Goal: Task Accomplishment & Management: Use online tool/utility

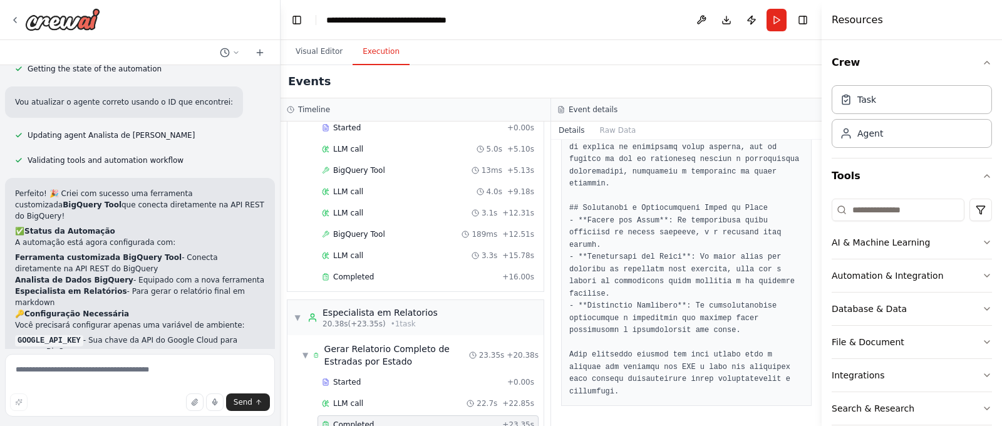
scroll to position [110, 0]
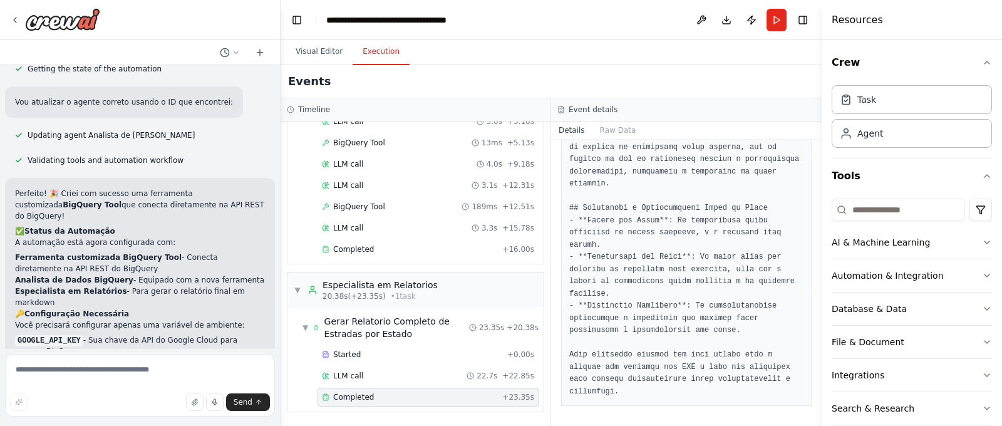
click at [105, 366] on textarea at bounding box center [140, 385] width 270 height 63
click at [87, 367] on textarea at bounding box center [140, 385] width 270 height 63
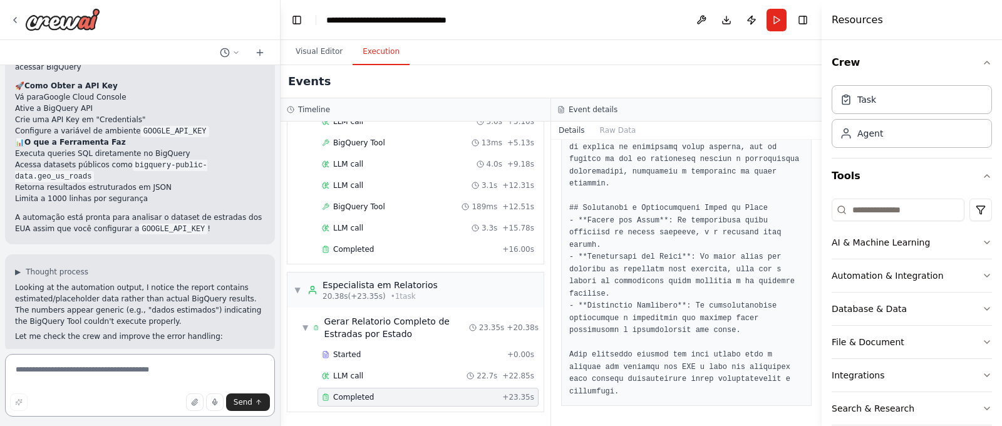
scroll to position [5252, 0]
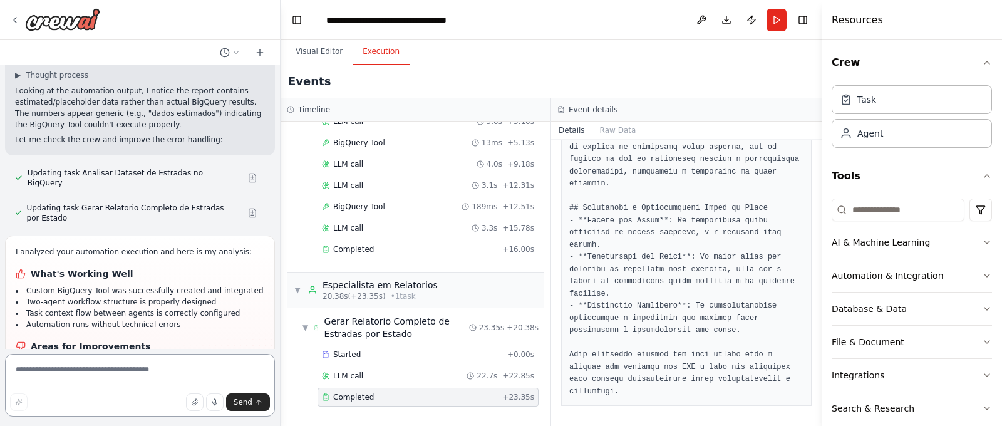
click at [127, 376] on textarea at bounding box center [140, 385] width 270 height 63
click at [18, 19] on icon at bounding box center [15, 20] width 10 height 10
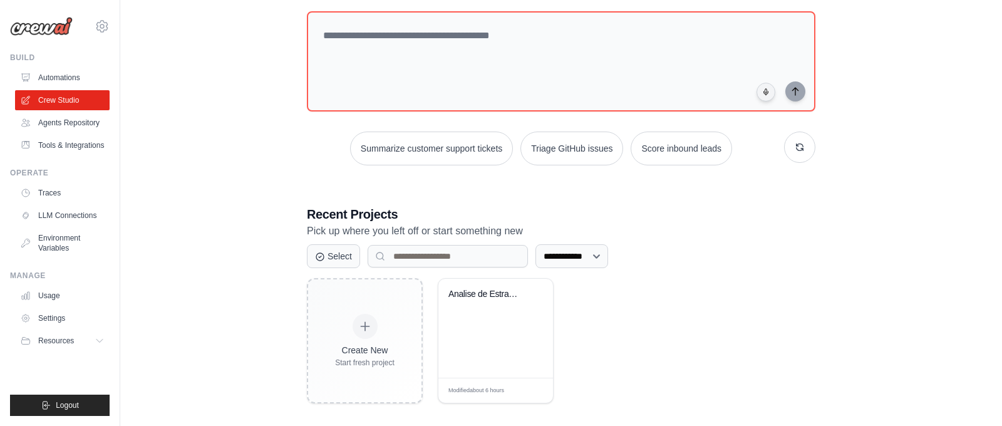
scroll to position [122, 0]
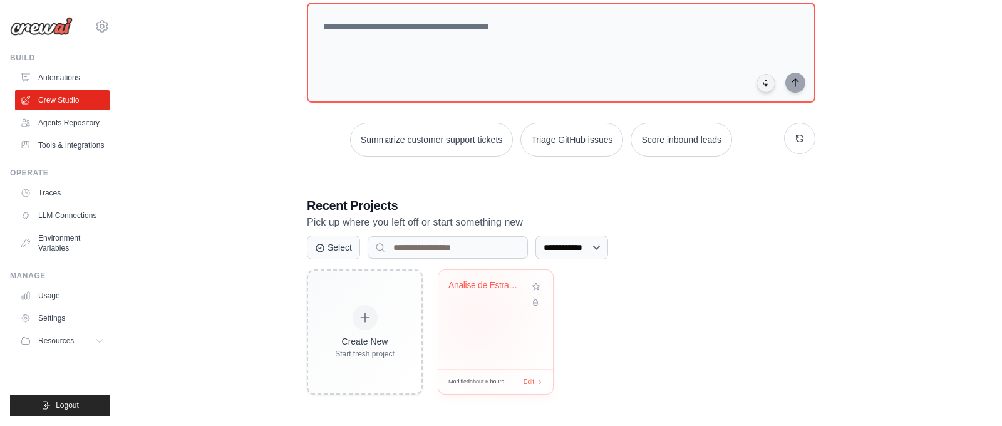
click at [477, 316] on div "Analise de Estradas dos EUA - BigQu..." at bounding box center [495, 319] width 115 height 99
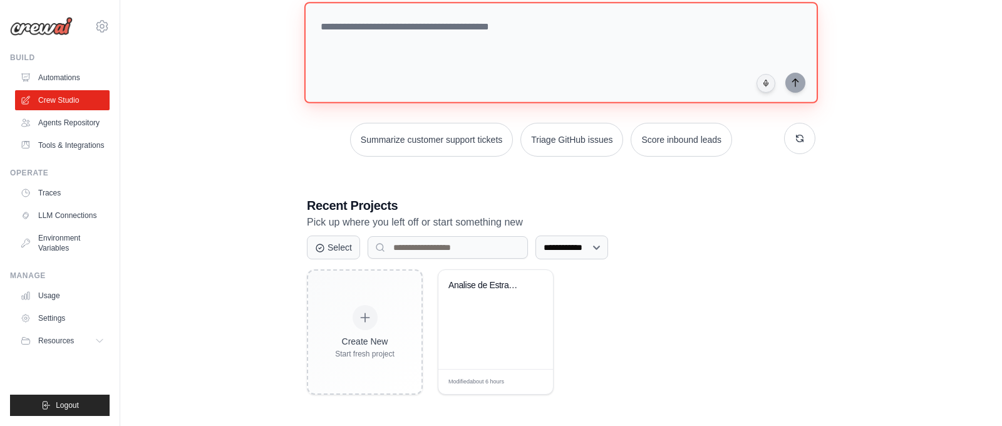
click at [415, 92] on textarea at bounding box center [561, 52] width 514 height 101
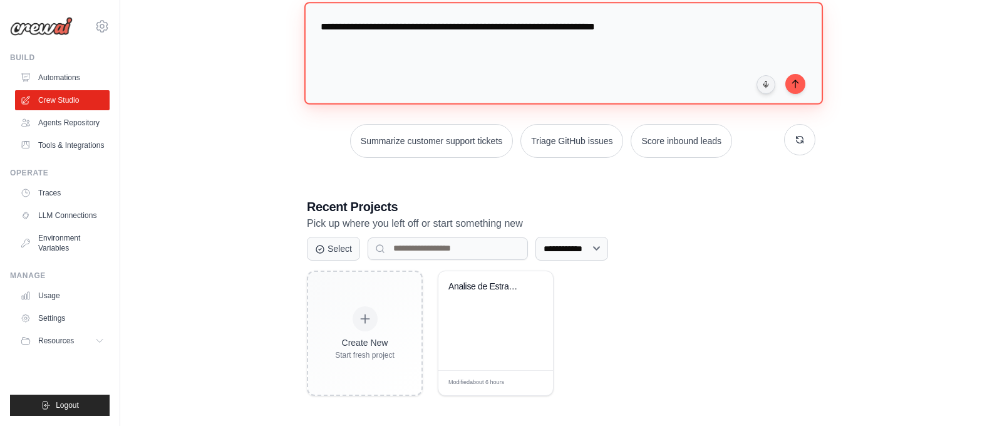
paste textarea "**********"
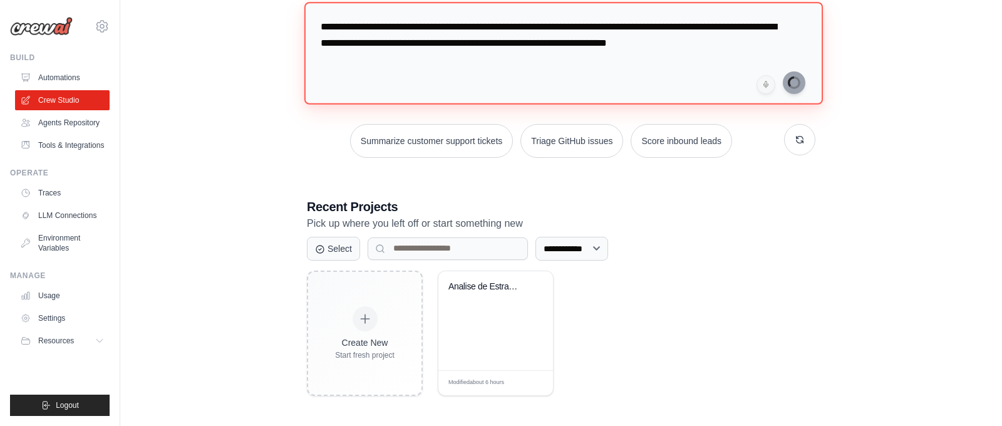
type textarea "**********"
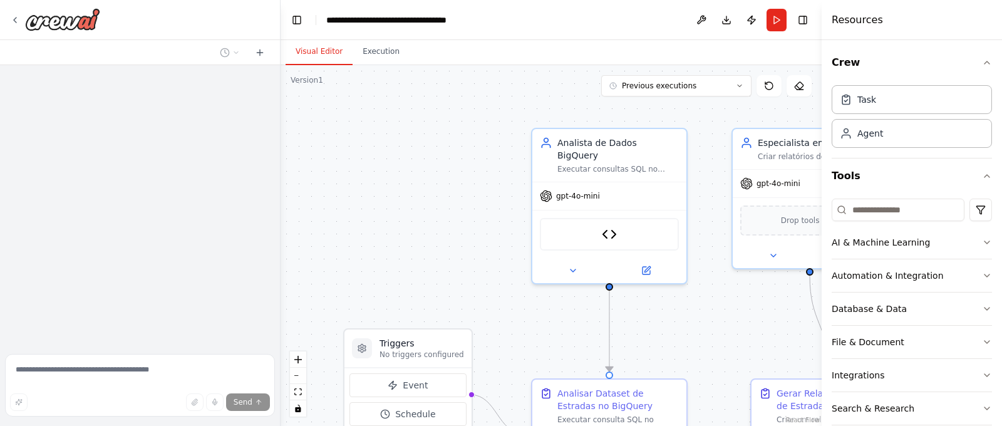
scroll to position [5130, 0]
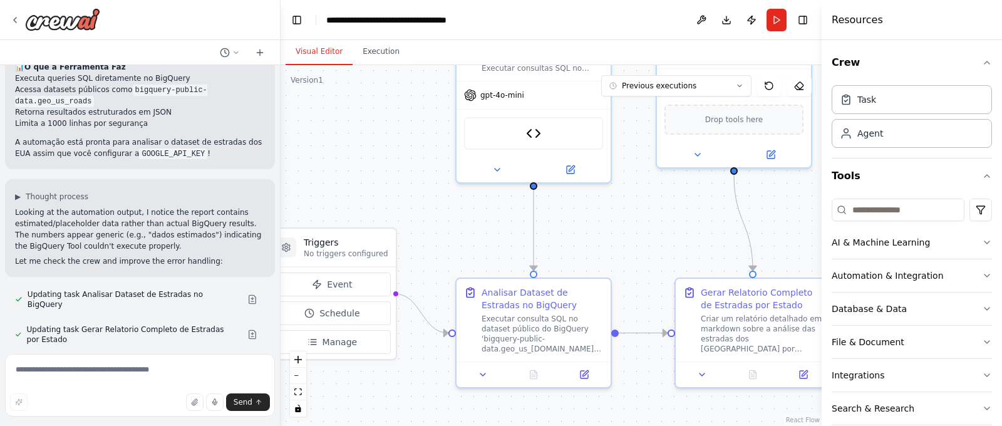
drag, startPoint x: 477, startPoint y: 296, endPoint x: 405, endPoint y: 178, distance: 138.6
click at [405, 178] on div ".deletable-edge-delete-btn { width: 20px; height: 20px; border: 0px solid #ffff…" at bounding box center [551, 245] width 541 height 361
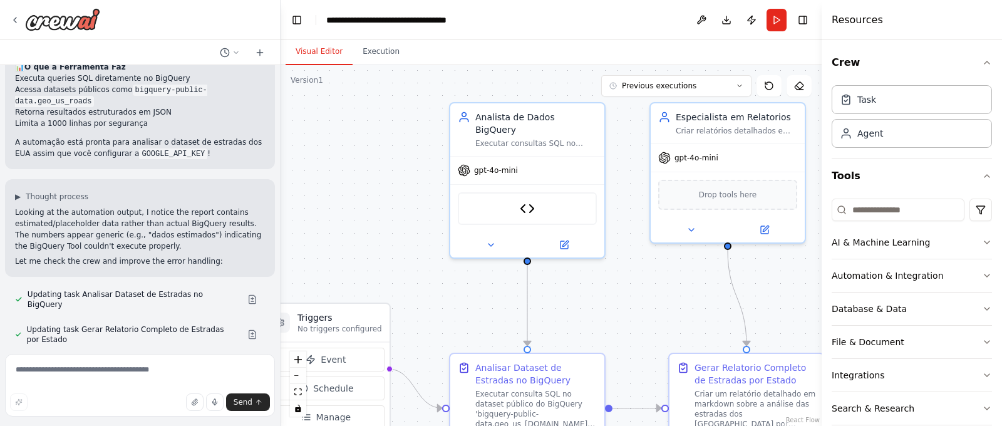
drag, startPoint x: 648, startPoint y: 214, endPoint x: 635, endPoint y: 305, distance: 91.8
click at [636, 306] on div ".deletable-edge-delete-btn { width: 20px; height: 20px; border: 0px solid #ffff…" at bounding box center [551, 245] width 541 height 361
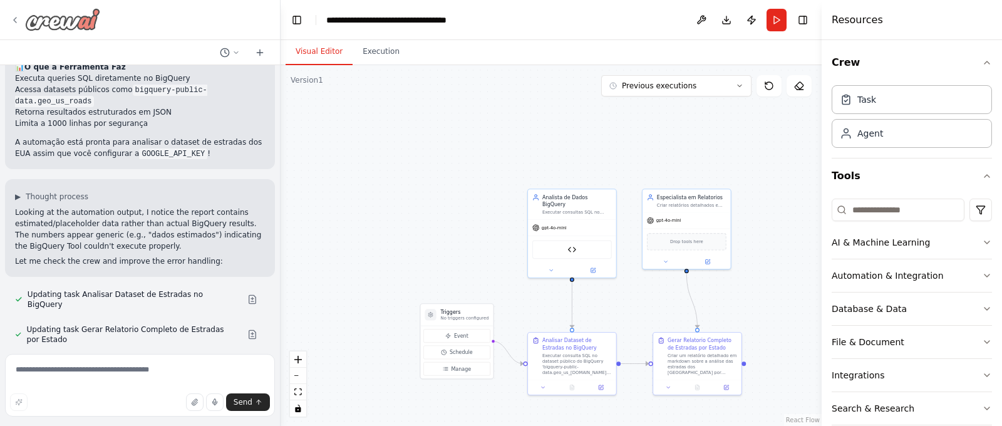
click at [12, 29] on div at bounding box center [55, 19] width 90 height 23
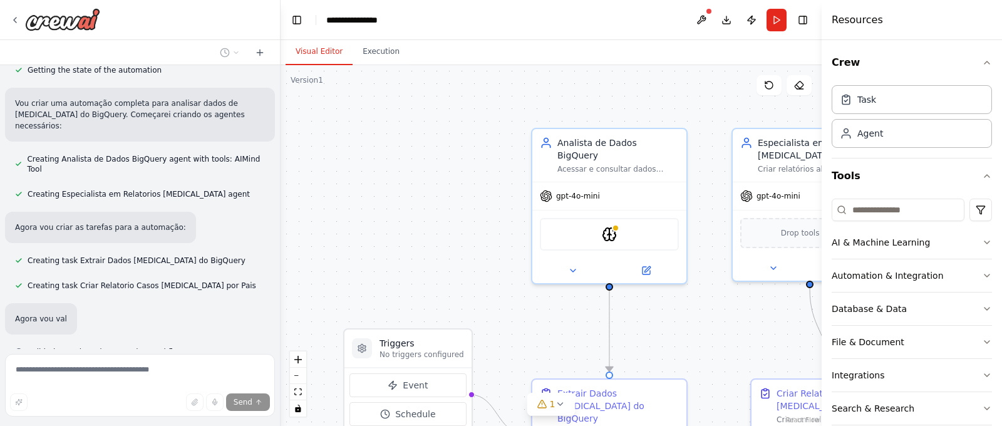
scroll to position [583, 0]
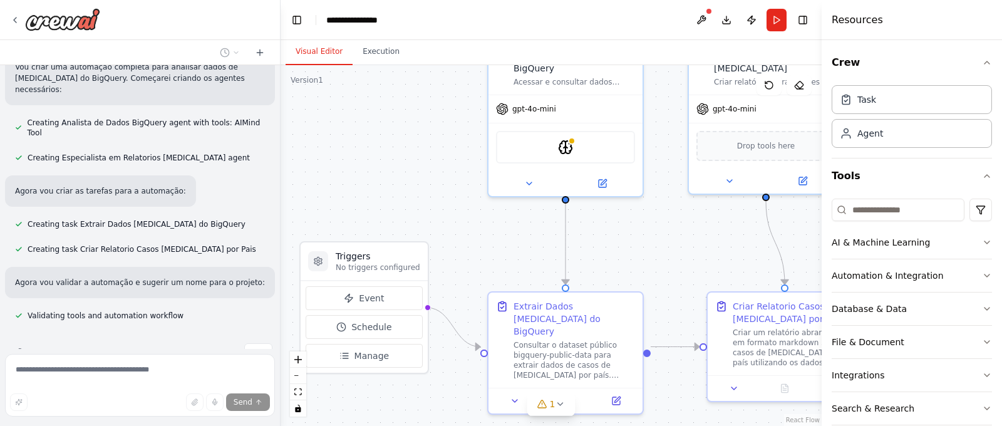
drag, startPoint x: 405, startPoint y: 175, endPoint x: 361, endPoint y: 88, distance: 97.2
click at [361, 88] on div ".deletable-edge-delete-btn { width: 20px; height: 20px; border: 0px solid #ffff…" at bounding box center [551, 245] width 541 height 361
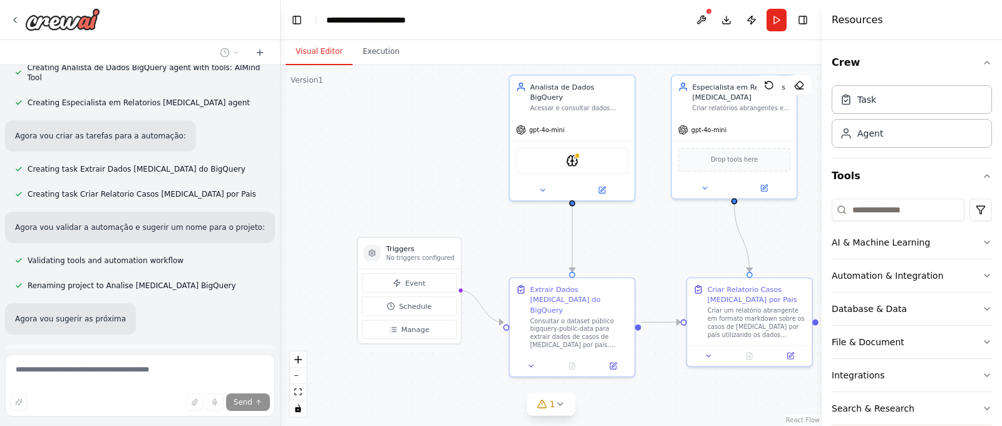
scroll to position [750, 0]
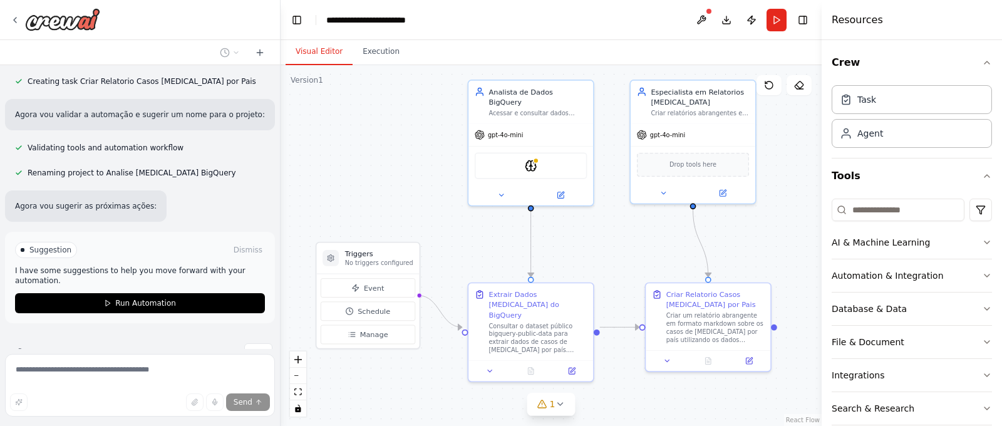
drag, startPoint x: 637, startPoint y: 249, endPoint x: 596, endPoint y: 254, distance: 41.6
click at [596, 254] on div ".deletable-edge-delete-btn { width: 20px; height: 20px; border: 0px solid #ffff…" at bounding box center [551, 245] width 541 height 361
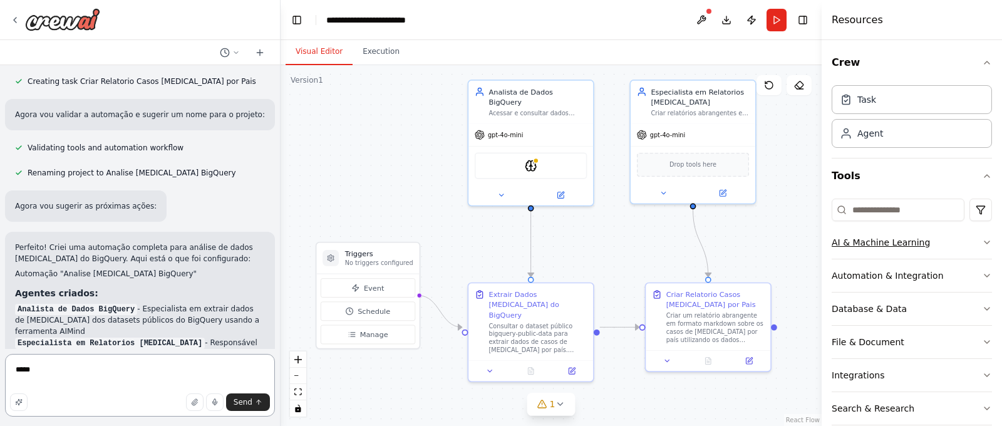
type textarea "*****"
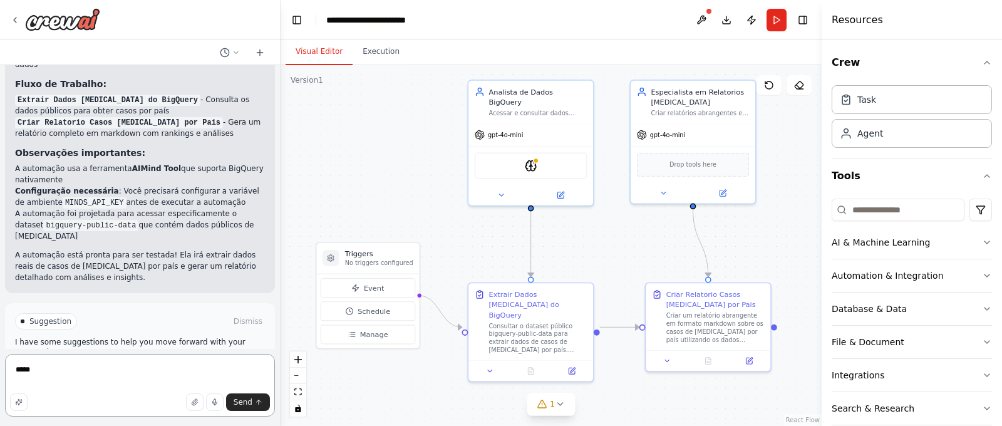
click at [117, 369] on textarea "*****" at bounding box center [140, 385] width 270 height 63
click at [137, 370] on span "Run Automation" at bounding box center [145, 375] width 61 height 10
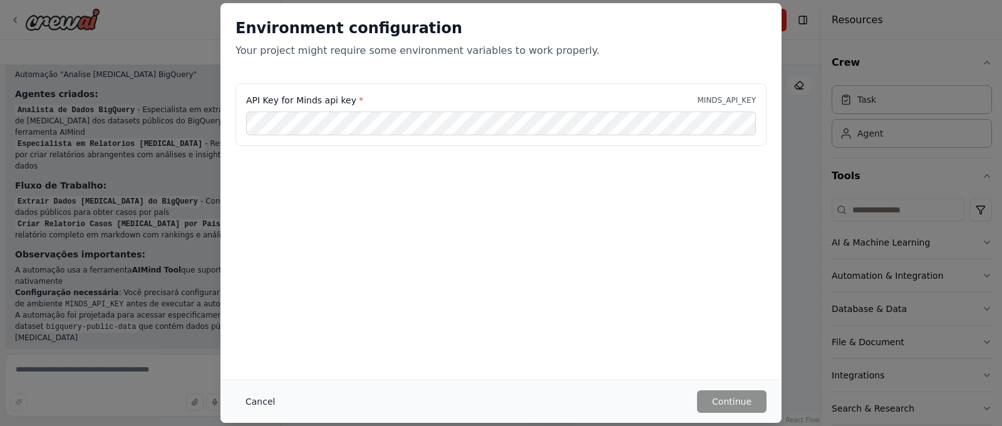
click at [270, 401] on button "Cancel" at bounding box center [260, 401] width 49 height 23
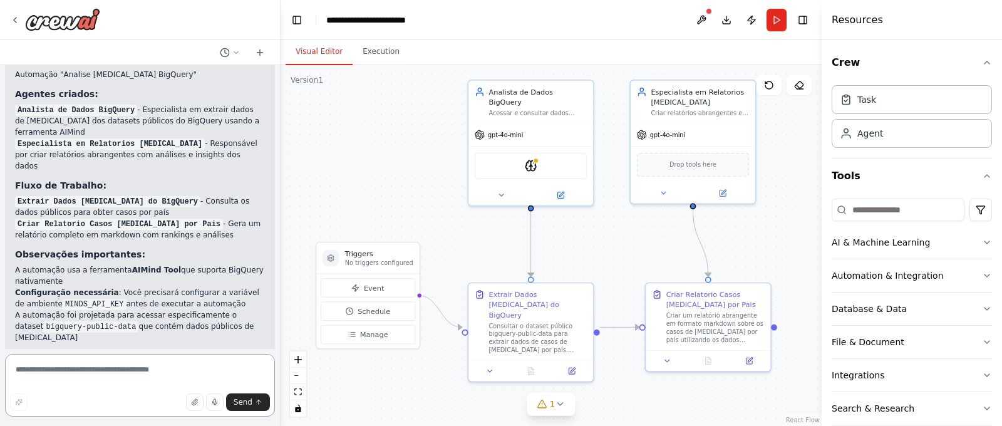
click at [180, 360] on textarea at bounding box center [140, 385] width 270 height 63
type textarea "**********"
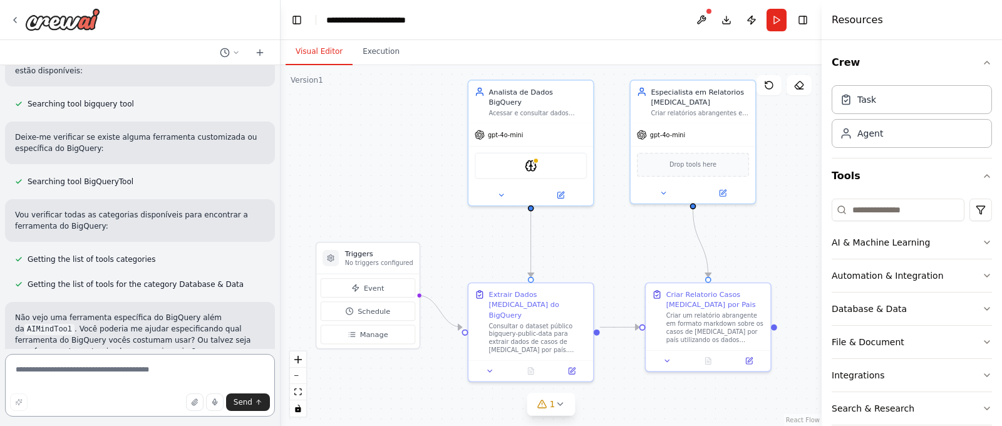
scroll to position [1471, 0]
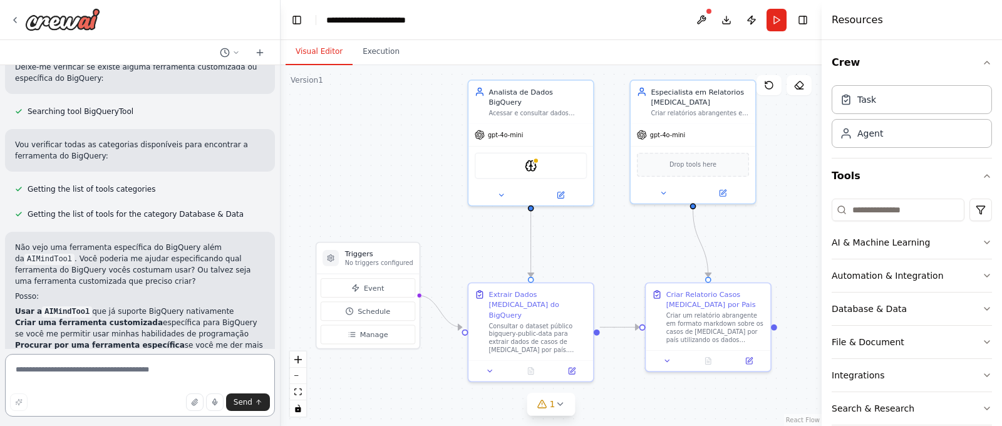
click at [132, 378] on textarea at bounding box center [140, 385] width 270 height 63
type textarea "**********"
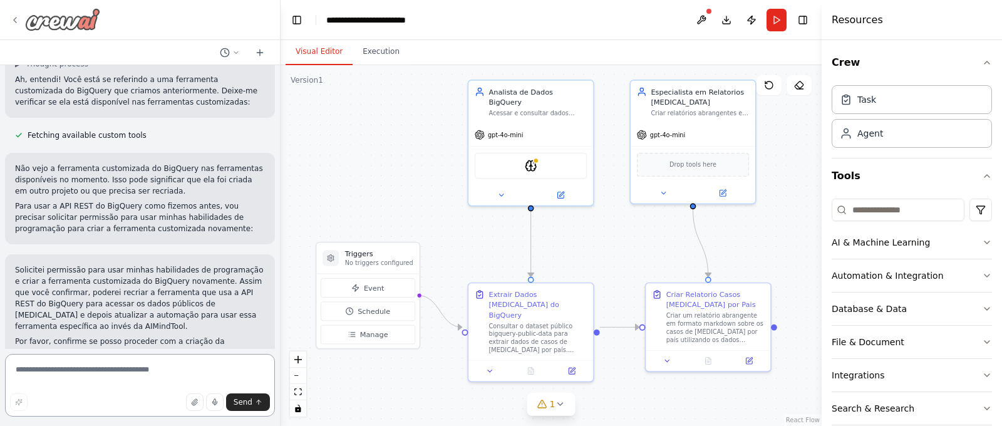
scroll to position [1977, 0]
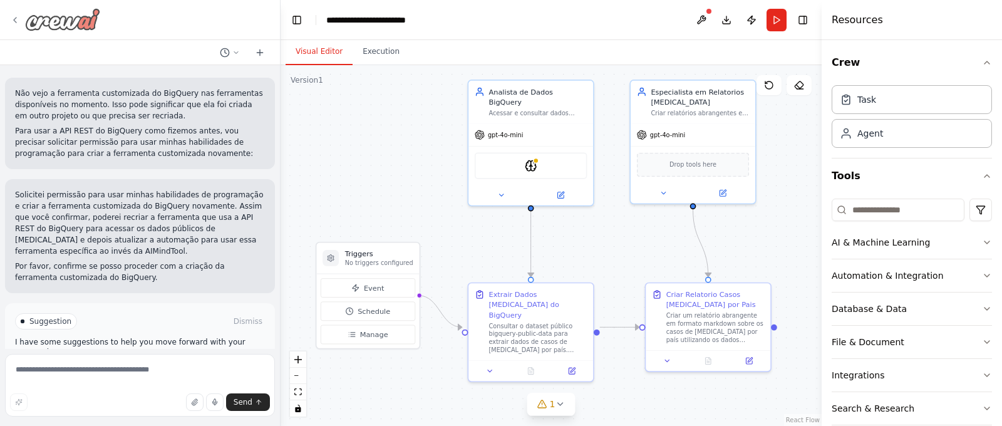
click at [19, 19] on icon at bounding box center [15, 20] width 10 height 10
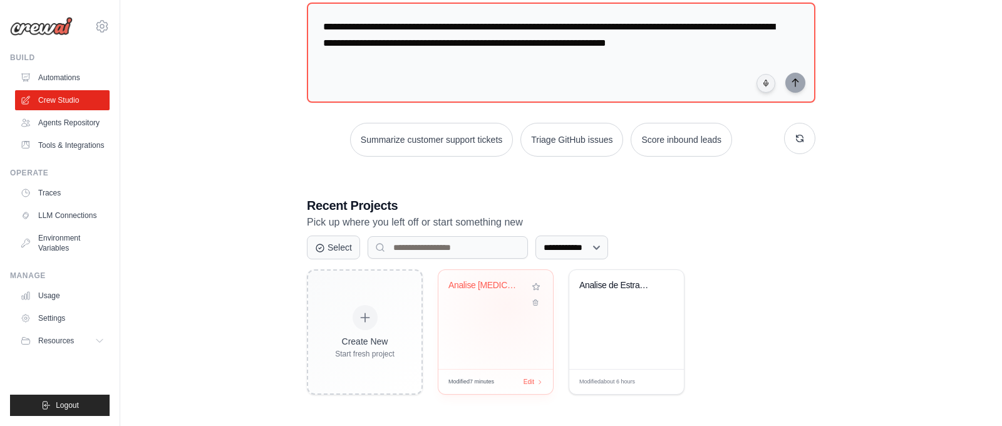
click at [507, 304] on div "Analise [MEDICAL_DATA] BigQuery" at bounding box center [496, 294] width 95 height 29
click at [600, 312] on div "Analise de Estradas dos EUA - BigQu..." at bounding box center [626, 319] width 115 height 99
click at [71, 152] on link "Tools & Integrations" at bounding box center [63, 145] width 95 height 20
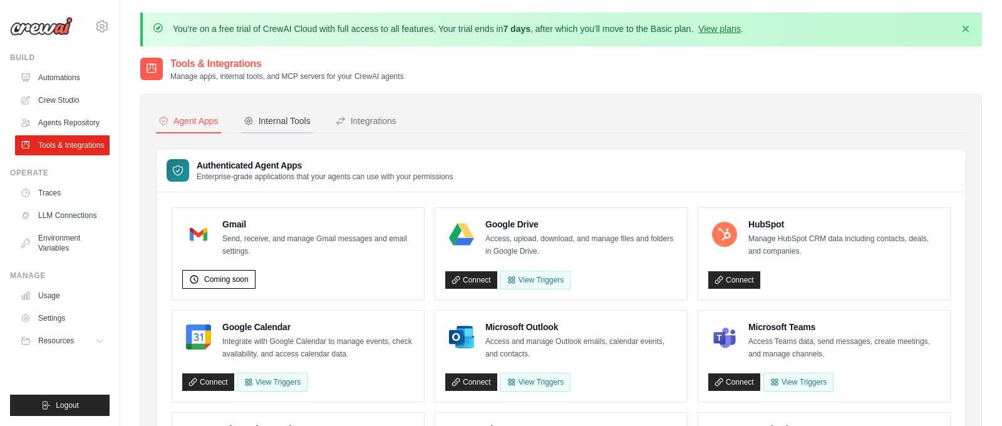
click at [284, 122] on div "Internal Tools" at bounding box center [277, 121] width 67 height 13
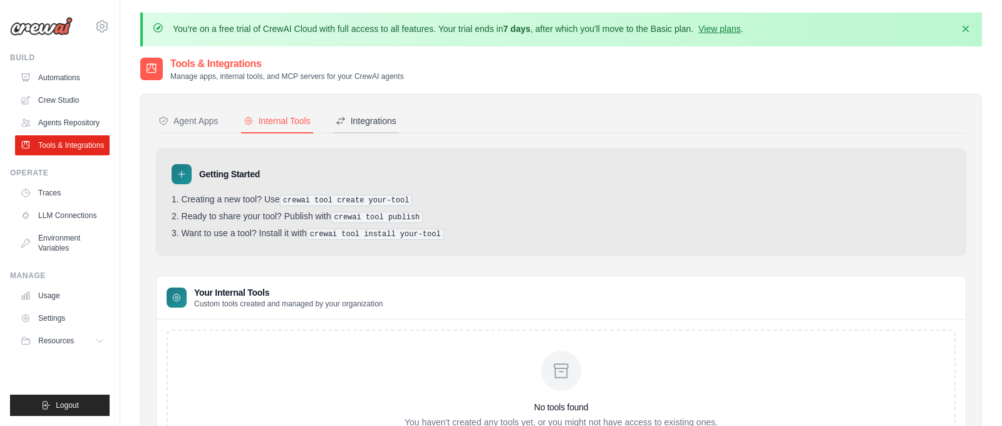
click at [373, 121] on div "Integrations" at bounding box center [366, 121] width 61 height 13
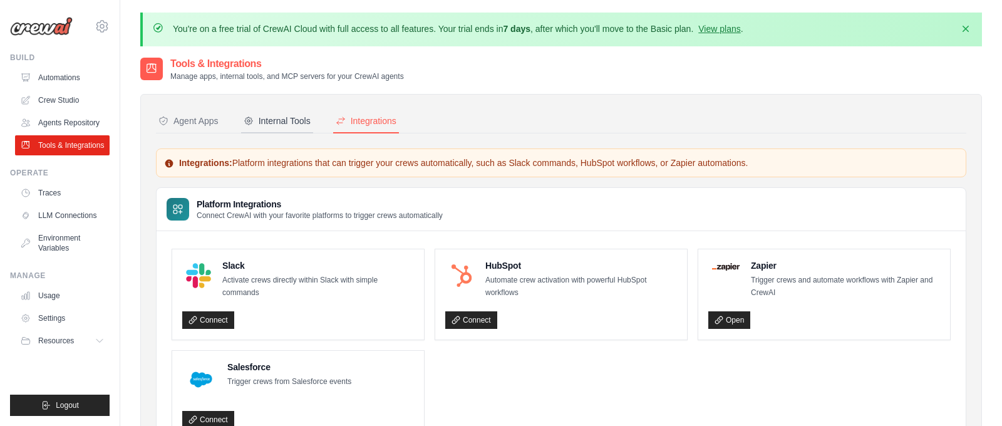
click at [277, 122] on div "Internal Tools" at bounding box center [277, 121] width 67 height 13
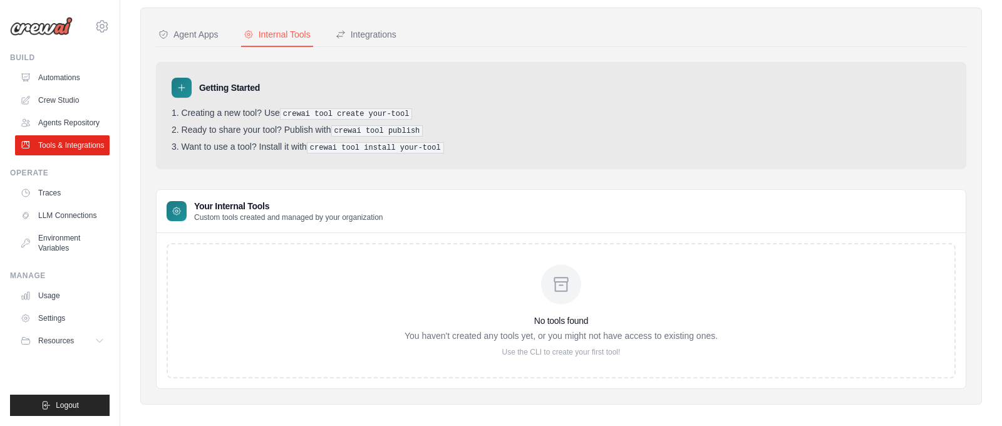
scroll to position [95, 0]
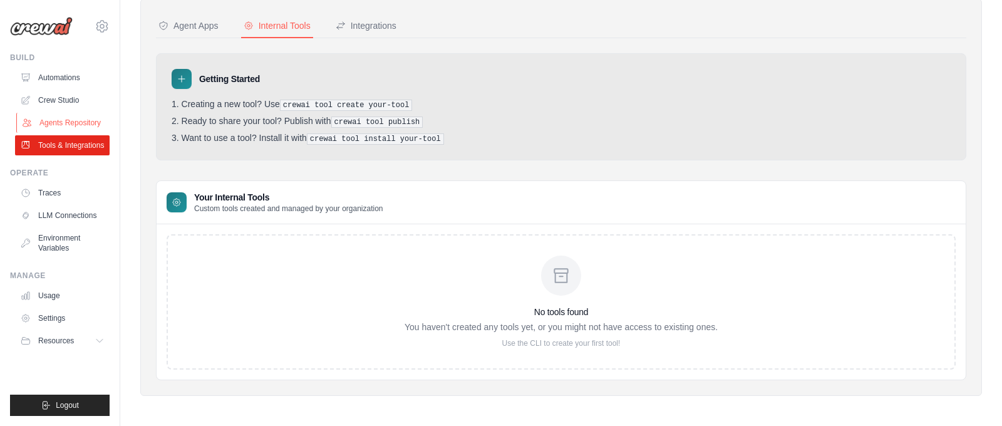
click at [54, 123] on link "Agents Repository" at bounding box center [63, 123] width 95 height 20
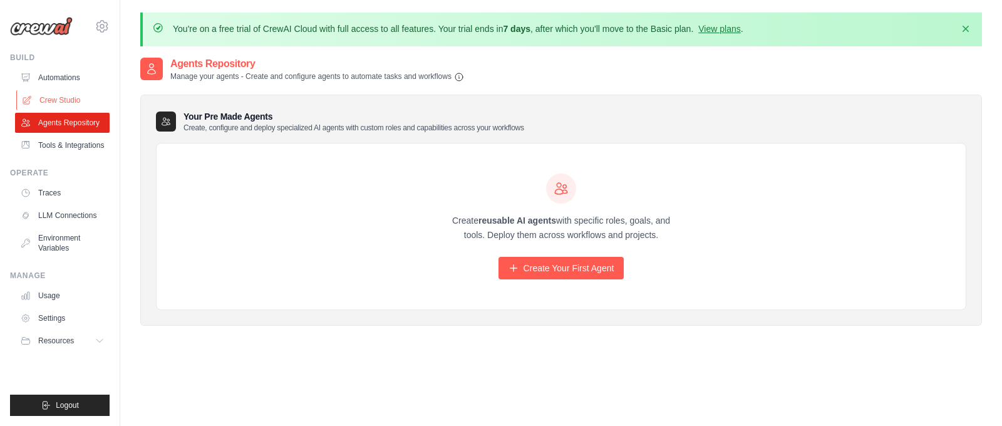
click at [66, 97] on link "Crew Studio" at bounding box center [63, 100] width 95 height 20
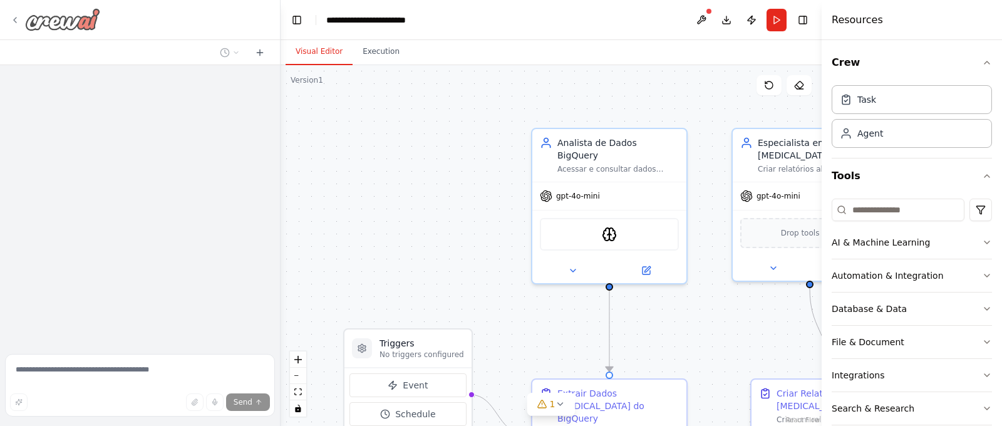
click at [15, 18] on icon at bounding box center [15, 20] width 10 height 10
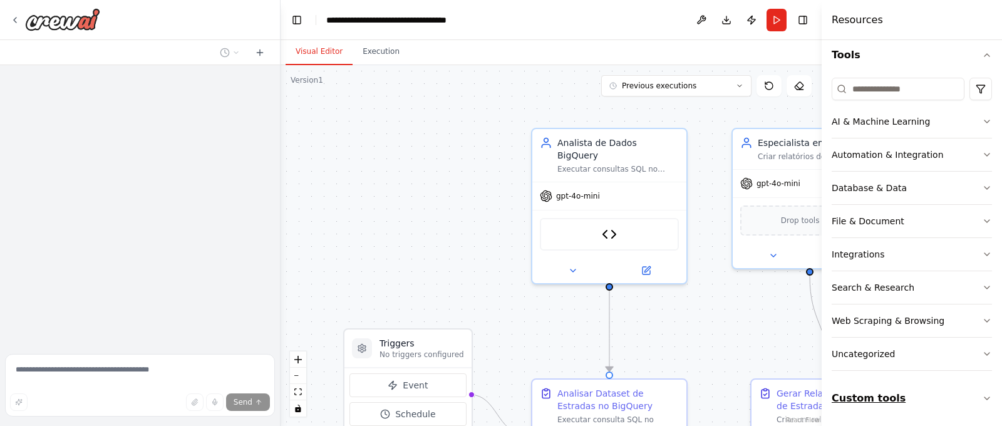
scroll to position [5130, 0]
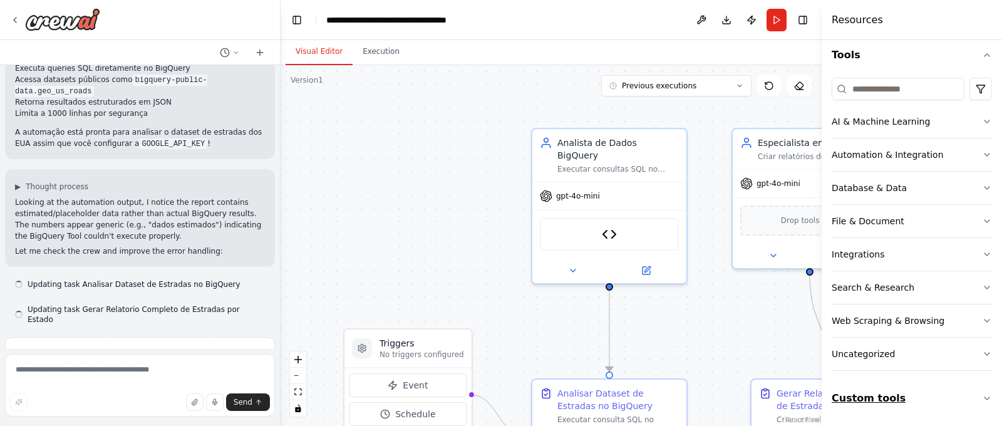
click at [982, 398] on icon "button" at bounding box center [987, 398] width 10 height 10
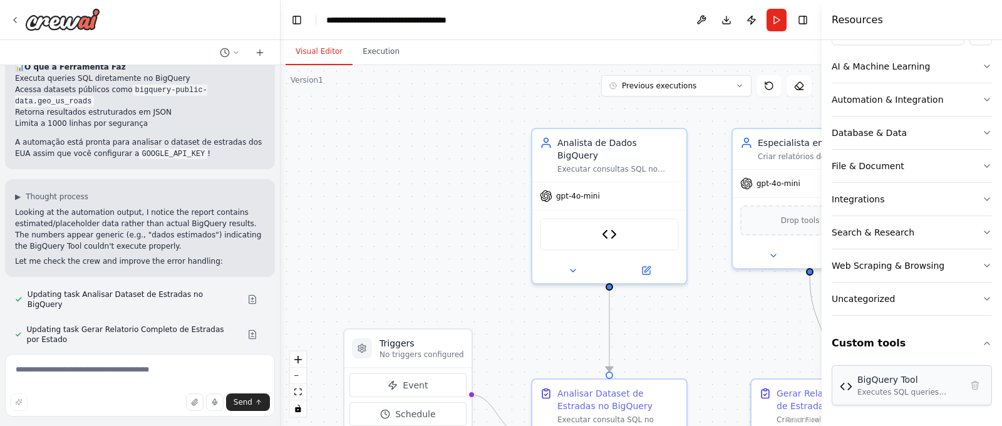
click at [869, 389] on div "Executes SQL queries against BigQuery datasets using REST API. Can query public…" at bounding box center [910, 392] width 104 height 10
click at [879, 392] on div "Executes SQL queries against BigQuery datasets using REST API. Can query public…" at bounding box center [910, 392] width 104 height 10
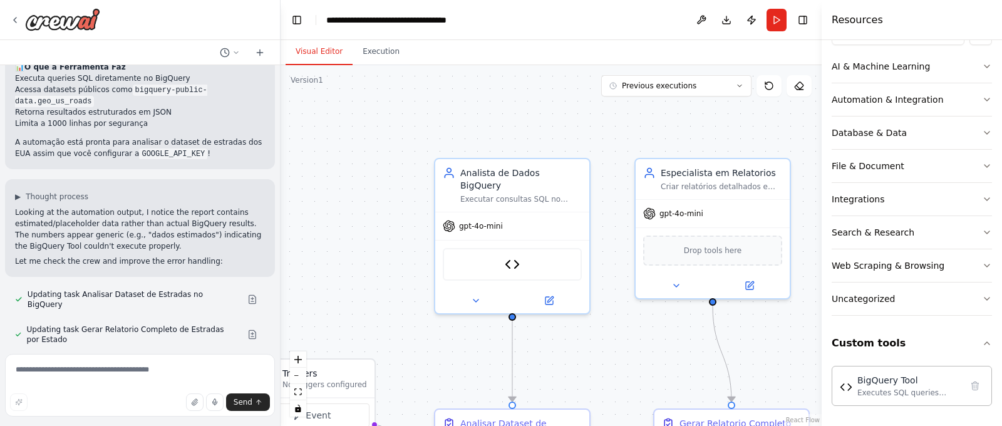
drag, startPoint x: 747, startPoint y: 328, endPoint x: 651, endPoint y: 357, distance: 100.3
click at [651, 357] on div ".deletable-edge-delete-btn { width: 20px; height: 20px; border: 0px solid #ffff…" at bounding box center [551, 245] width 541 height 361
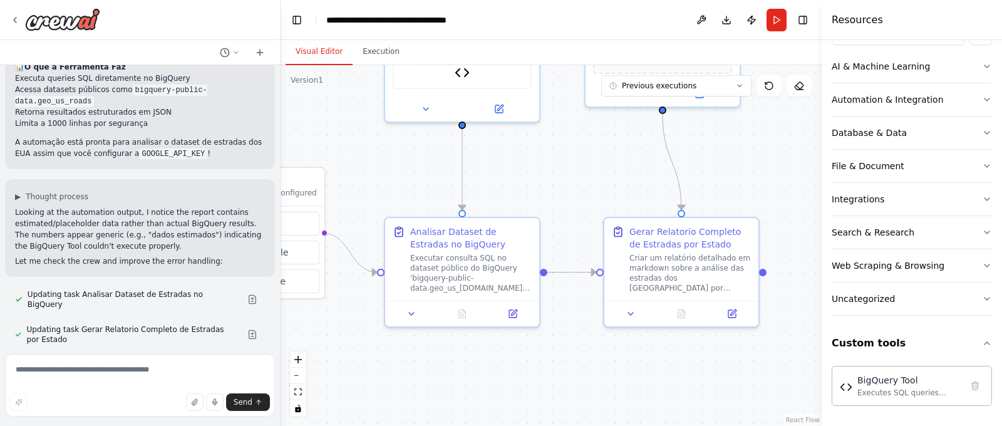
drag, startPoint x: 678, startPoint y: 349, endPoint x: 632, endPoint y: 157, distance: 197.7
click at [627, 158] on div ".deletable-edge-delete-btn { width: 20px; height: 20px; border: 0px solid #ffff…" at bounding box center [551, 245] width 541 height 361
click at [872, 361] on div "BigQuery Tool Executes SQL queries against BigQuery datasets using REST API. Ca…" at bounding box center [912, 383] width 160 height 45
click at [853, 386] on div "BigQuery Tool Executes SQL queries against BigQuery datasets using REST API. Ca…" at bounding box center [912, 385] width 144 height 24
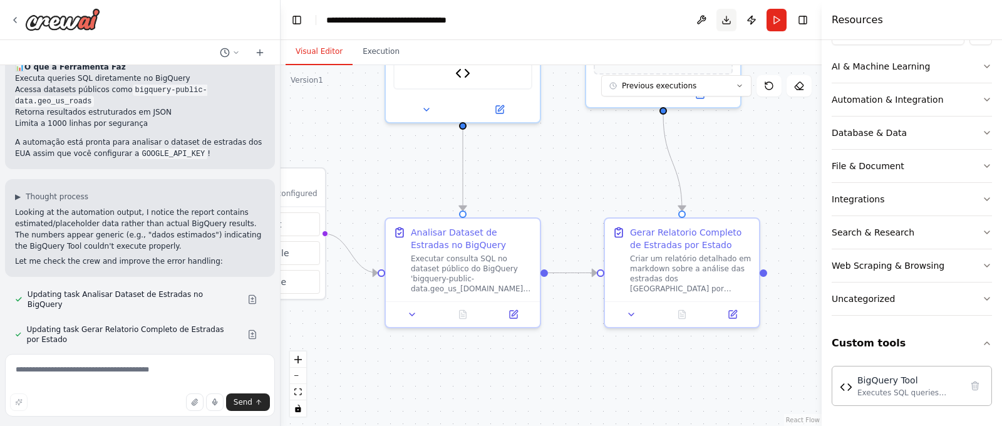
click at [729, 19] on button "Download" at bounding box center [727, 20] width 20 height 23
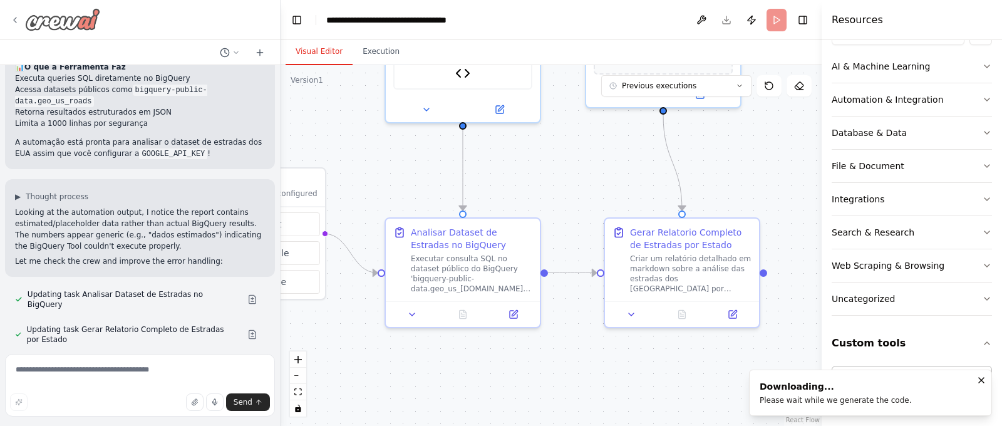
click at [18, 19] on icon at bounding box center [15, 20] width 10 height 10
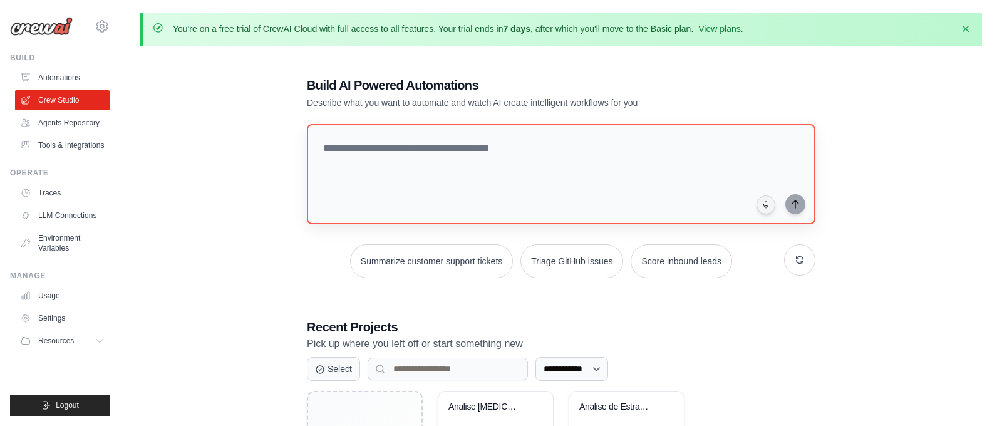
scroll to position [122, 0]
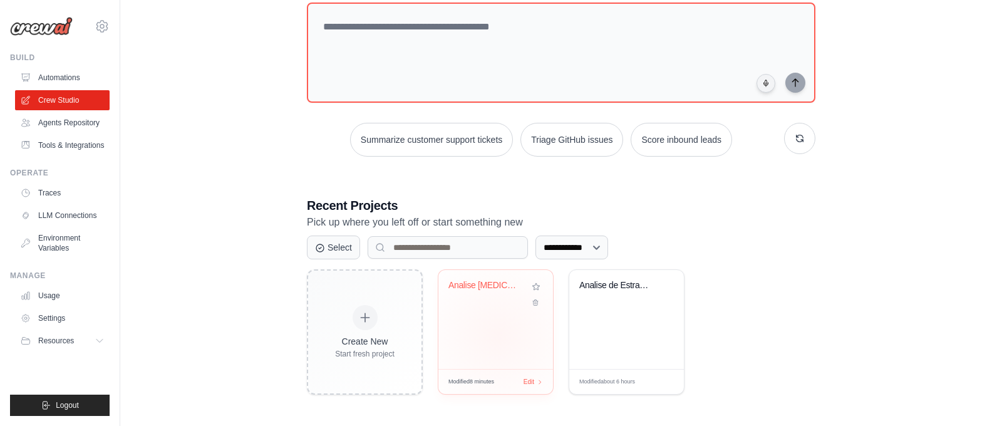
click at [498, 334] on div "Analise [MEDICAL_DATA] BigQuery" at bounding box center [495, 319] width 115 height 99
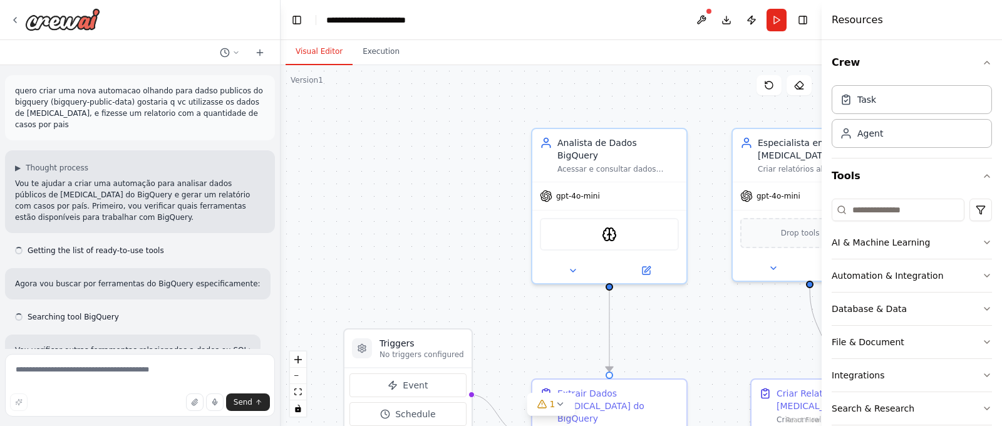
scroll to position [1875, 0]
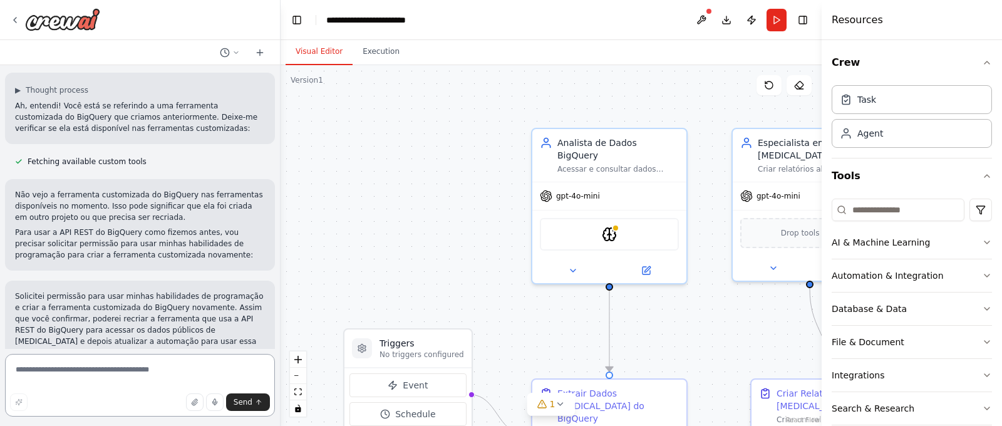
click at [85, 378] on textarea at bounding box center [140, 385] width 270 height 63
type textarea "**********"
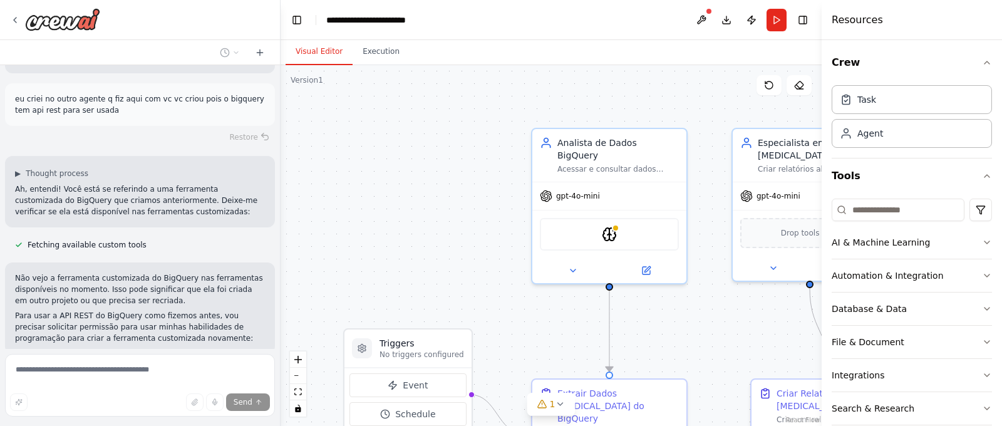
scroll to position [1986, 0]
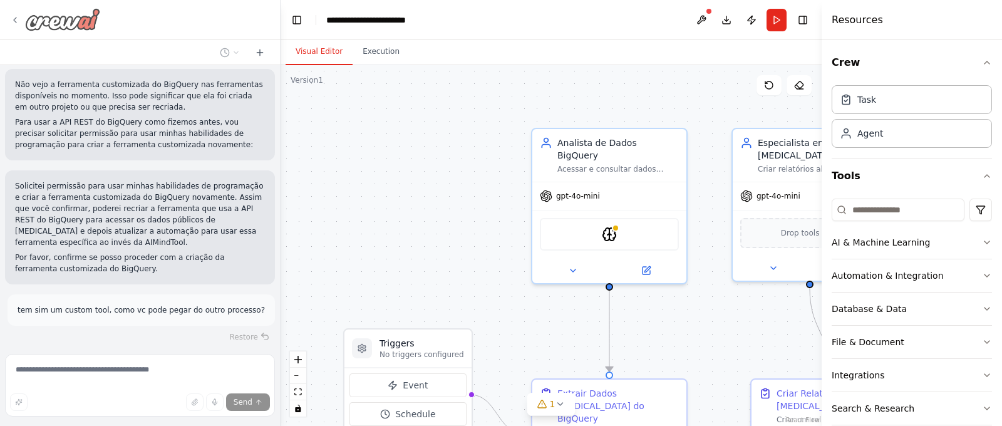
click at [18, 19] on icon at bounding box center [15, 20] width 10 height 10
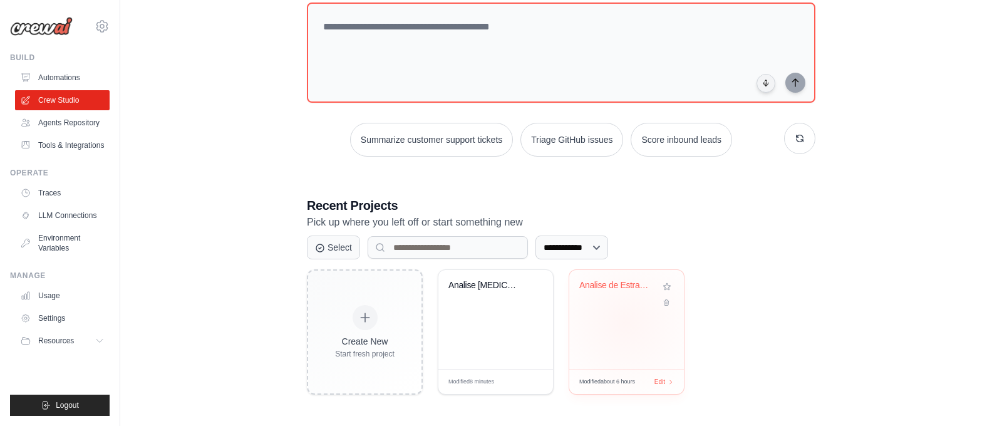
click at [625, 321] on div "Analise de Estradas dos EUA - BigQu..." at bounding box center [626, 319] width 115 height 99
click at [491, 300] on div "Analise [MEDICAL_DATA] BigQuery" at bounding box center [496, 294] width 95 height 29
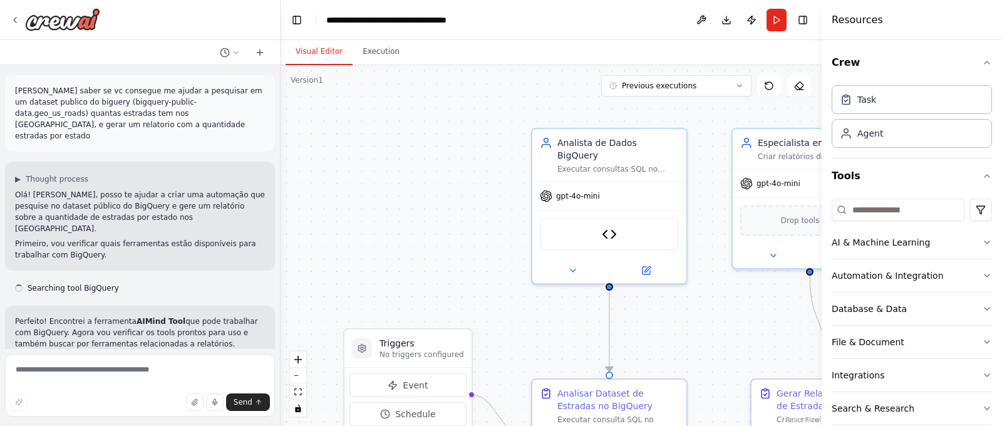
scroll to position [5130, 0]
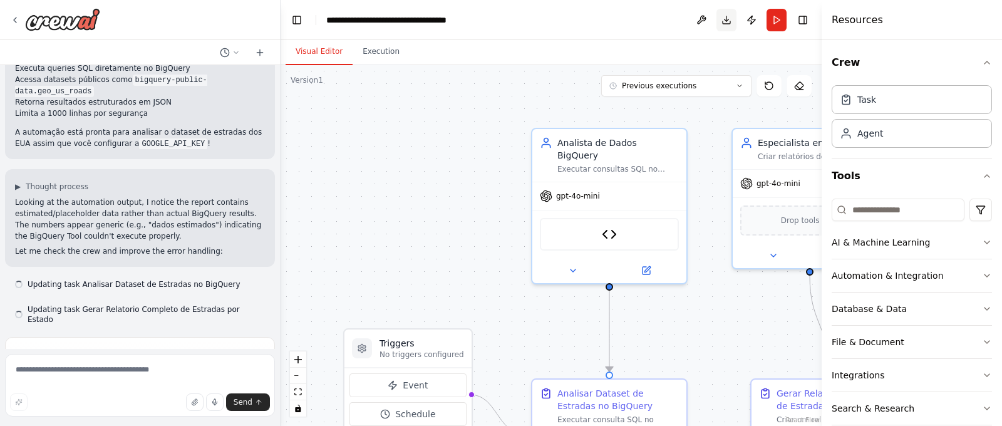
click at [730, 19] on button "Download" at bounding box center [727, 20] width 20 height 23
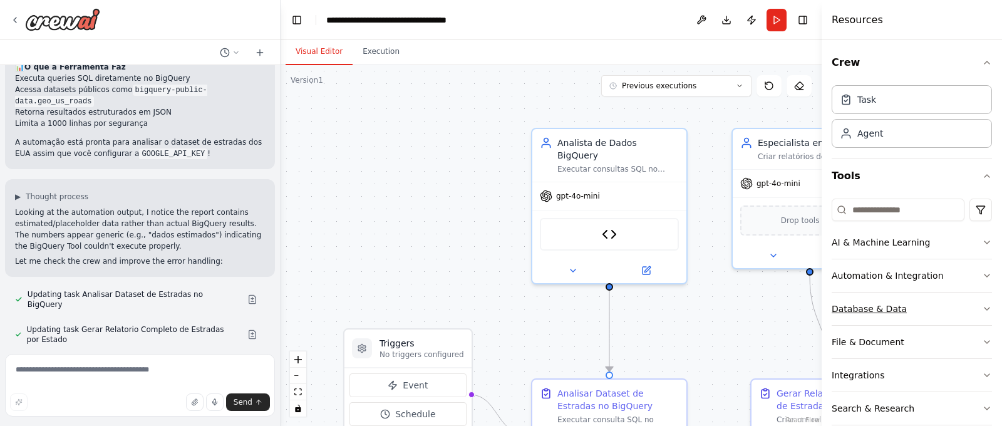
scroll to position [121, 0]
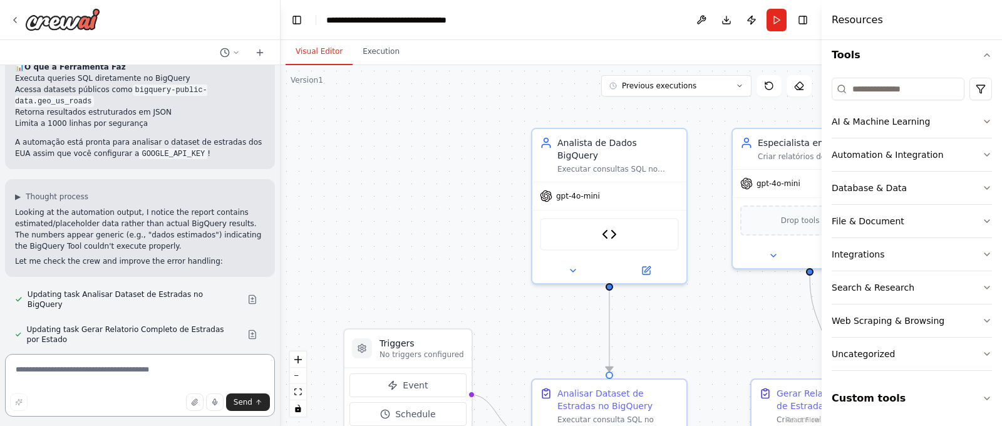
click at [153, 380] on textarea at bounding box center [140, 385] width 270 height 63
type textarea "**********"
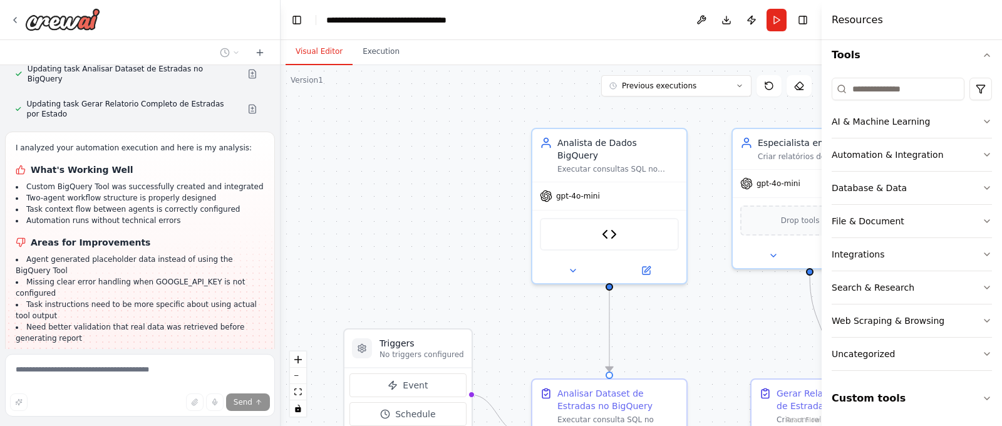
scroll to position [5367, 0]
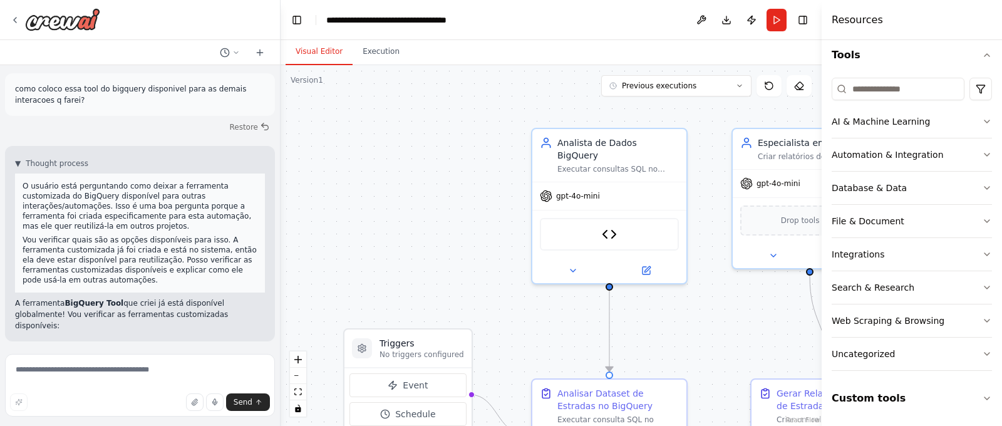
scroll to position [5686, 0]
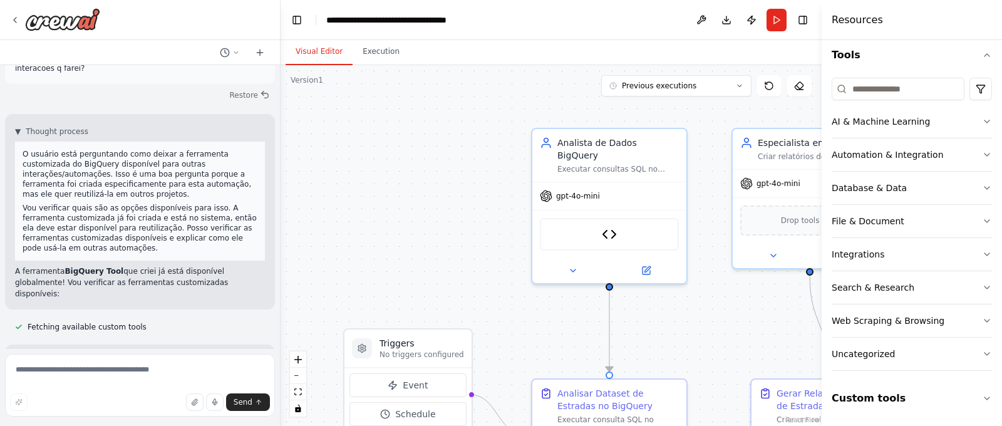
drag, startPoint x: 97, startPoint y: 169, endPoint x: 87, endPoint y: 158, distance: 14.6
click at [86, 392] on li "ID da Ferramenta : custom:BigQueryTool:d2befbb9-1c71-410d-b076-2765dbca5e6a" at bounding box center [140, 403] width 250 height 23
copy code "custom:BigQueryTool:d2befbb9-1c71-410d-b076-2765dbca5e6a"
click at [15, 18] on icon at bounding box center [15, 20] width 10 height 10
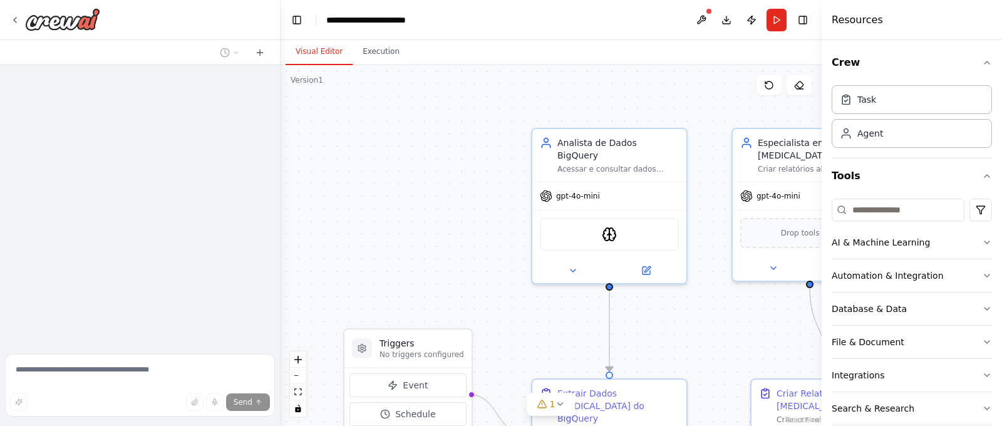
scroll to position [2294, 0]
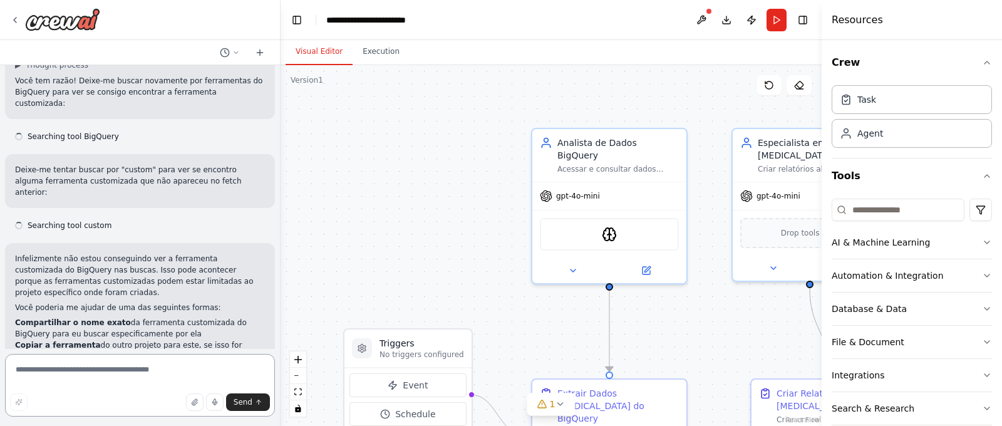
click at [131, 368] on textarea at bounding box center [140, 385] width 270 height 63
paste textarea "**********"
type textarea "**********"
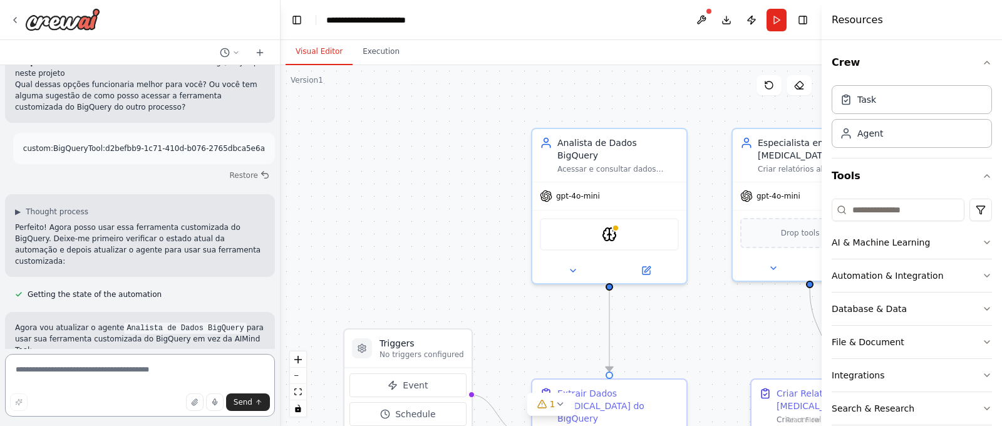
scroll to position [2541, 0]
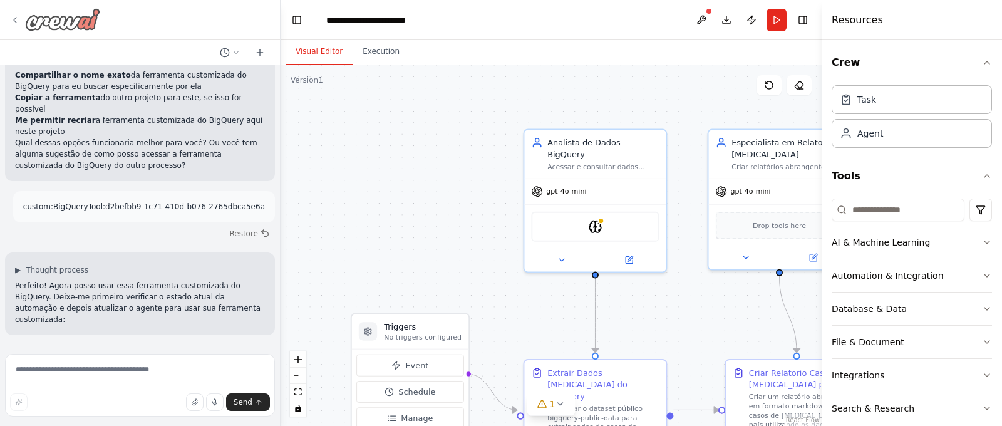
click at [11, 21] on icon at bounding box center [15, 20] width 10 height 10
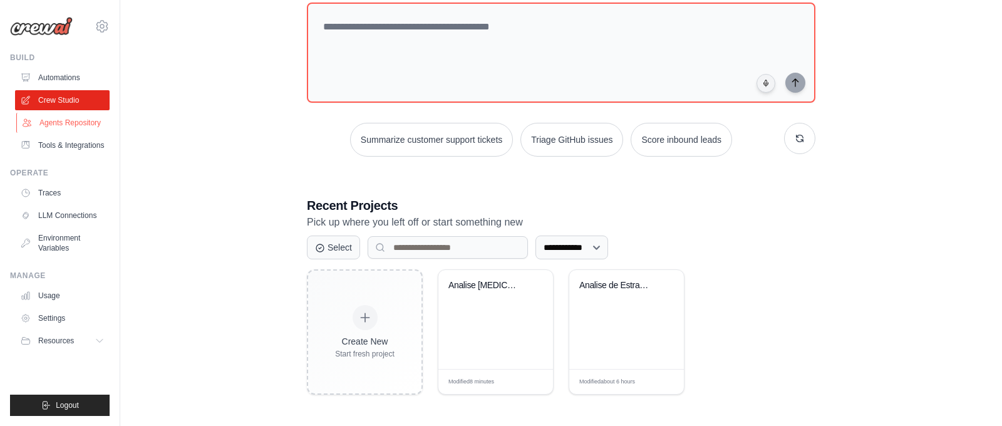
click at [69, 126] on link "Agents Repository" at bounding box center [63, 123] width 95 height 20
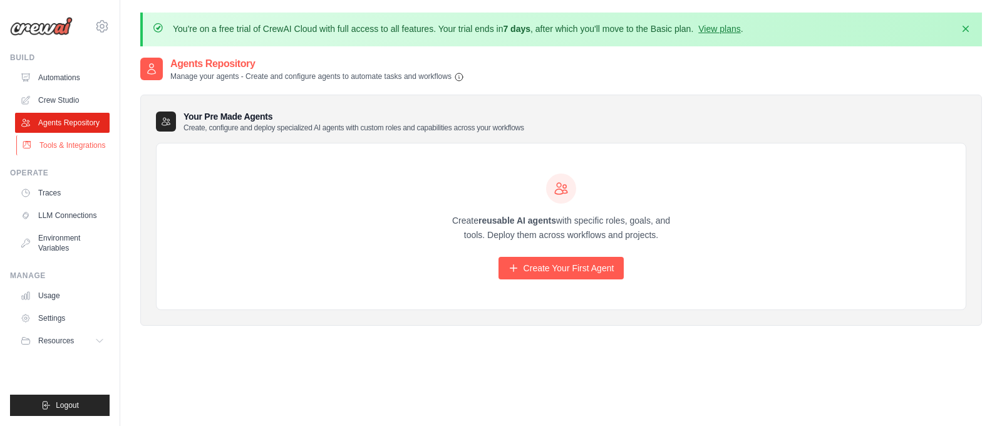
click at [70, 142] on link "Tools & Integrations" at bounding box center [63, 145] width 95 height 20
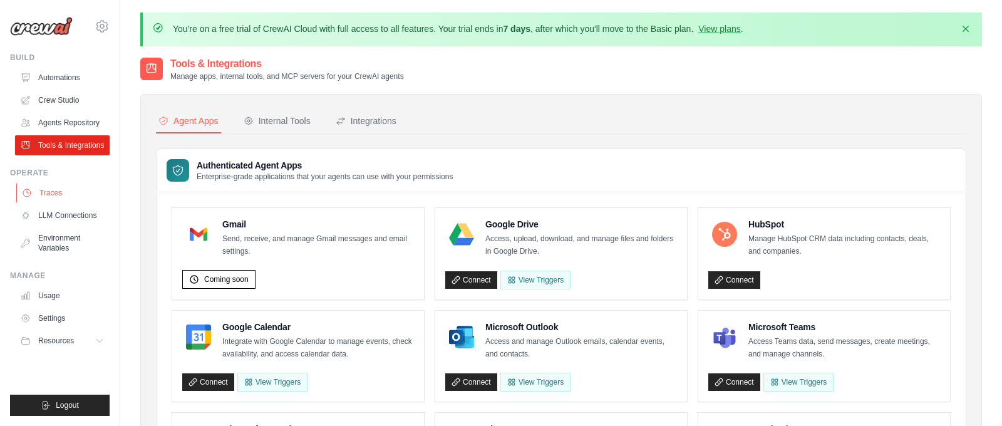
click at [51, 194] on link "Traces" at bounding box center [63, 193] width 95 height 20
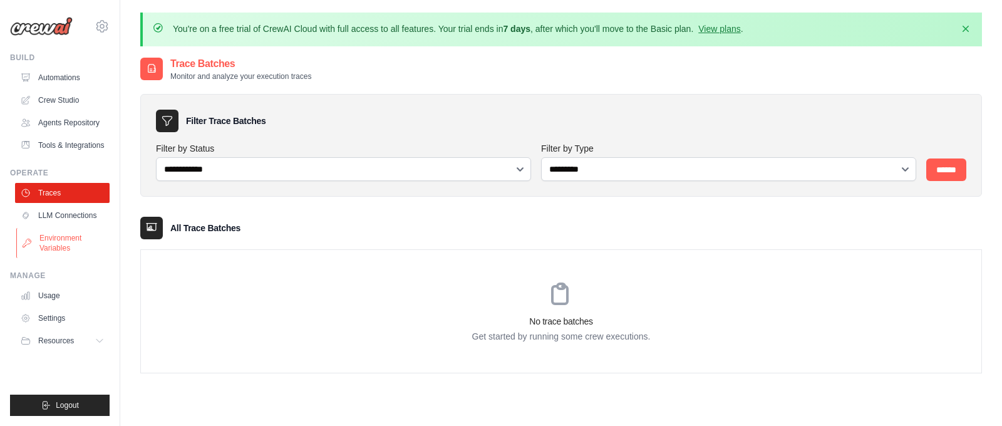
click at [56, 236] on link "Environment Variables" at bounding box center [63, 243] width 95 height 30
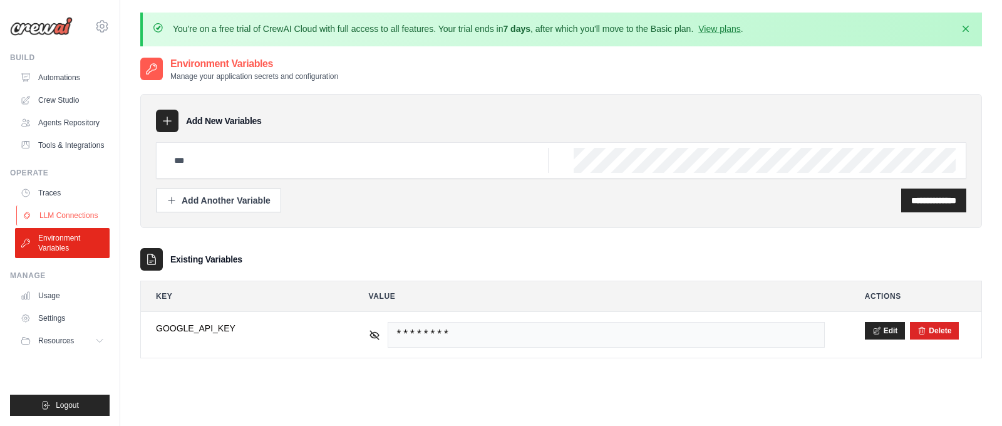
click at [61, 211] on link "LLM Connections" at bounding box center [63, 215] width 95 height 20
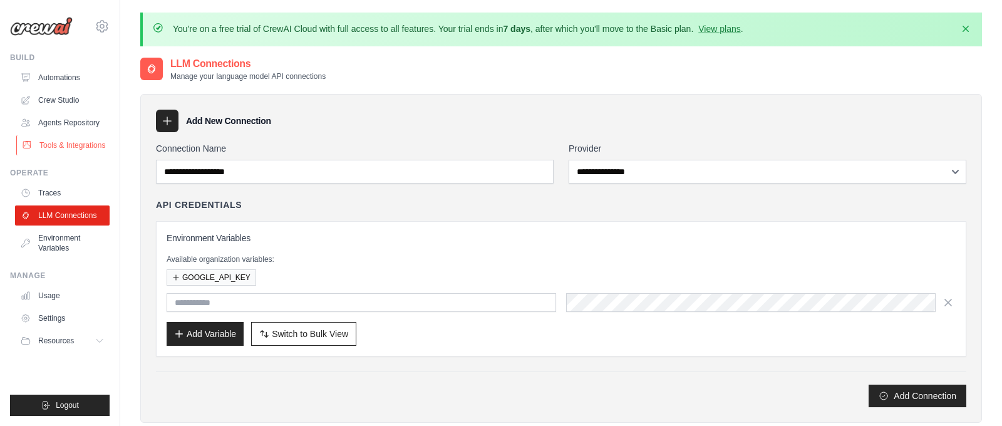
click at [63, 143] on link "Tools & Integrations" at bounding box center [63, 145] width 95 height 20
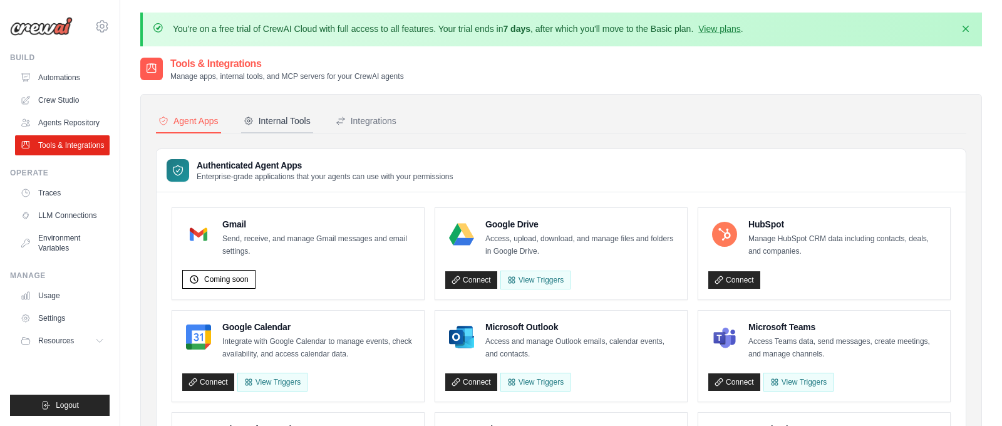
click at [256, 118] on div "Internal Tools" at bounding box center [277, 121] width 67 height 13
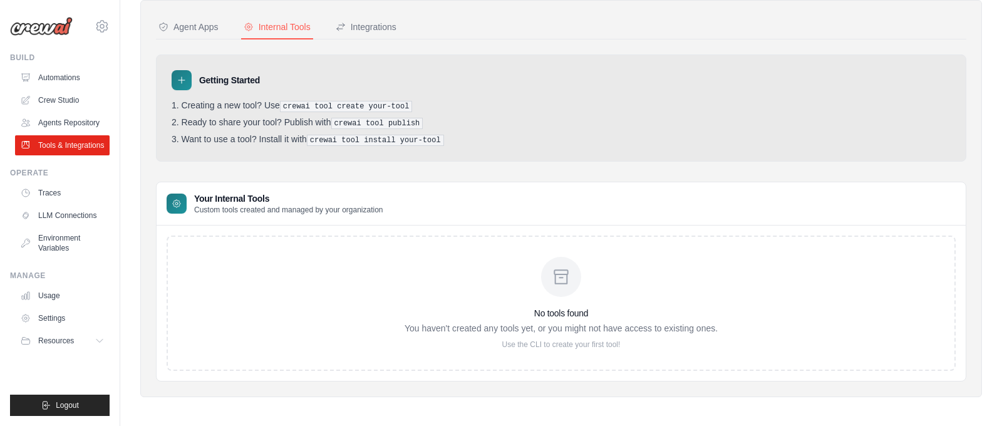
scroll to position [95, 0]
click at [535, 349] on div "No tools found You haven't created any tools yet, or you might not have access …" at bounding box center [561, 301] width 789 height 135
click at [281, 242] on div "No tools found You haven't created any tools yet, or you might not have access …" at bounding box center [561, 301] width 789 height 135
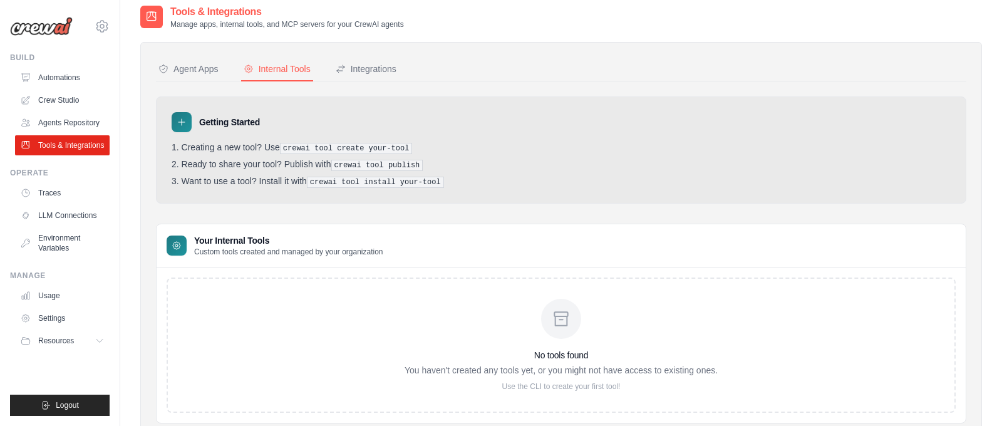
scroll to position [46, 0]
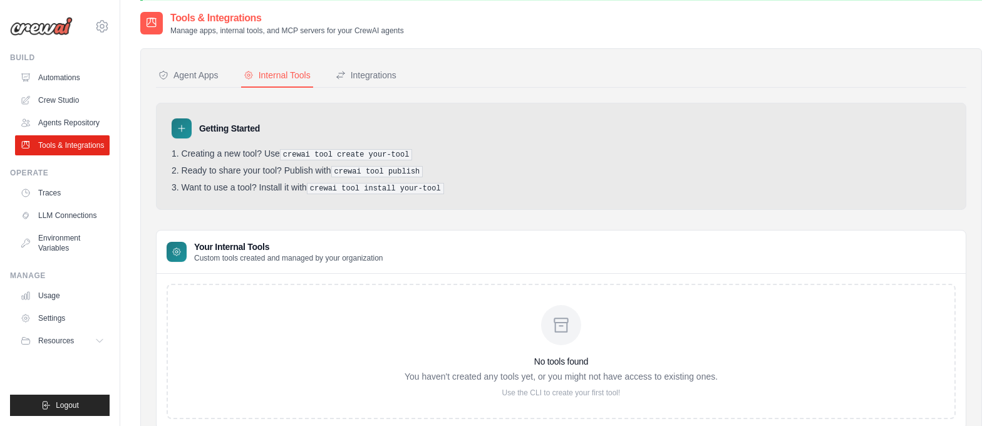
click at [336, 153] on pre "crewai tool create your-tool" at bounding box center [346, 154] width 133 height 11
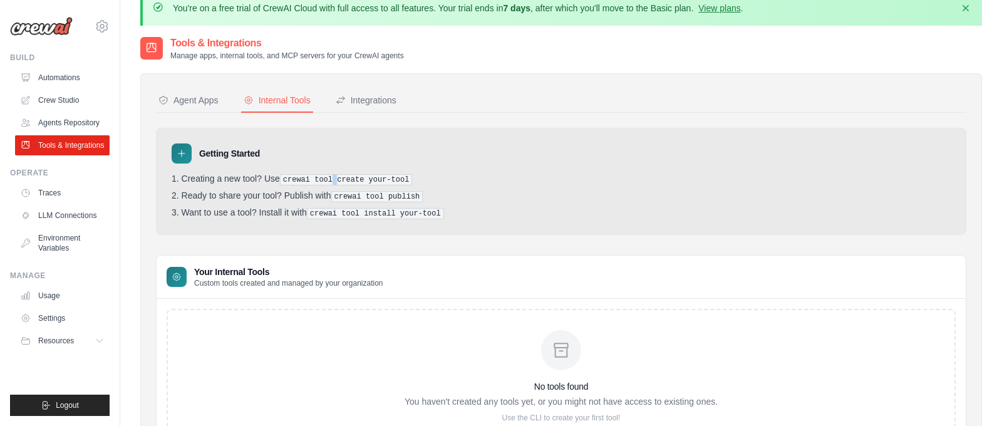
scroll to position [0, 0]
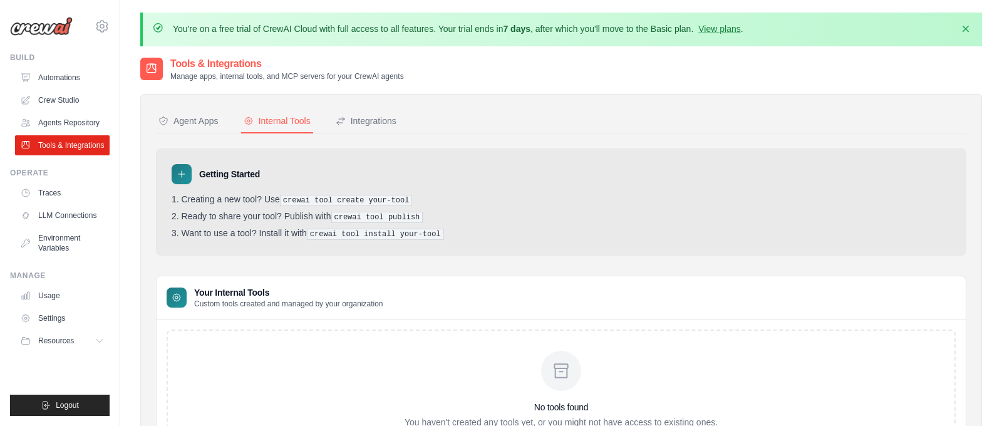
click at [346, 219] on pre "crewai tool publish" at bounding box center [377, 217] width 92 height 11
click at [58, 78] on link "Automations" at bounding box center [63, 78] width 95 height 20
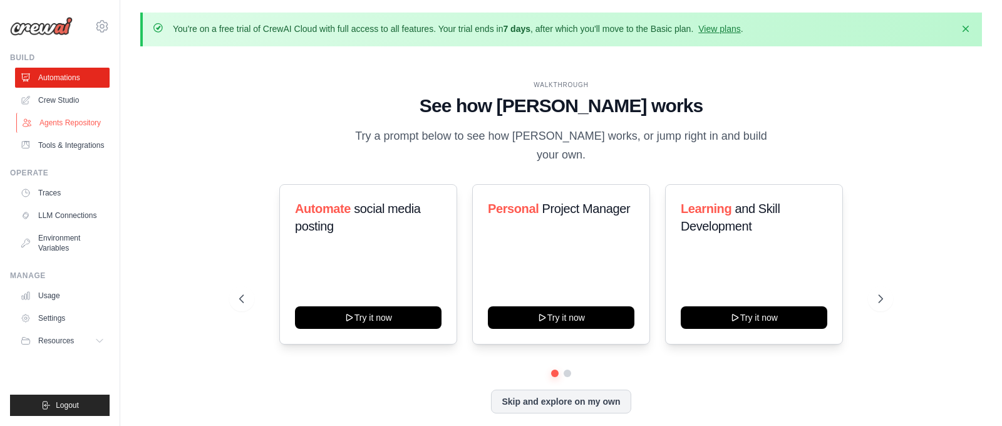
click at [63, 119] on link "Agents Repository" at bounding box center [63, 123] width 95 height 20
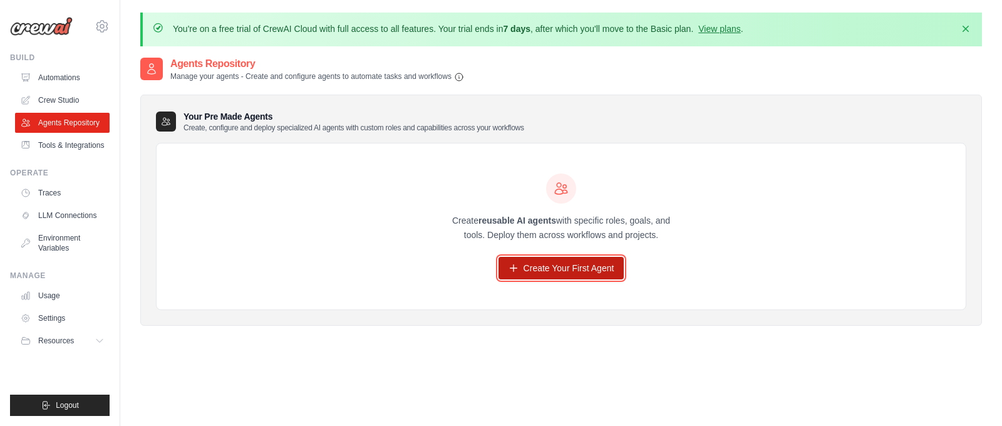
click at [532, 271] on link "Create Your First Agent" at bounding box center [562, 268] width 126 height 23
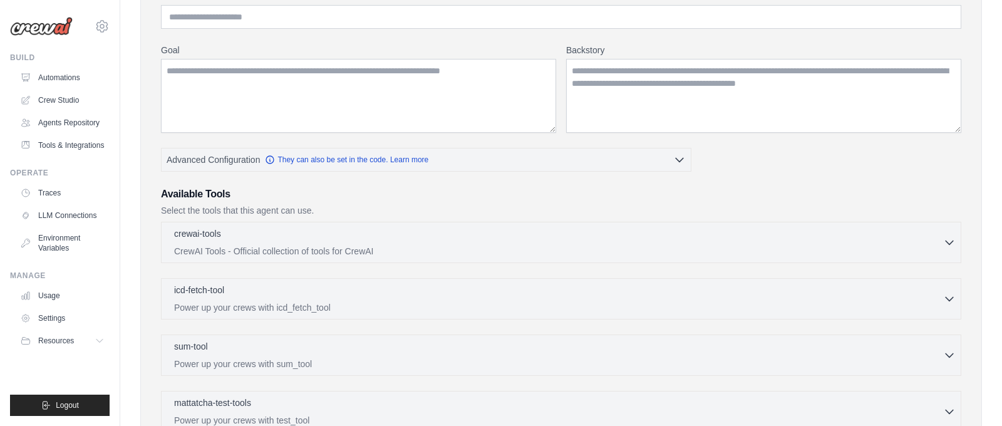
scroll to position [385, 0]
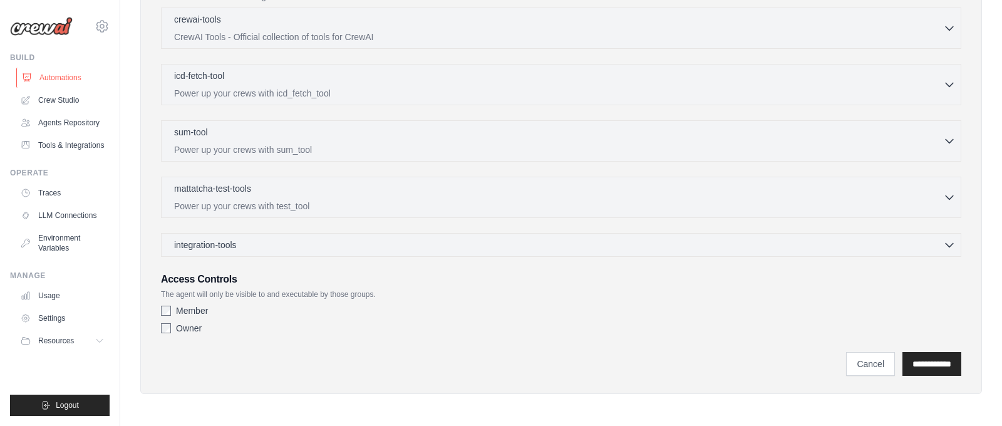
click at [61, 78] on link "Automations" at bounding box center [63, 78] width 95 height 20
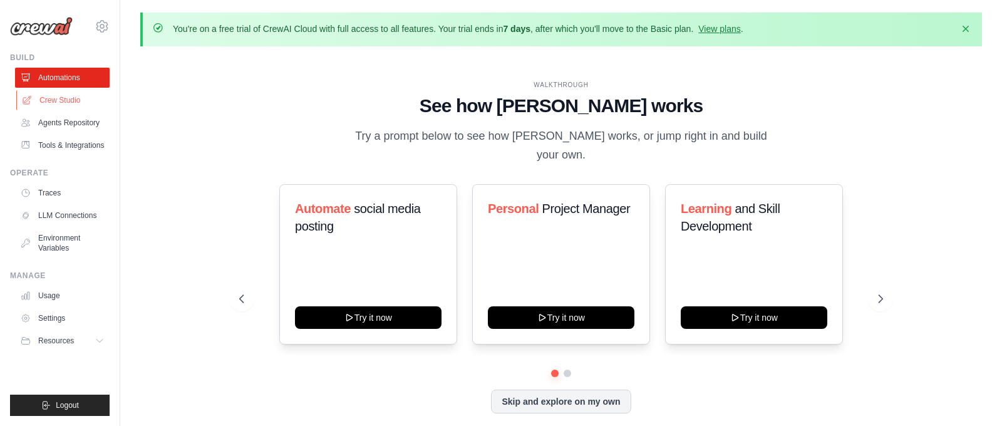
click at [61, 97] on link "Crew Studio" at bounding box center [63, 100] width 95 height 20
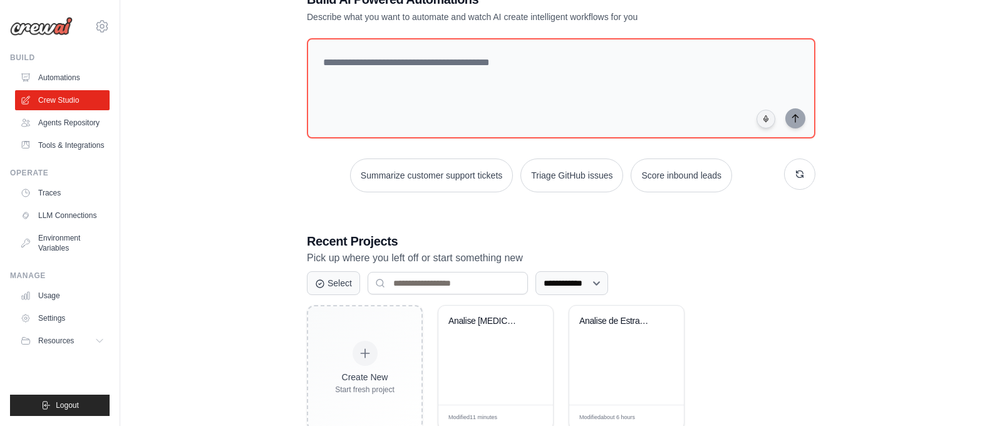
scroll to position [122, 0]
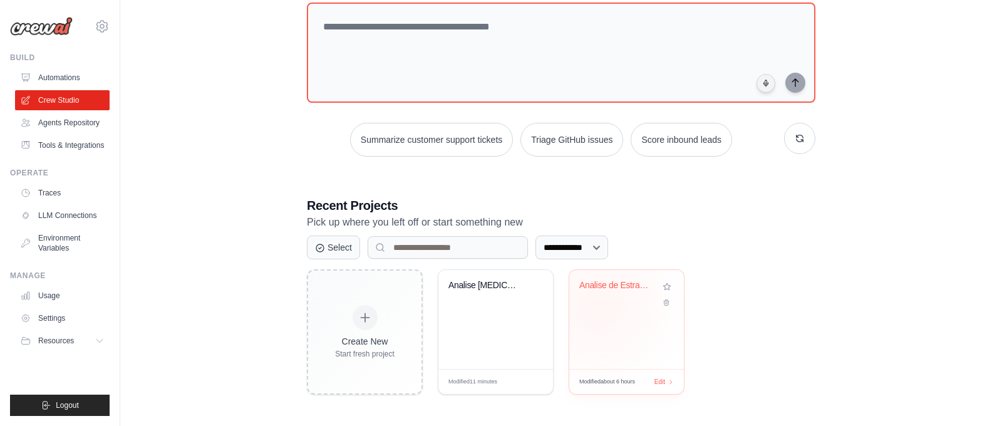
click at [599, 304] on div "Analise de Estradas dos EUA - BigQu..." at bounding box center [626, 294] width 95 height 29
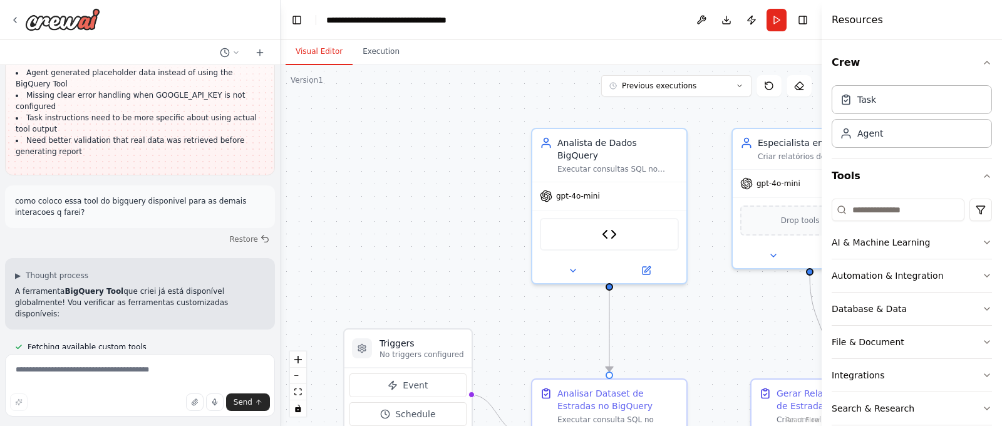
scroll to position [5562, 0]
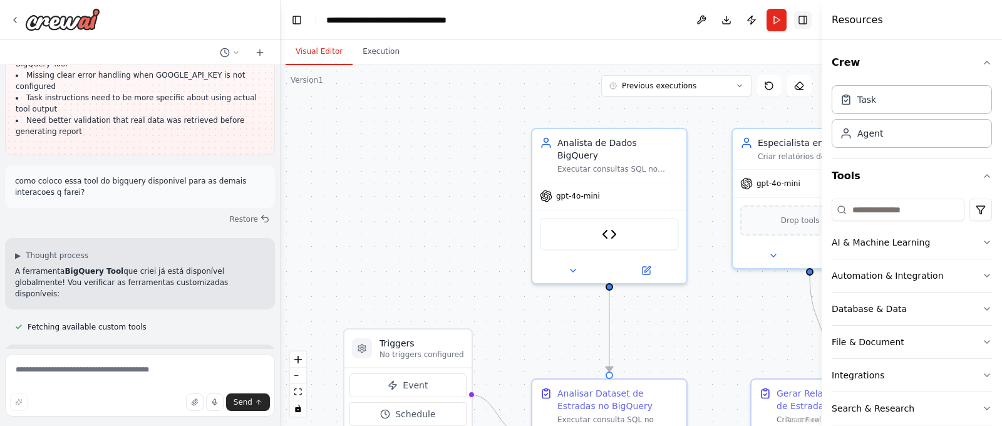
click at [806, 23] on button "Toggle Right Sidebar" at bounding box center [803, 20] width 18 height 18
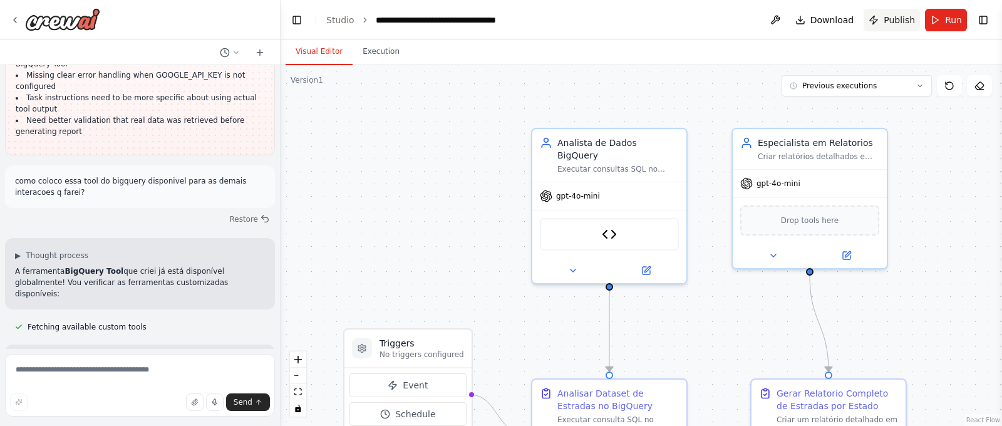
click at [892, 21] on span "Publish" at bounding box center [899, 20] width 31 height 13
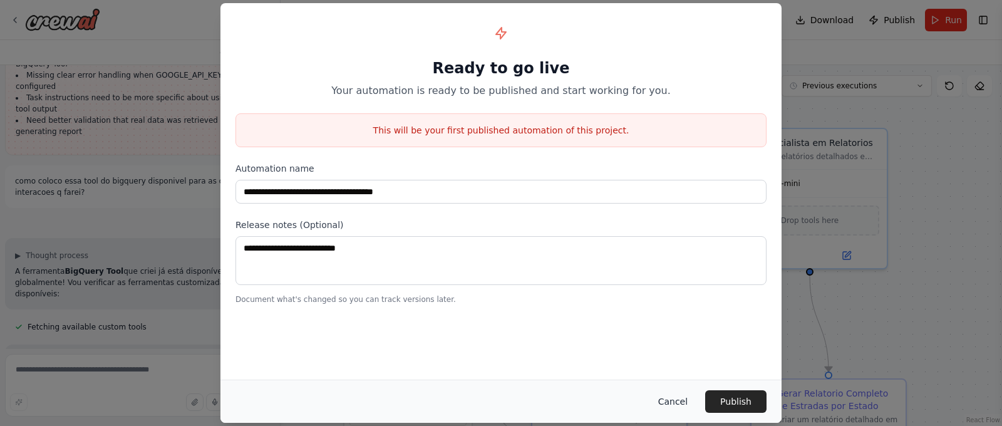
click at [665, 407] on button "Cancel" at bounding box center [672, 401] width 49 height 23
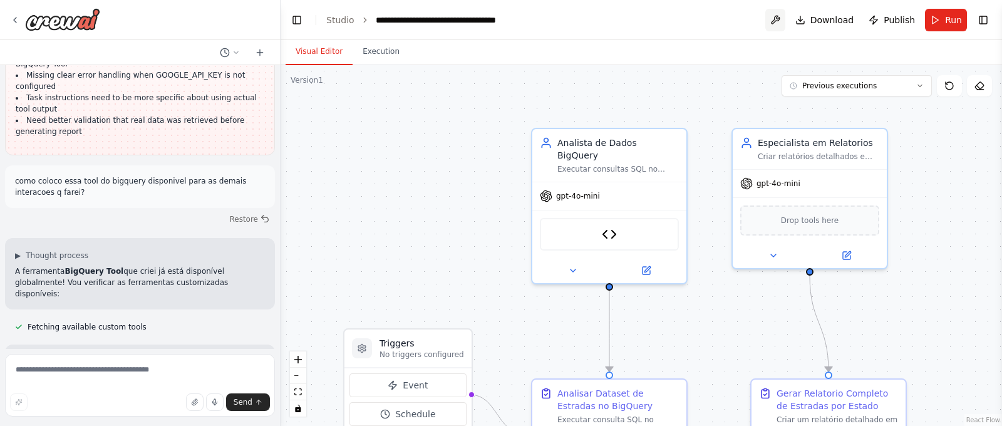
click at [773, 25] on button at bounding box center [775, 20] width 20 height 23
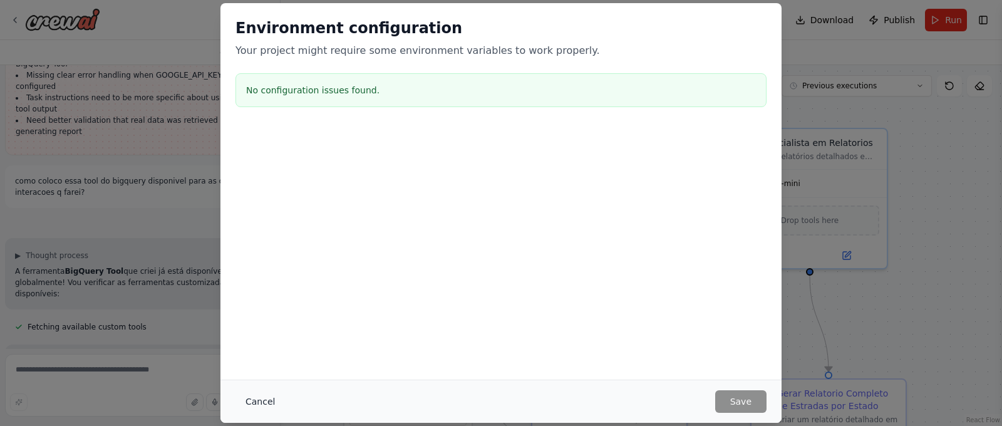
click at [255, 402] on button "Cancel" at bounding box center [260, 401] width 49 height 23
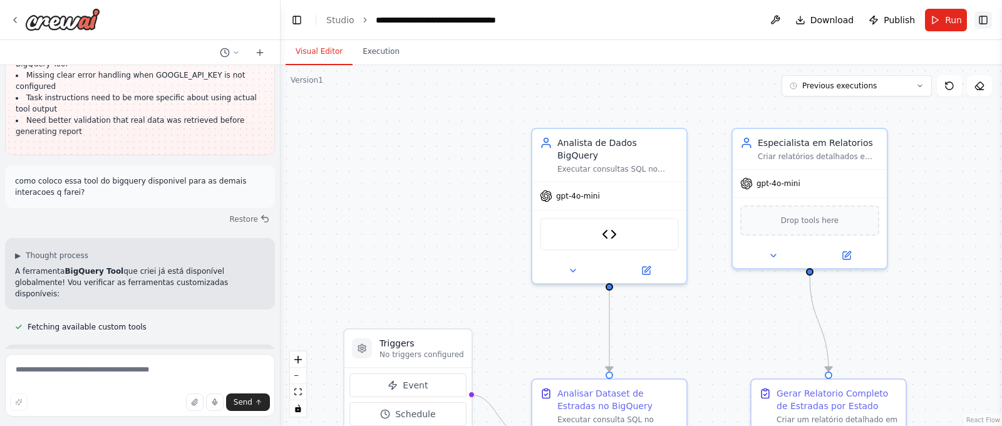
click at [988, 24] on button "Toggle Right Sidebar" at bounding box center [984, 20] width 18 height 18
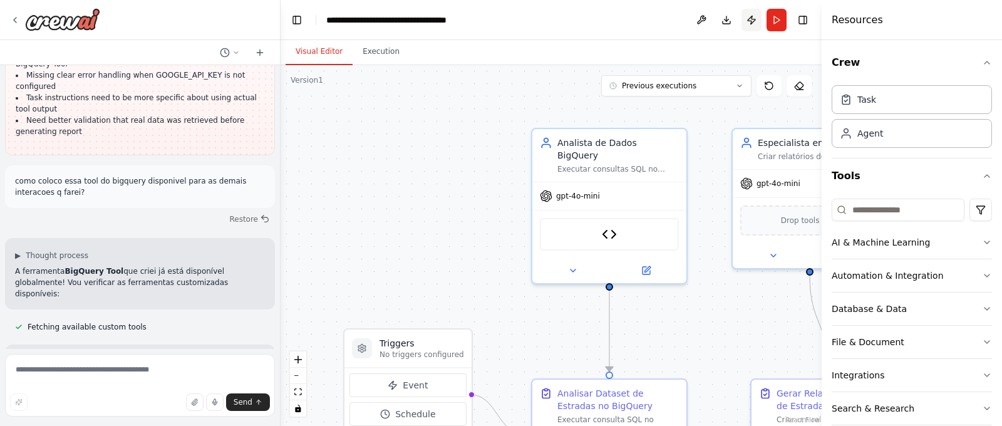
click at [754, 19] on button "Publish" at bounding box center [752, 20] width 20 height 23
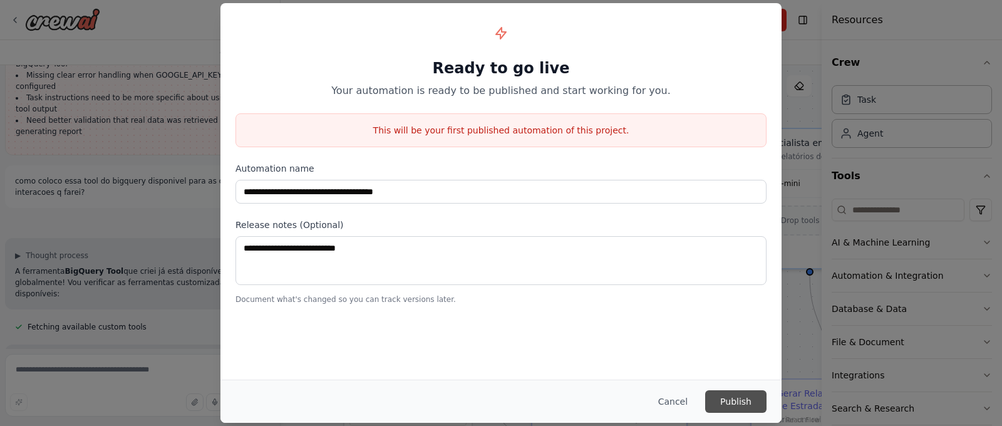
click at [731, 402] on button "Publish" at bounding box center [735, 401] width 61 height 23
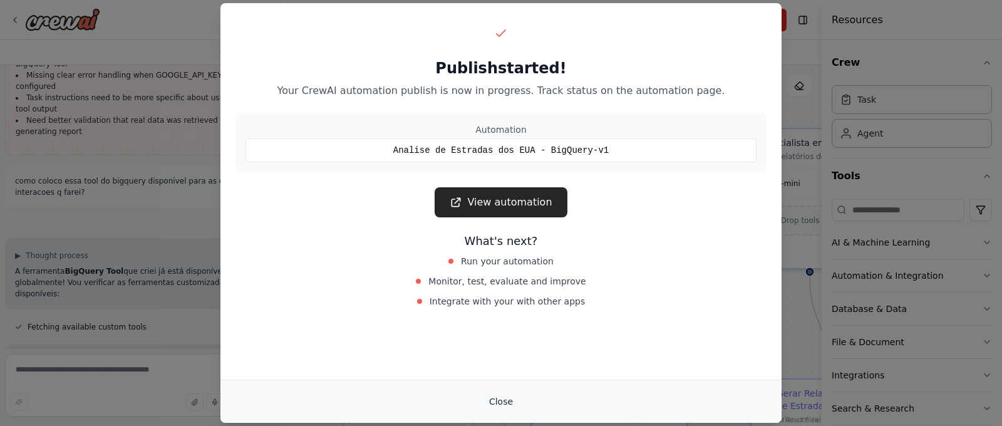
click at [495, 396] on button "Close" at bounding box center [501, 401] width 44 height 23
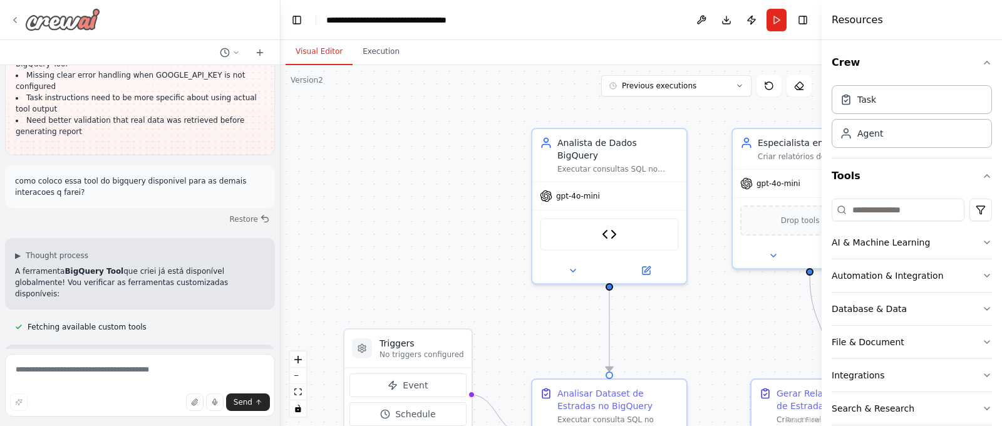
click at [11, 18] on icon at bounding box center [15, 20] width 10 height 10
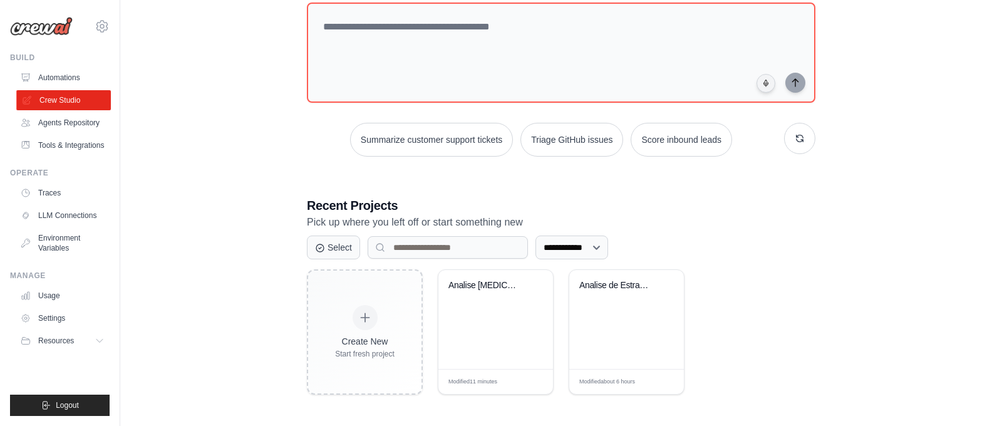
scroll to position [122, 0]
click at [40, 123] on link "Agents Repository" at bounding box center [63, 123] width 95 height 20
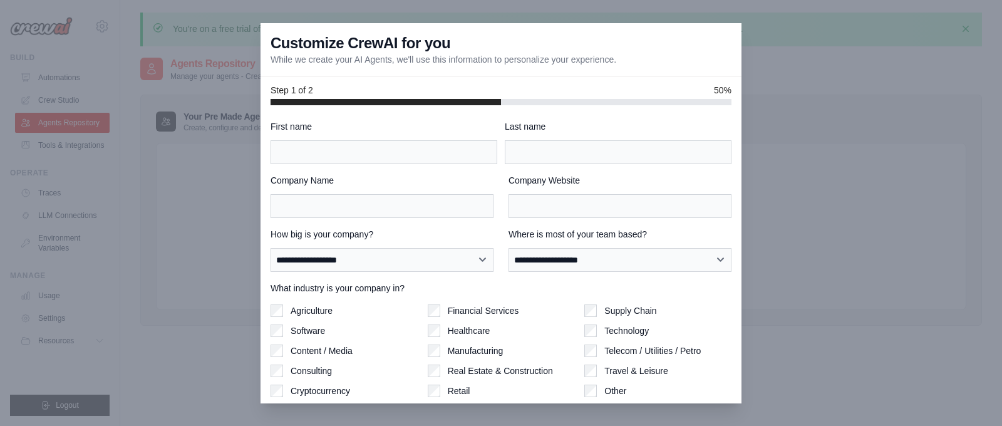
click at [798, 132] on div at bounding box center [501, 213] width 1002 height 426
click at [50, 155] on div at bounding box center [501, 213] width 1002 height 426
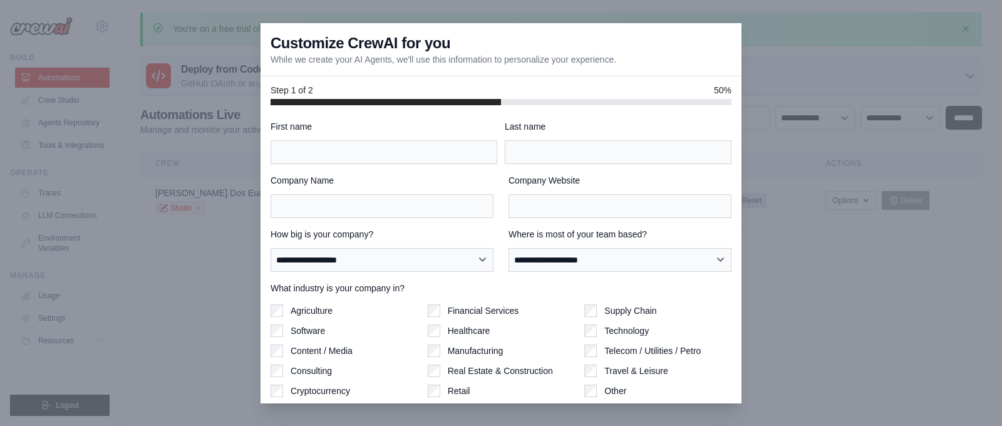
click at [411, 138] on div "First name" at bounding box center [384, 142] width 227 height 44
click at [411, 145] on input "First name" at bounding box center [384, 152] width 227 height 24
type input "******"
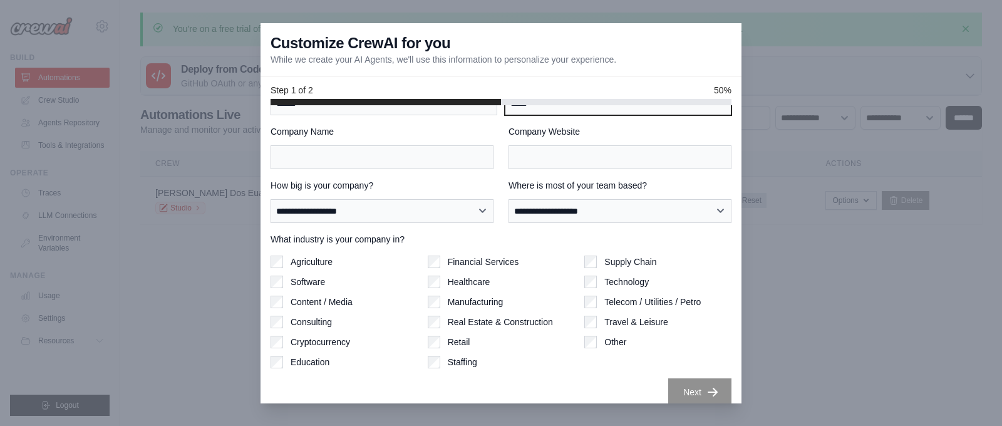
scroll to position [61, 0]
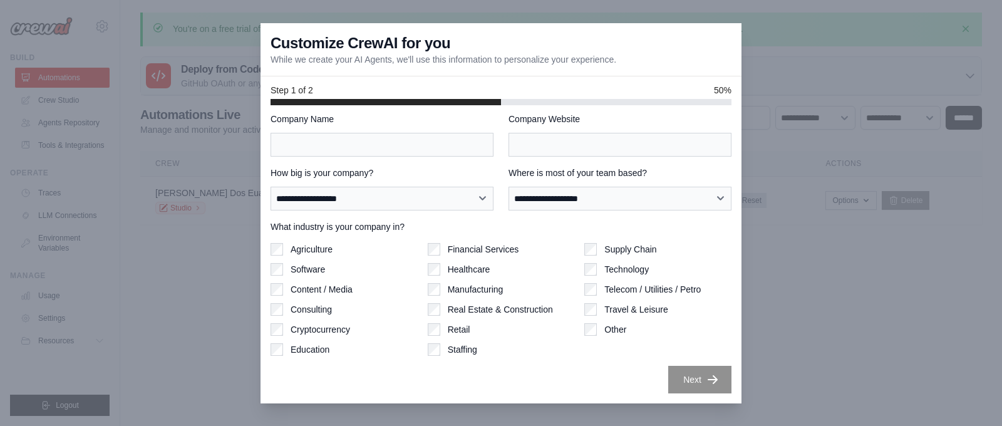
type input "*****"
click at [700, 400] on div "**********" at bounding box center [501, 254] width 481 height 298
click at [489, 147] on input "Company Name" at bounding box center [382, 145] width 223 height 24
type input "****"
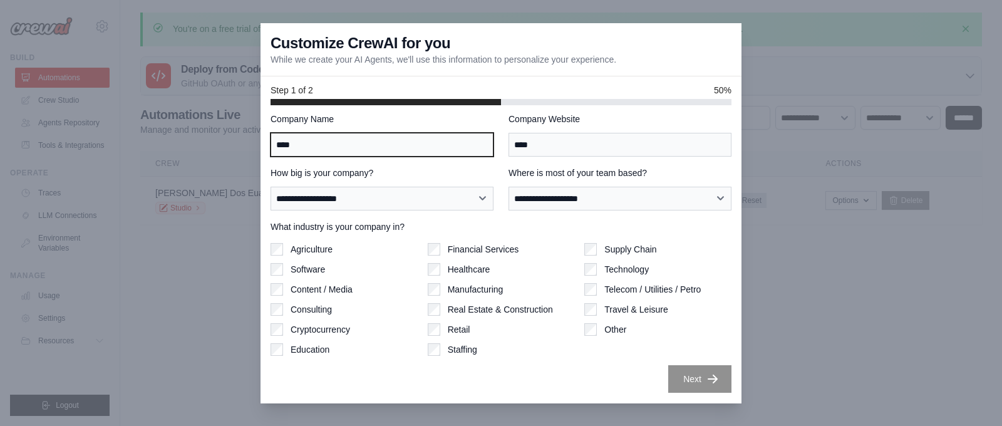
type input "****"
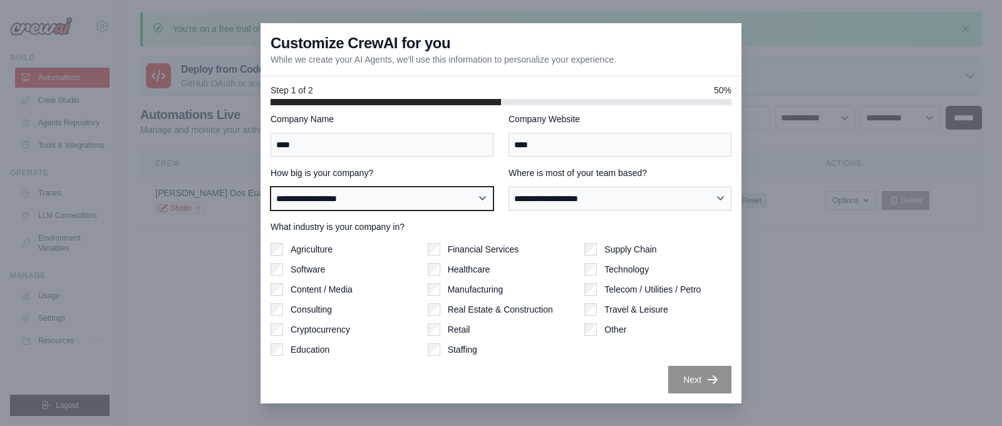
click at [390, 195] on select "**********" at bounding box center [382, 199] width 223 height 24
select select "**********"
click at [271, 187] on select "**********" at bounding box center [382, 199] width 223 height 24
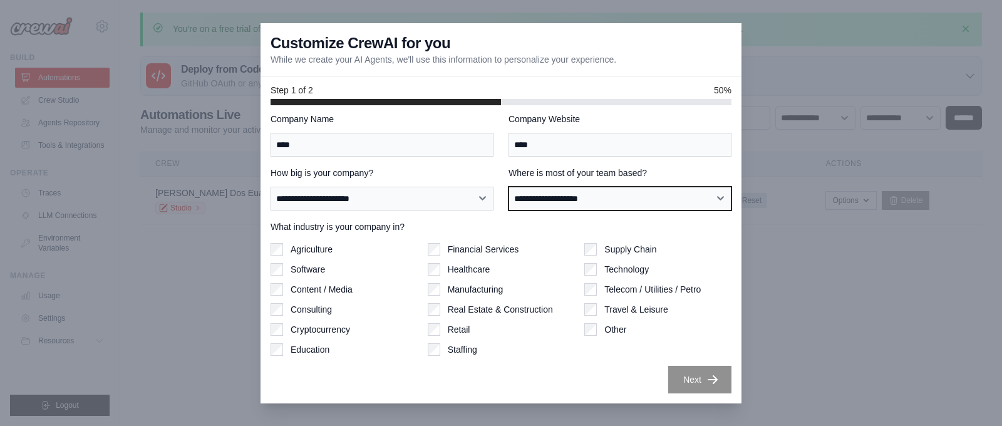
click at [561, 187] on select "**********" at bounding box center [620, 199] width 223 height 24
click at [509, 187] on select "**********" at bounding box center [620, 199] width 223 height 24
click at [561, 206] on select "**********" at bounding box center [620, 199] width 223 height 24
select select "**********"
click at [509, 187] on select "**********" at bounding box center [620, 199] width 223 height 24
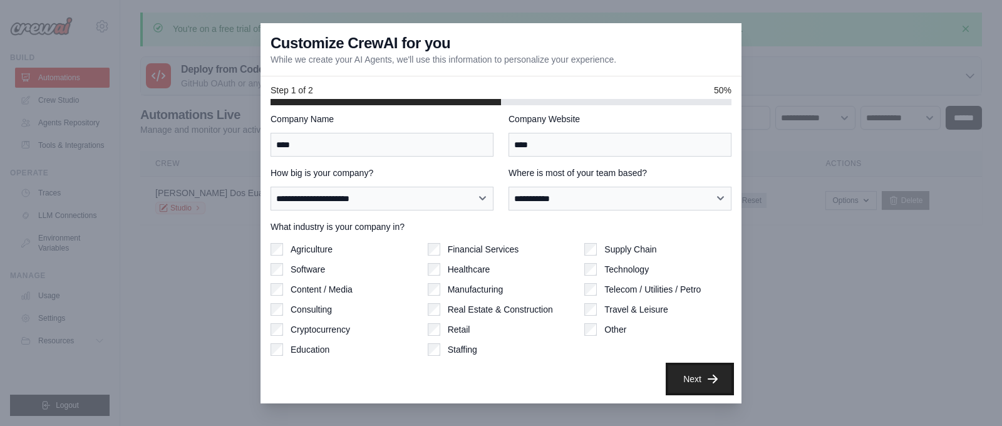
click at [677, 374] on button "Next" at bounding box center [699, 379] width 63 height 28
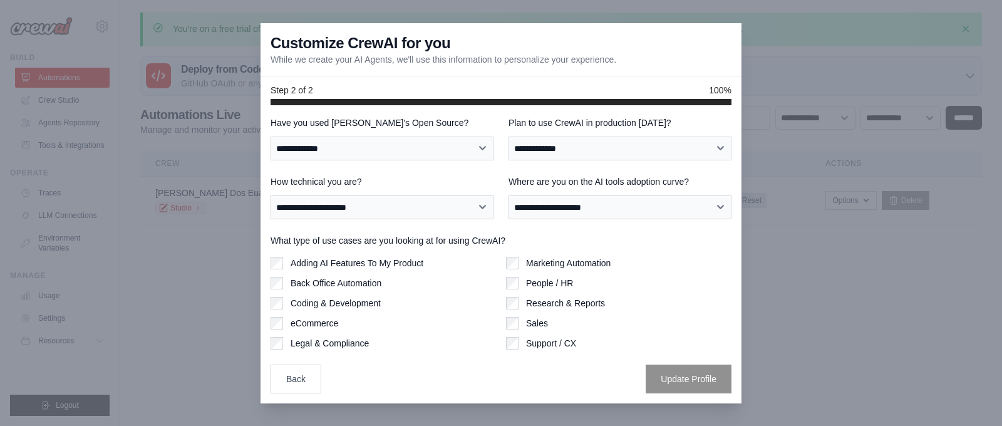
scroll to position [0, 0]
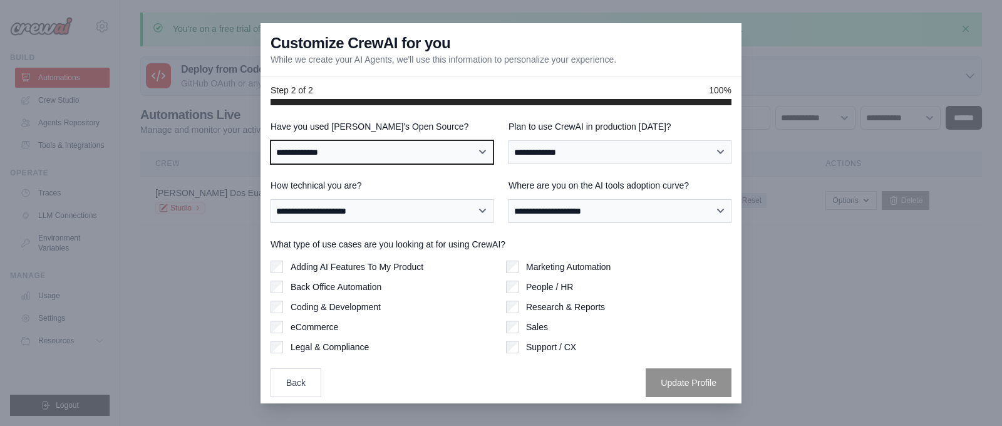
click at [408, 143] on select "**********" at bounding box center [382, 152] width 223 height 24
select select "**"
click at [271, 140] on select "**********" at bounding box center [382, 152] width 223 height 24
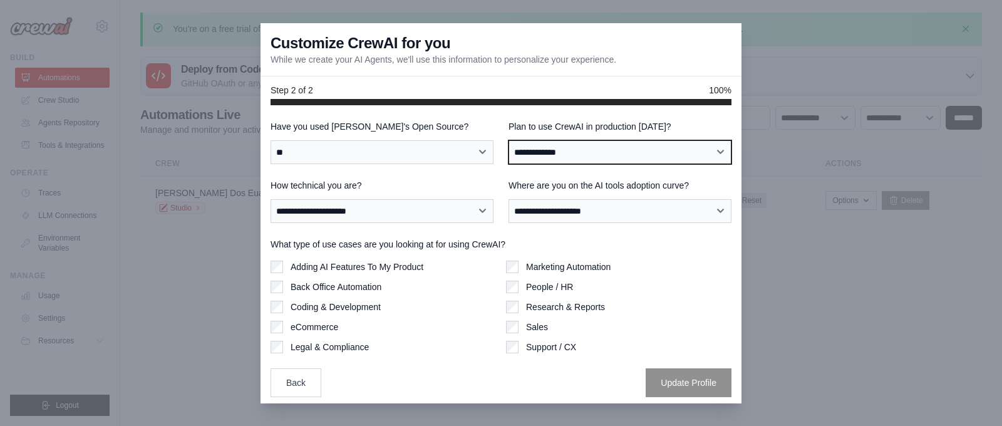
click at [544, 153] on select "**********" at bounding box center [620, 152] width 223 height 24
select select "*****"
click at [509, 140] on select "**********" at bounding box center [620, 152] width 223 height 24
click at [414, 228] on div "**********" at bounding box center [501, 258] width 461 height 277
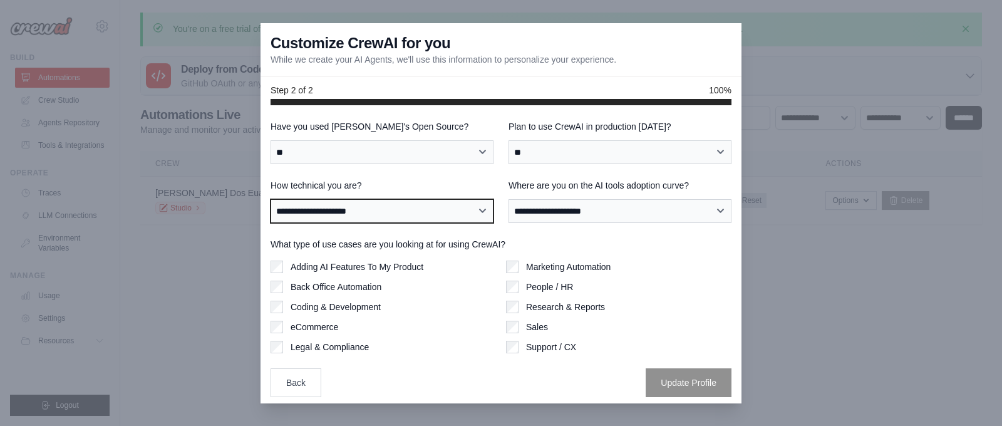
click at [414, 215] on select "**********" at bounding box center [382, 211] width 223 height 24
select select "**********"
click at [271, 199] on select "**********" at bounding box center [382, 211] width 223 height 24
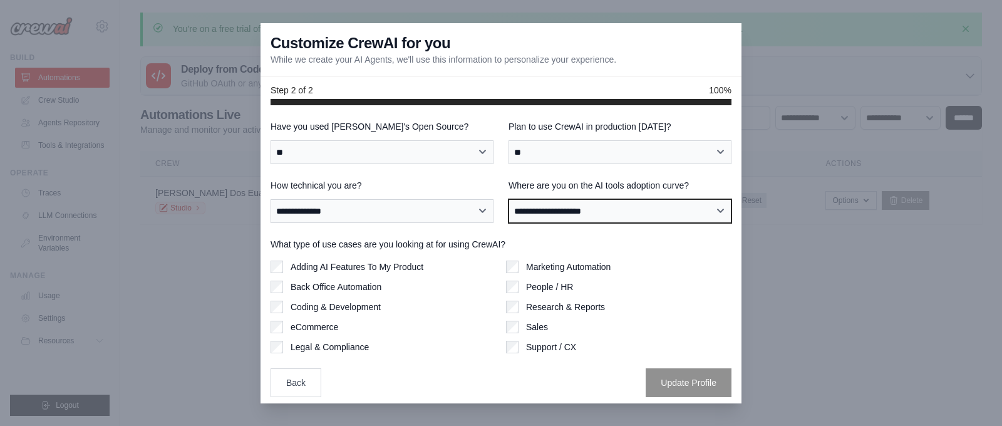
click at [546, 211] on select "**********" at bounding box center [620, 211] width 223 height 24
select select "**********"
click at [509, 199] on select "**********" at bounding box center [620, 211] width 223 height 24
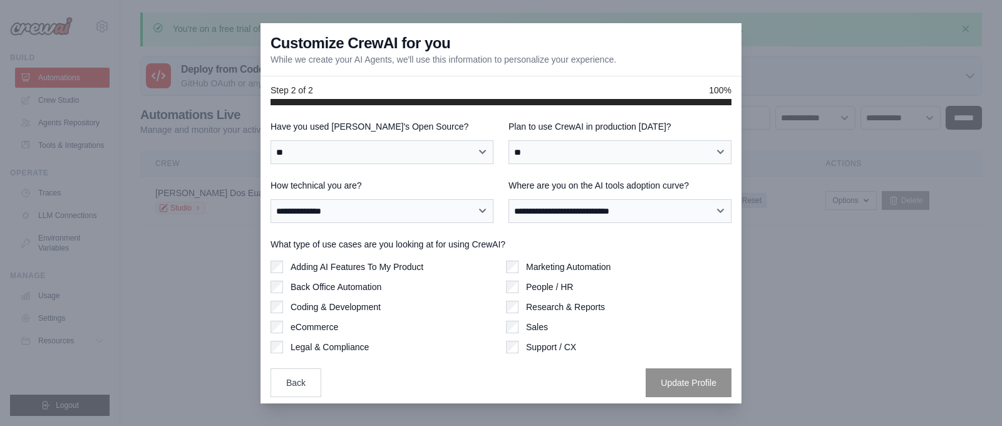
click at [527, 281] on label "People / HR" at bounding box center [549, 287] width 47 height 13
click at [527, 289] on label "People / HR" at bounding box center [549, 287] width 47 height 13
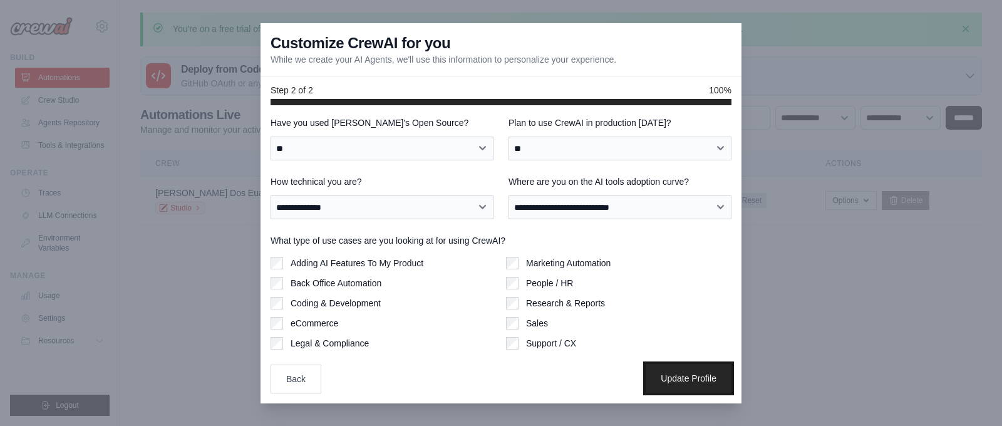
click at [688, 373] on button "Update Profile" at bounding box center [689, 378] width 86 height 29
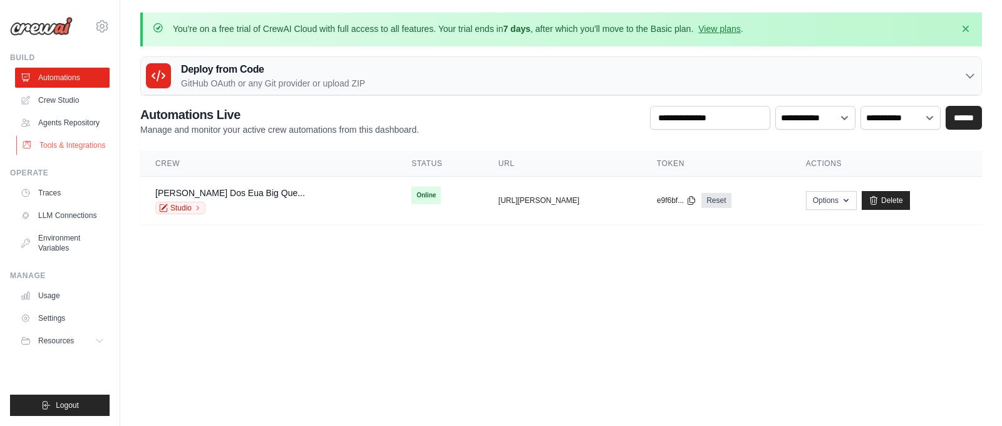
click at [55, 138] on link "Tools & Integrations" at bounding box center [63, 145] width 95 height 20
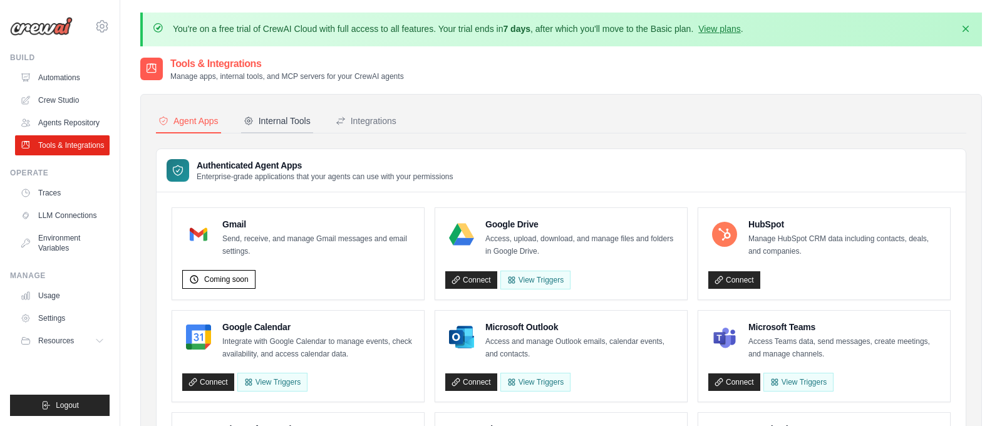
click at [286, 130] on button "Internal Tools" at bounding box center [277, 122] width 72 height 24
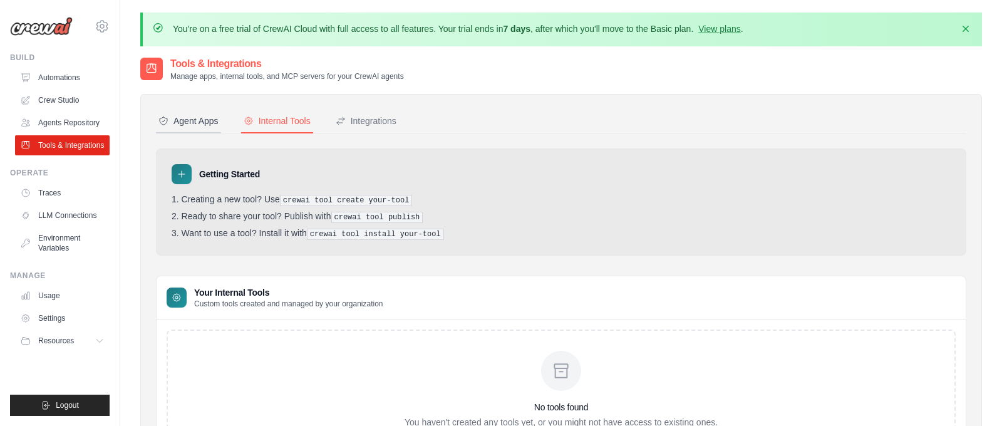
click at [201, 122] on div "Agent Apps" at bounding box center [188, 121] width 60 height 13
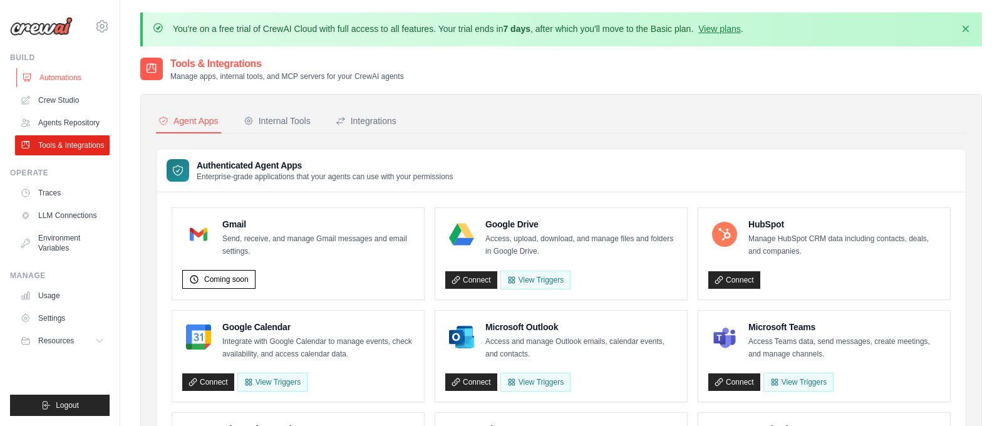
click at [51, 81] on link "Automations" at bounding box center [63, 78] width 95 height 20
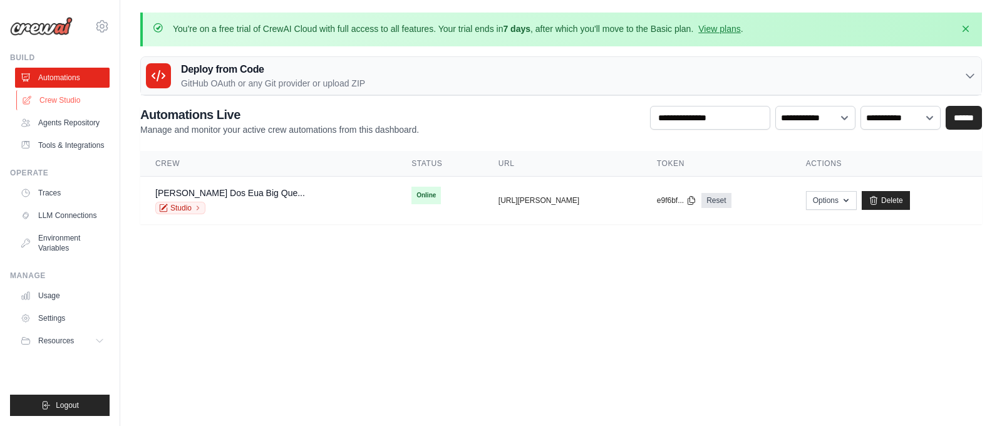
click at [68, 106] on link "Crew Studio" at bounding box center [63, 100] width 95 height 20
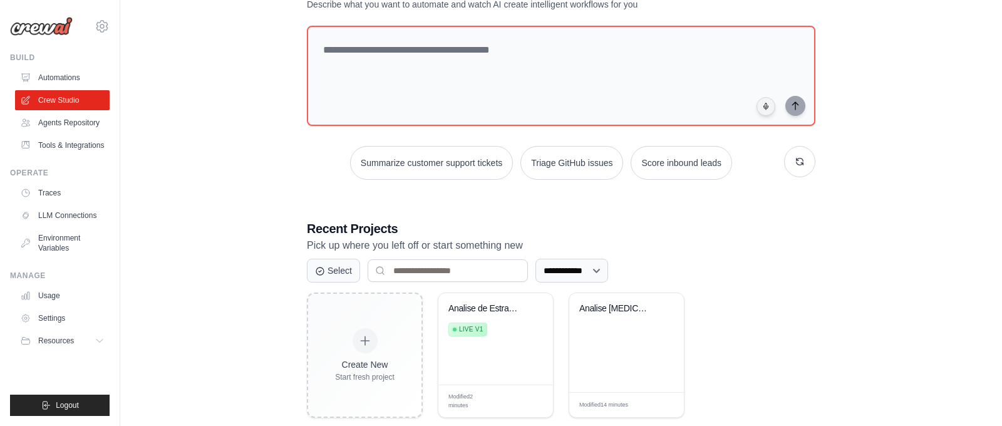
scroll to position [122, 0]
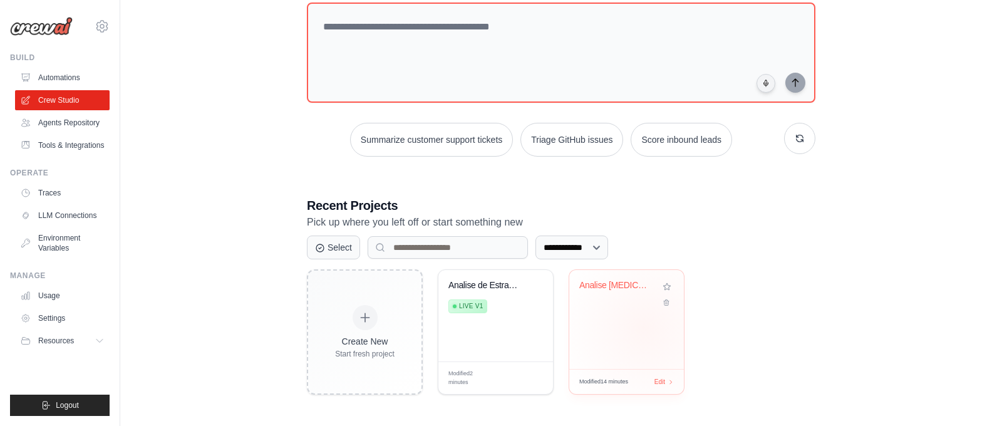
click at [644, 327] on div "Analise COVID-19 BigQuery" at bounding box center [626, 319] width 115 height 99
click at [496, 329] on div "Analise de Estradas dos EUA - BigQu... Live v1" at bounding box center [495, 315] width 115 height 91
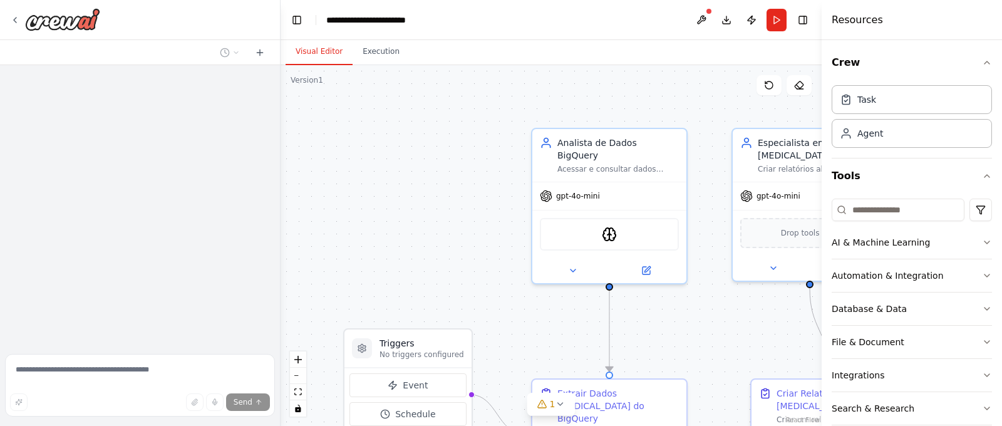
scroll to position [2876, 0]
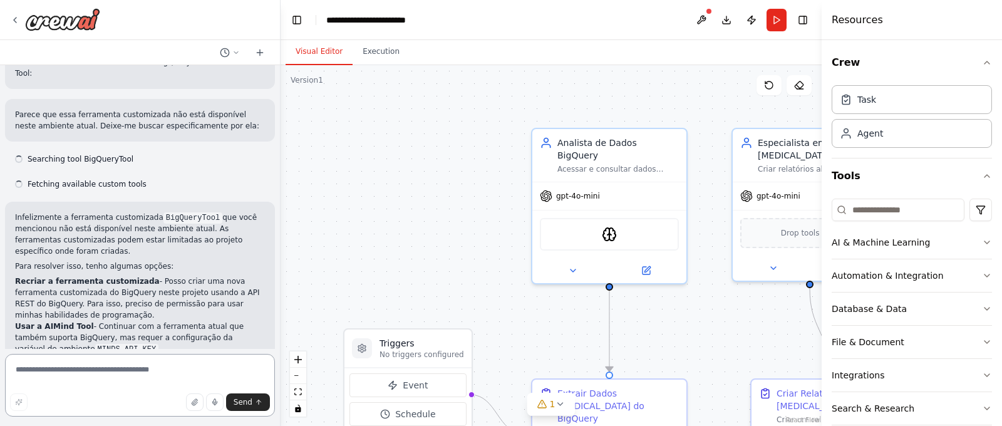
click at [113, 375] on textarea at bounding box center [140, 385] width 270 height 63
paste textarea "**********"
type textarea "**********"
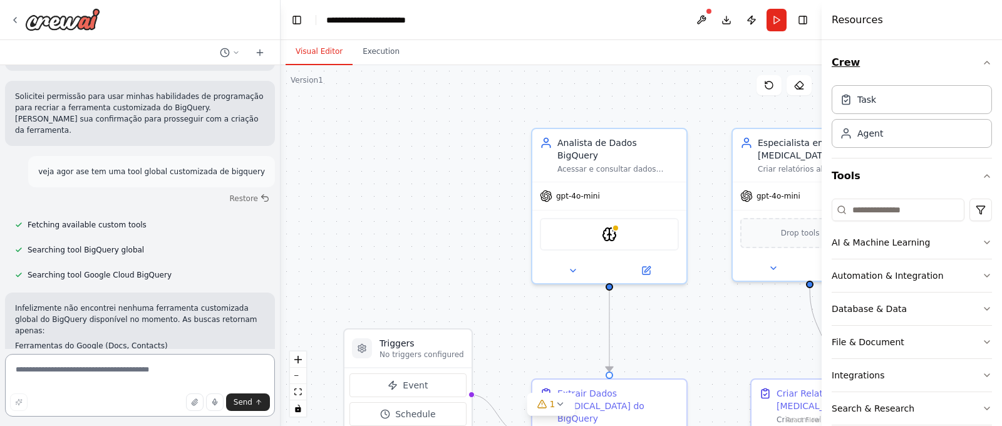
scroll to position [3250, 0]
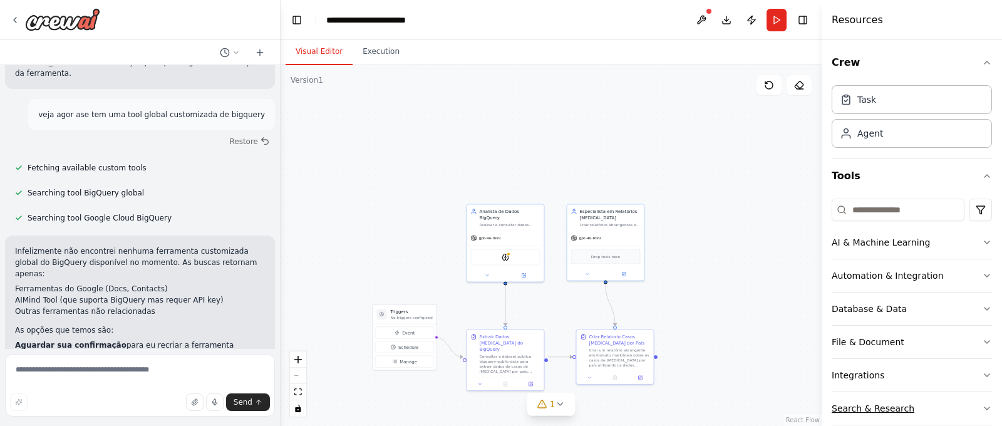
click at [886, 413] on div "Search & Research" at bounding box center [873, 408] width 83 height 13
click at [14, 26] on div at bounding box center [55, 19] width 90 height 23
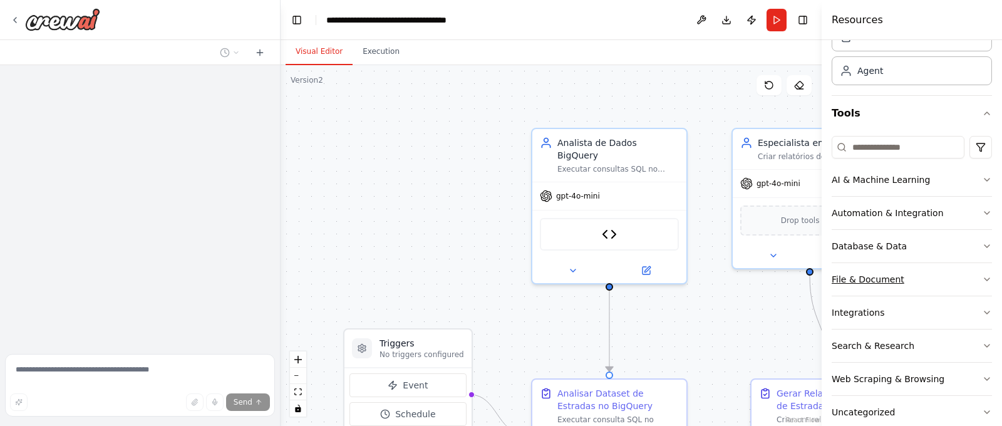
scroll to position [121, 0]
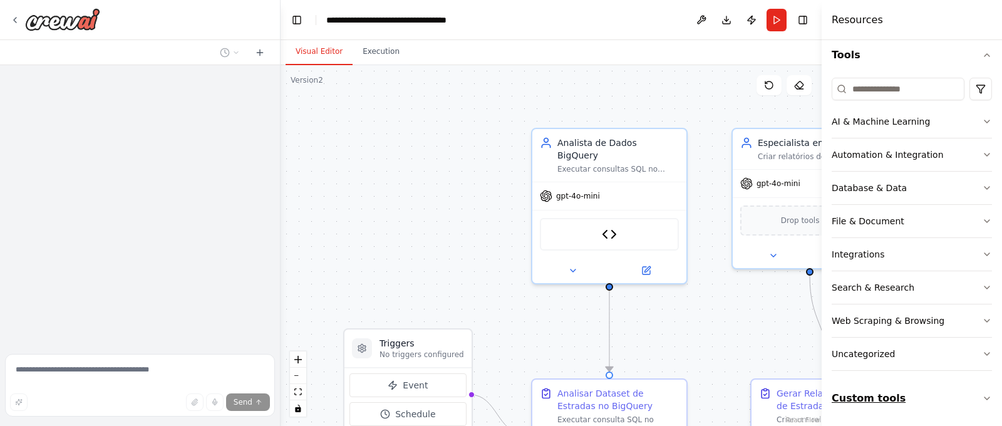
click at [900, 398] on button "Custom tools" at bounding box center [912, 398] width 160 height 35
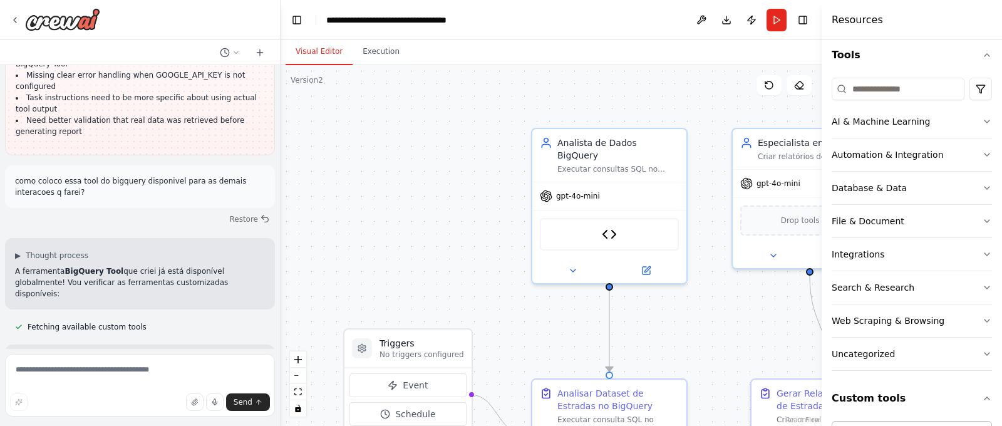
scroll to position [5554, 0]
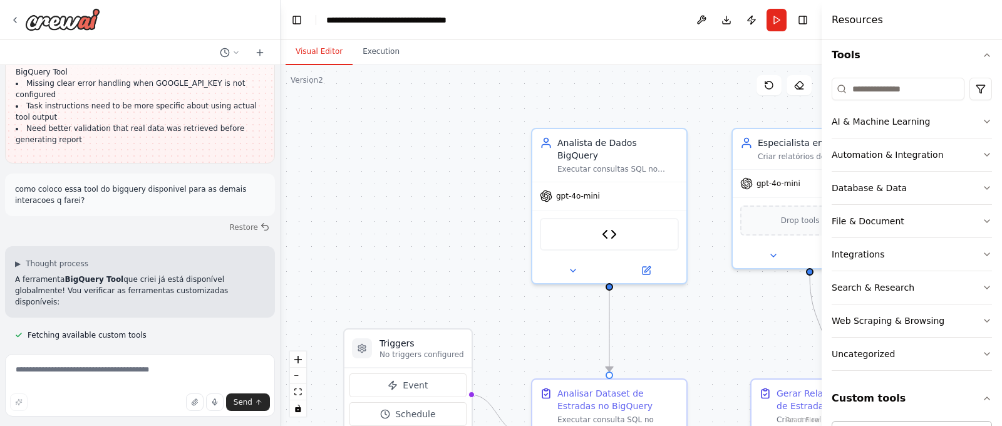
drag, startPoint x: 90, startPoint y: 167, endPoint x: 100, endPoint y: 175, distance: 13.3
click at [100, 400] on li "ID da Ferramenta : custom:BigQueryTool:d2befbb9-1c71-410d-b076-2765dbca5e6a" at bounding box center [140, 411] width 250 height 23
click at [86, 390] on strong "Como Reutilizar a Ferramenta" at bounding box center [87, 394] width 127 height 9
drag, startPoint x: 86, startPoint y: 163, endPoint x: 93, endPoint y: 177, distance: 14.8
click at [93, 401] on code "custom:BigQueryTool:d2befbb9-1c71-410d-b076-2765dbca5e6a" at bounding box center [131, 412] width 232 height 23
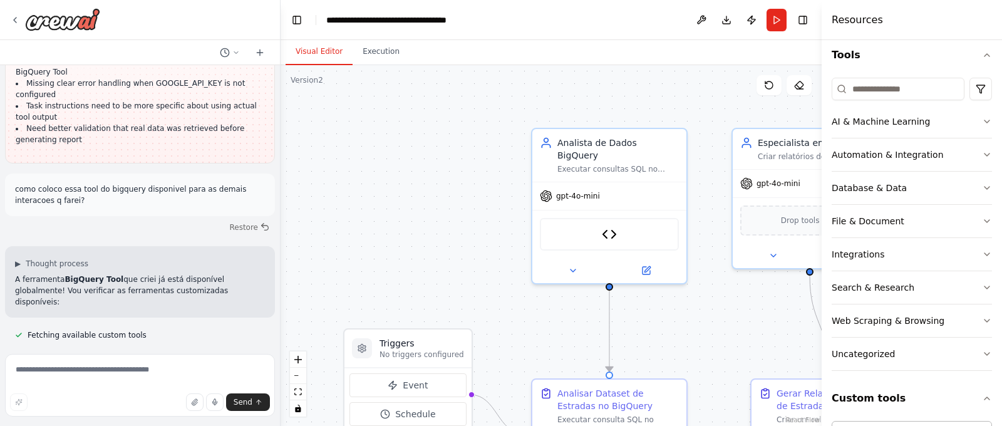
copy code "custom:BigQueryTool:d2befbb9-1c71-410d-b076-2765dbca5e6a"
click at [20, 15] on div at bounding box center [55, 19] width 90 height 23
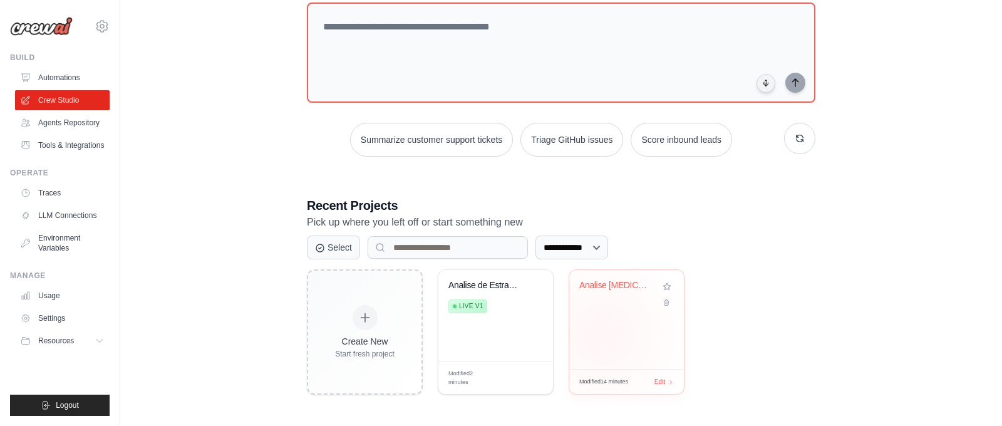
click at [603, 334] on div "Analise [MEDICAL_DATA] BigQuery" at bounding box center [626, 319] width 115 height 99
click at [91, 153] on link "Tools & Integrations" at bounding box center [63, 145] width 95 height 20
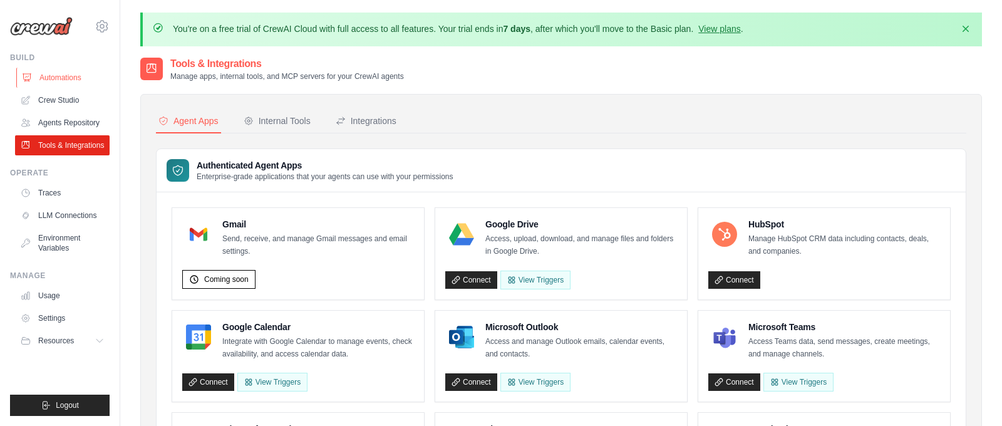
click at [81, 84] on link "Automations" at bounding box center [63, 78] width 95 height 20
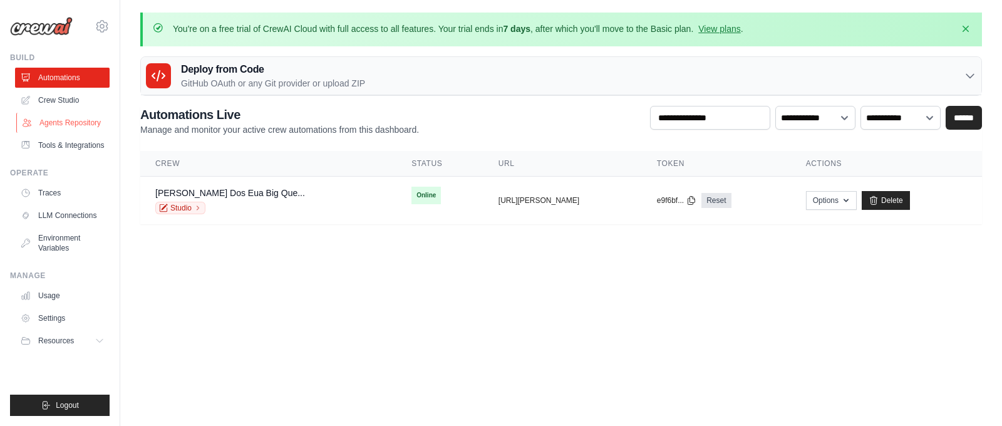
click at [73, 125] on link "Agents Repository" at bounding box center [63, 123] width 95 height 20
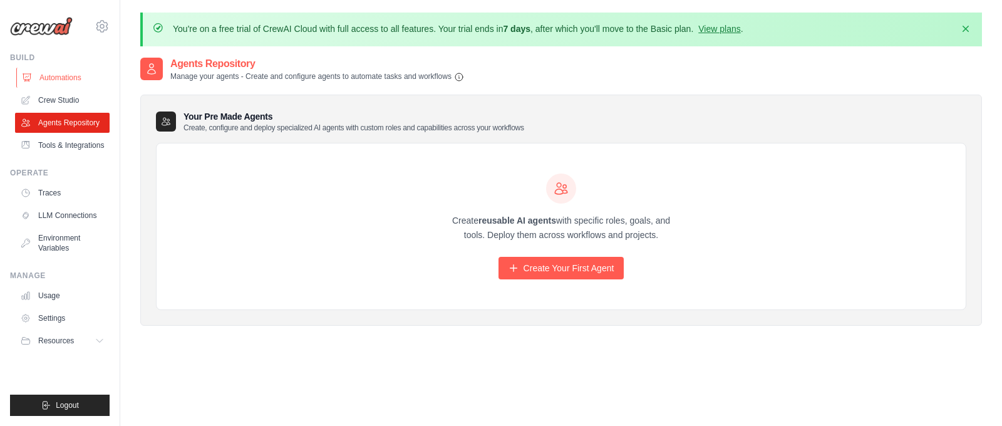
click at [60, 75] on link "Automations" at bounding box center [63, 78] width 95 height 20
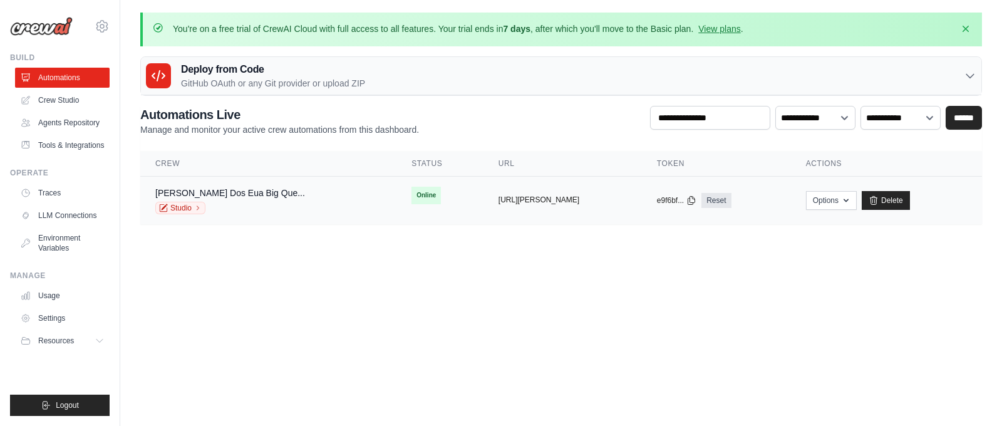
click at [520, 202] on button "https://analise-de-estradas-dos-eua" at bounding box center [539, 200] width 81 height 10
click at [517, 197] on button "https://analise-de-estradas-dos-eua" at bounding box center [539, 200] width 81 height 10
click at [512, 201] on button "https://analise-de-estradas-dos-eua" at bounding box center [539, 200] width 81 height 10
click at [71, 101] on link "Crew Studio" at bounding box center [63, 100] width 95 height 20
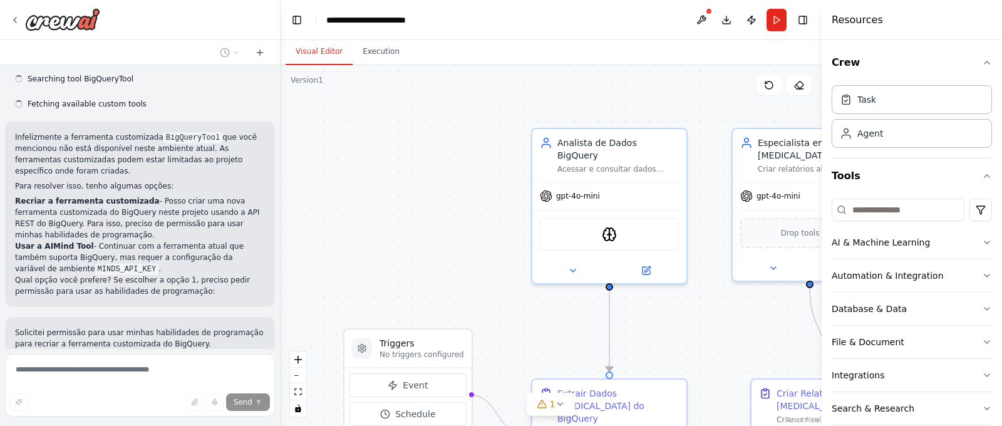
scroll to position [3324, 0]
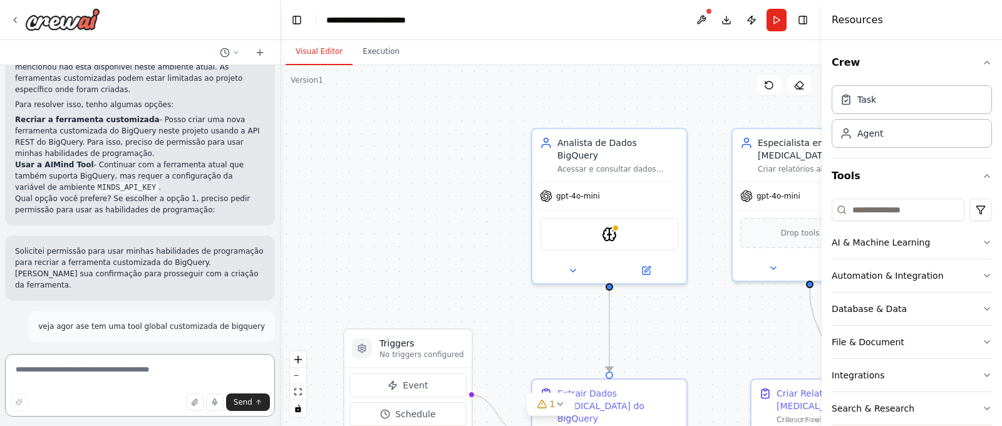
click at [80, 371] on textarea at bounding box center [140, 385] width 270 height 63
paste textarea "**********"
type textarea "**********"
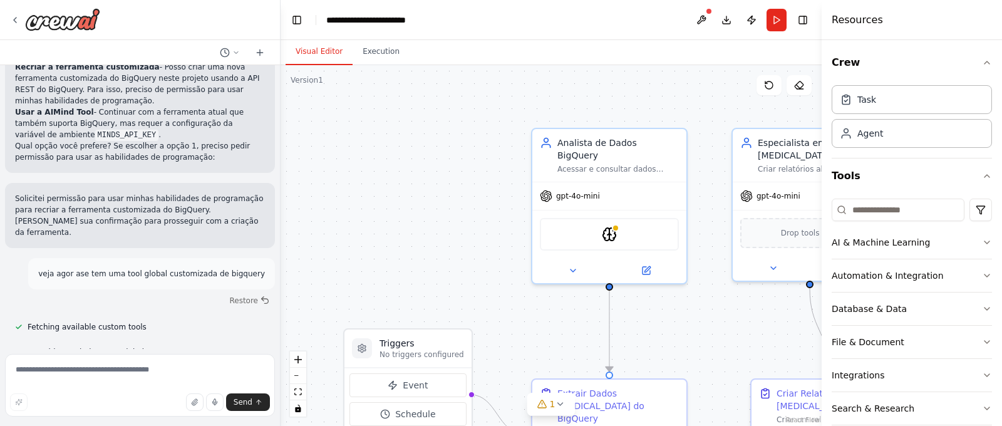
scroll to position [3160, 0]
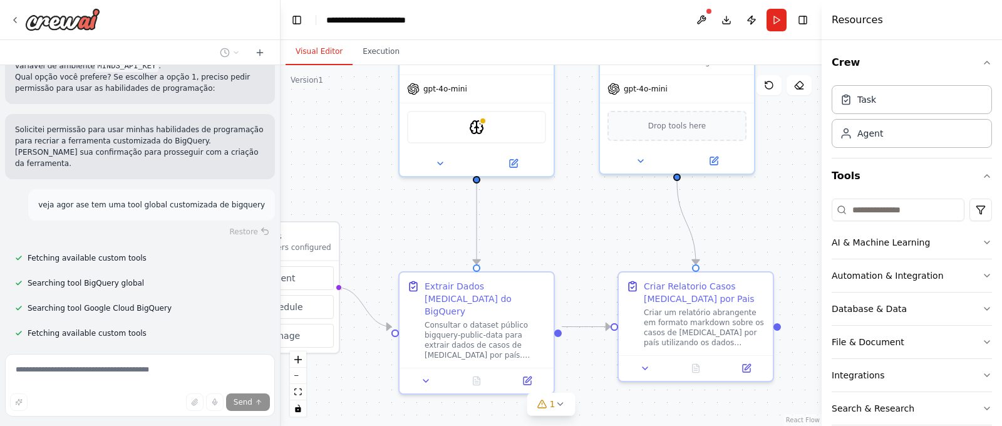
drag, startPoint x: 515, startPoint y: 279, endPoint x: 383, endPoint y: 172, distance: 170.1
click at [383, 172] on div ".deletable-edge-delete-btn { width: 20px; height: 20px; border: 0px solid #ffff…" at bounding box center [551, 245] width 541 height 361
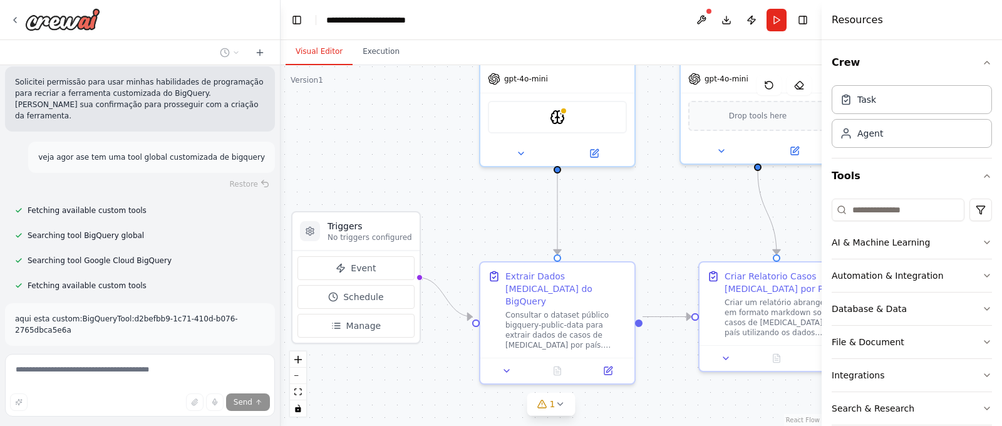
scroll to position [3230, 0]
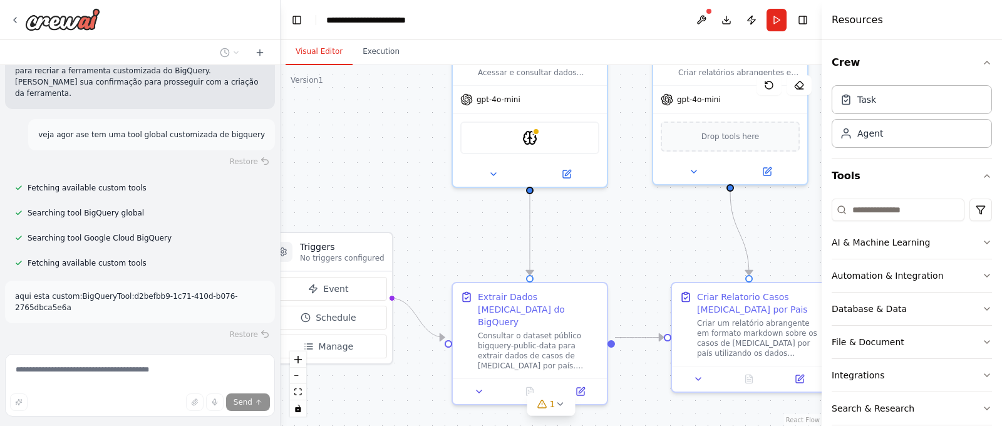
drag, startPoint x: 383, startPoint y: 174, endPoint x: 437, endPoint y: 184, distance: 54.3
click at [437, 184] on div ".deletable-edge-delete-btn { width: 20px; height: 20px; border: 0px solid #ffff…" at bounding box center [551, 245] width 541 height 361
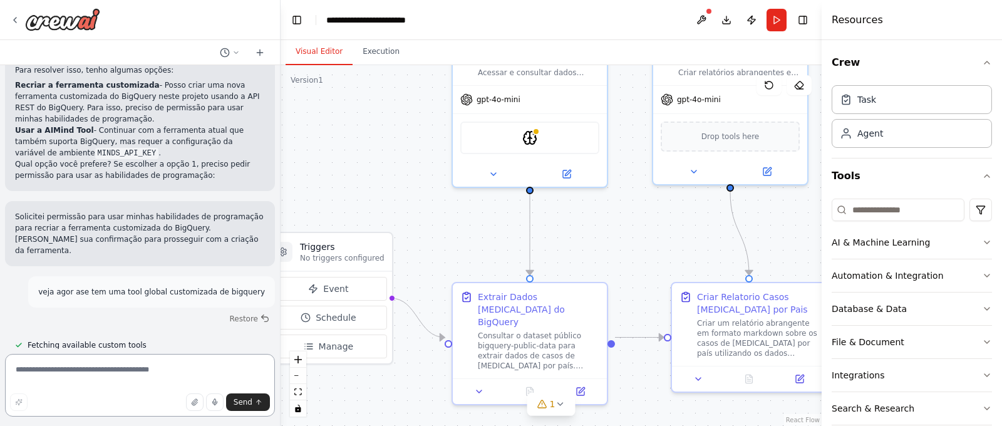
scroll to position [2809, 0]
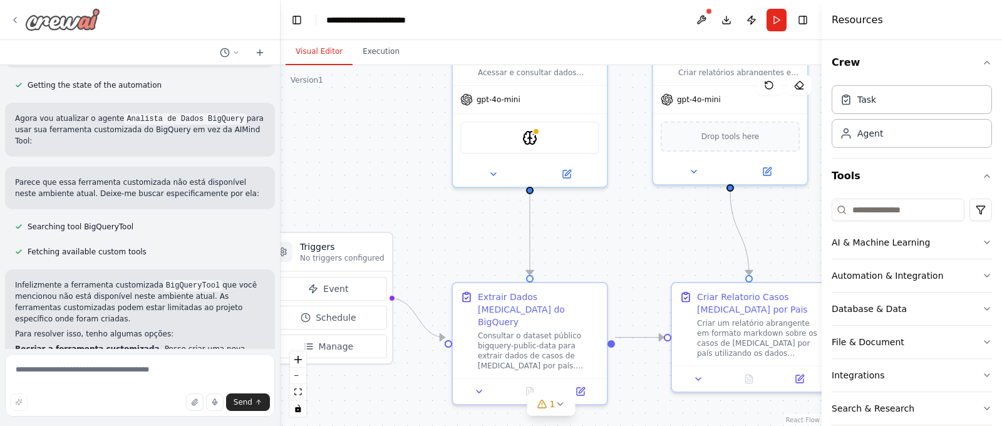
click at [18, 16] on icon at bounding box center [15, 20] width 10 height 10
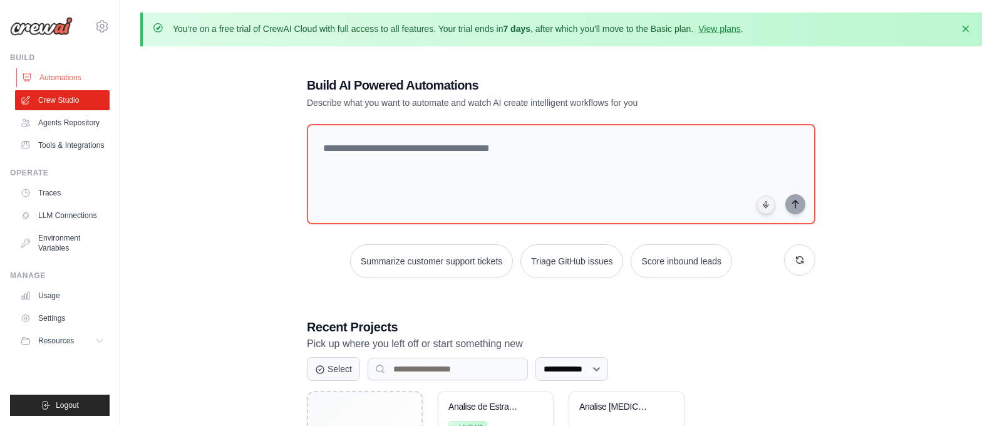
click at [63, 79] on link "Automations" at bounding box center [63, 78] width 95 height 20
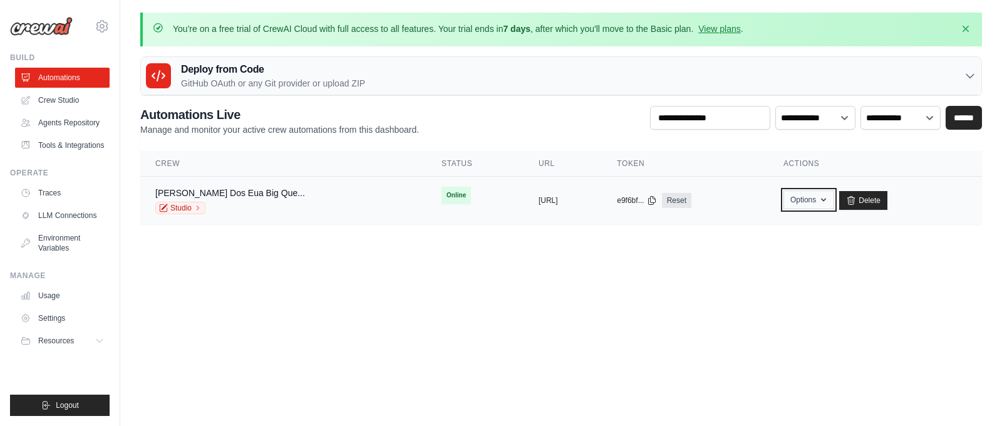
click at [834, 200] on button "Options" at bounding box center [809, 199] width 51 height 19
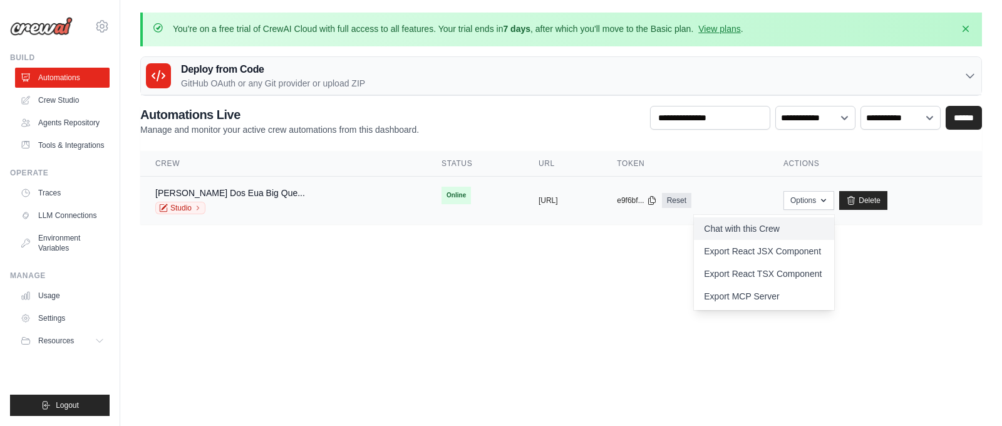
click at [834, 228] on link "Chat with this Crew" at bounding box center [764, 228] width 140 height 23
click at [886, 208] on link "Delete" at bounding box center [863, 200] width 48 height 19
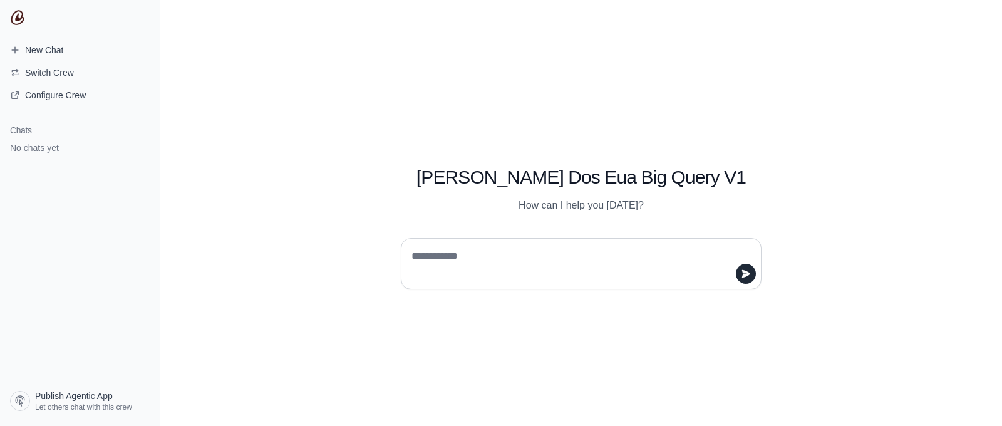
click at [507, 261] on textarea at bounding box center [577, 263] width 337 height 35
type textarea "**********"
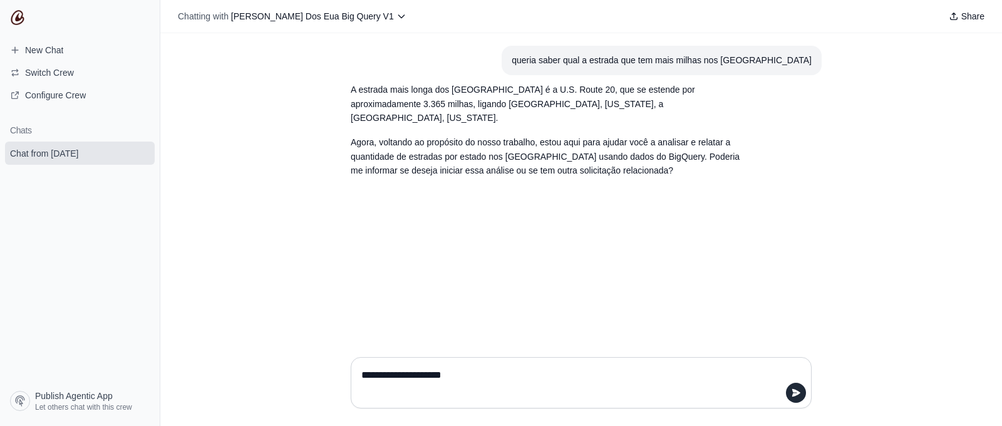
type textarea "**********"
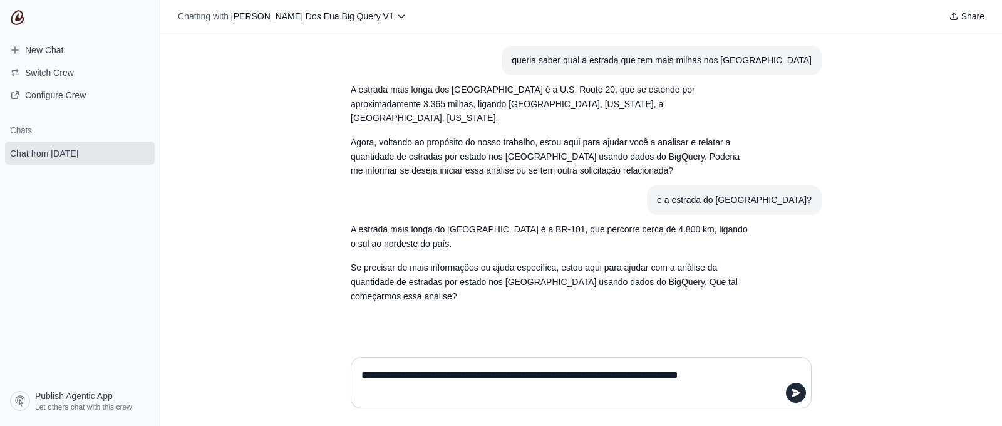
type textarea "**********"
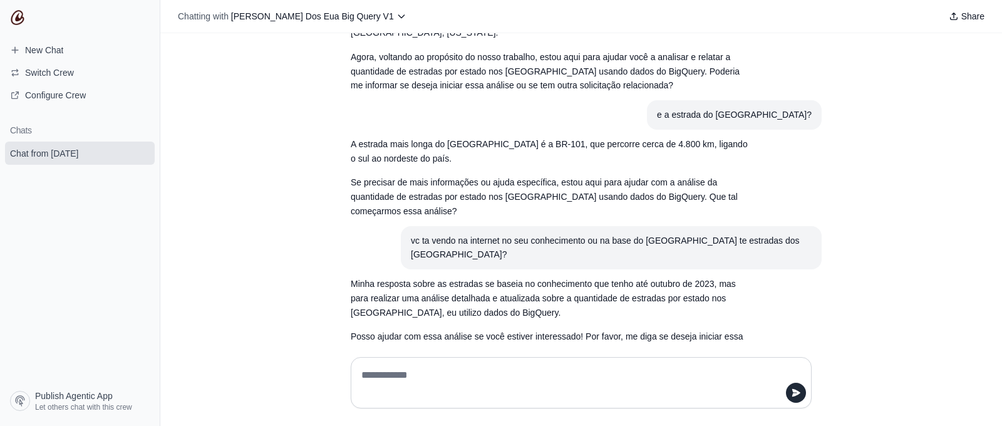
scroll to position [88, 0]
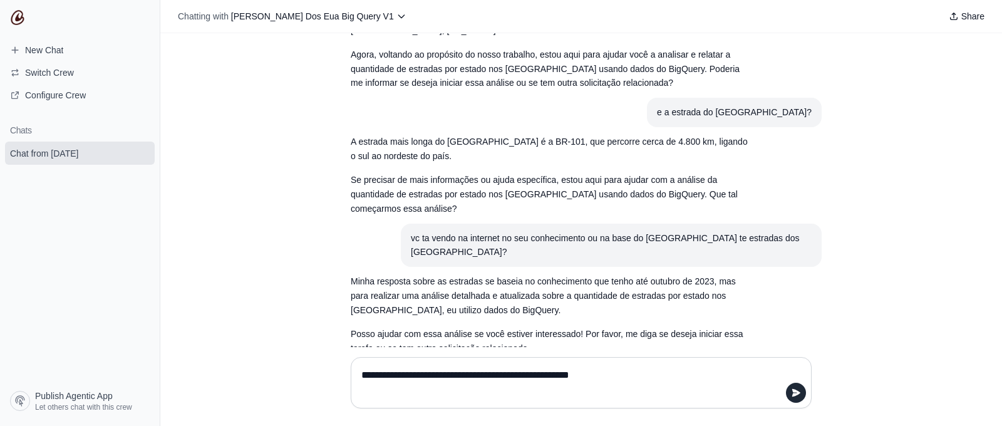
type textarea "**********"
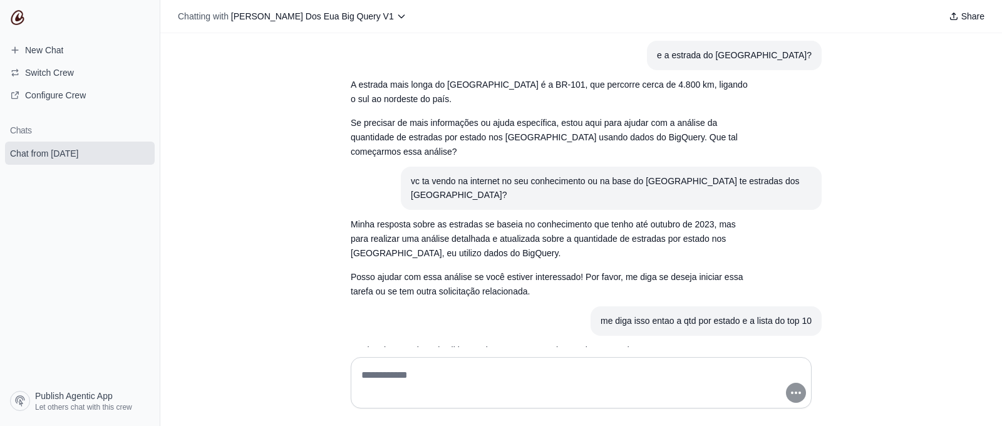
scroll to position [174, 0]
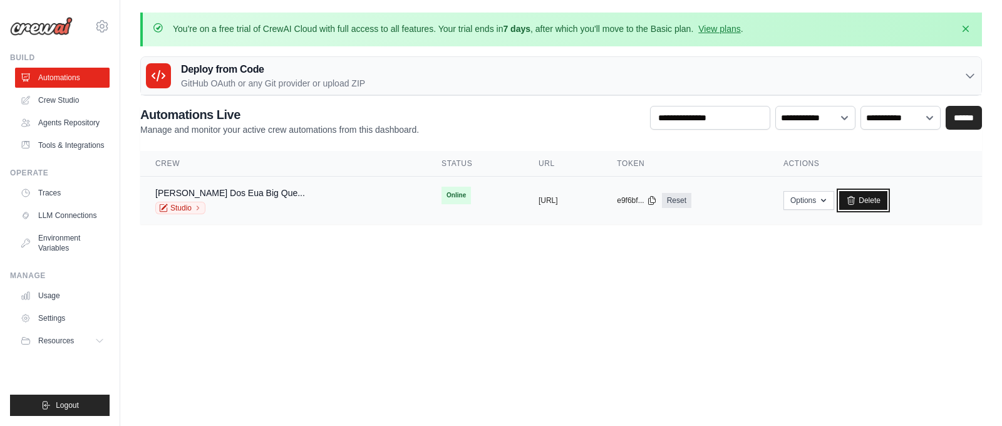
click at [888, 195] on link "Delete" at bounding box center [863, 200] width 48 height 19
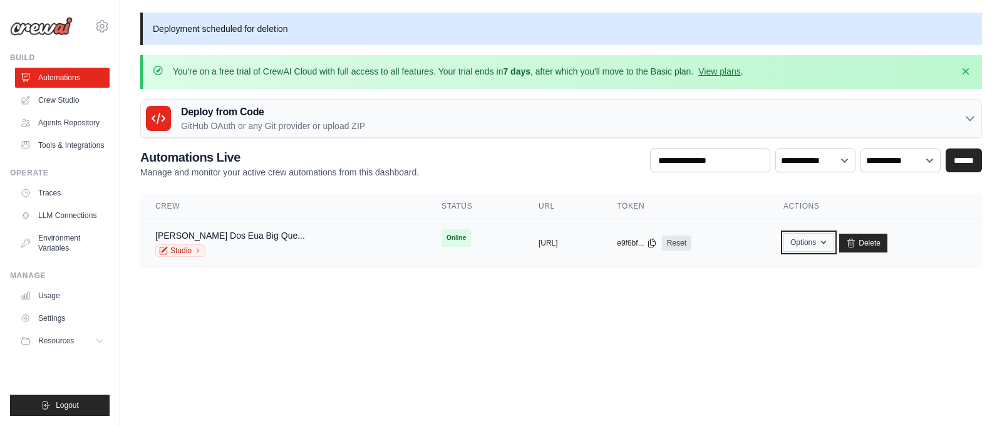
click at [834, 244] on button "Options" at bounding box center [809, 242] width 51 height 19
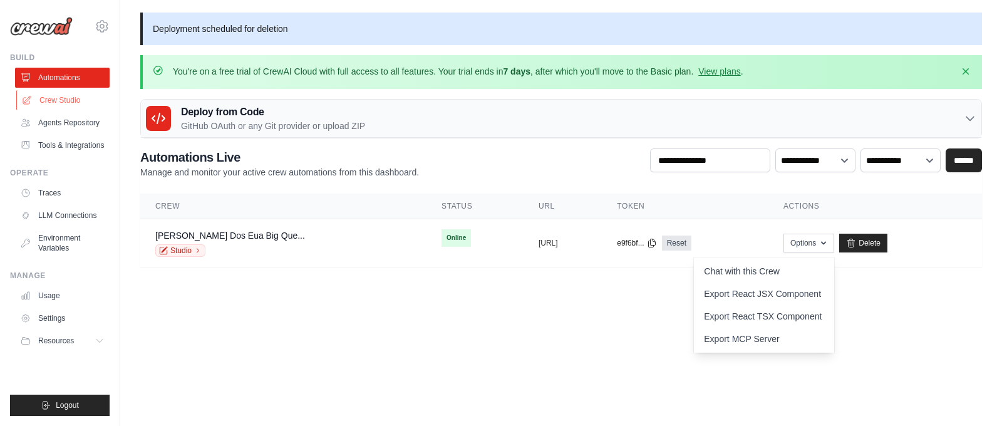
click at [78, 101] on link "Crew Studio" at bounding box center [63, 100] width 95 height 20
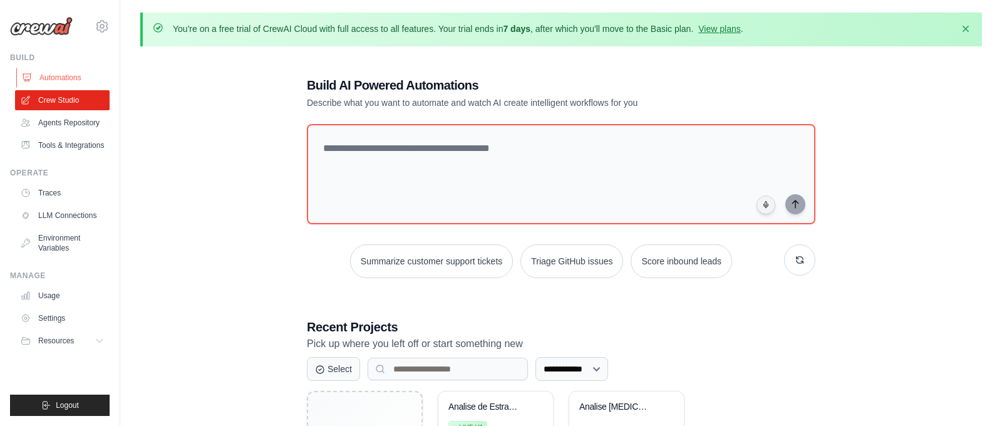
click at [63, 77] on link "Automations" at bounding box center [63, 78] width 95 height 20
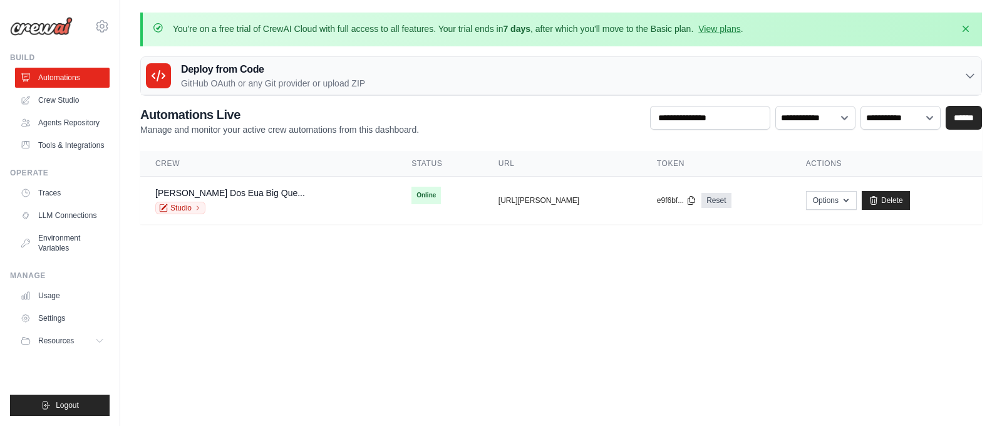
click at [958, 75] on div "Deploy from Code GitHub OAuth or any Git provider or upload ZIP" at bounding box center [561, 76] width 841 height 38
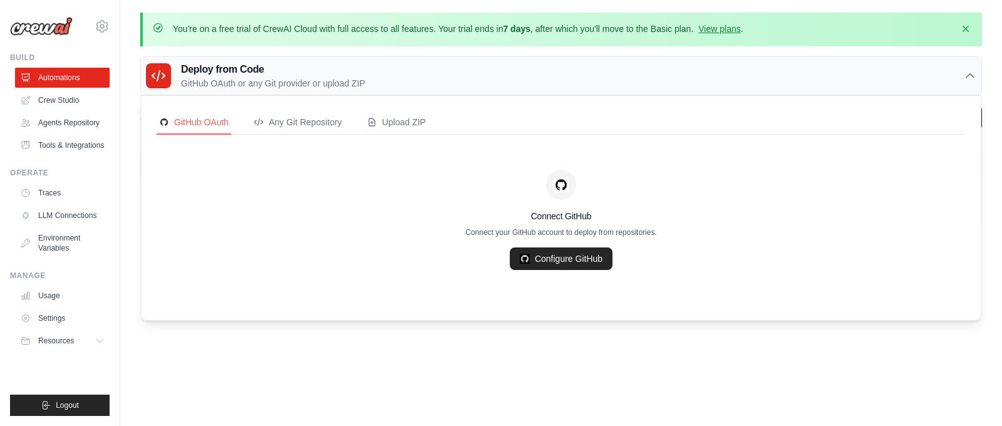
click at [958, 75] on div "Deploy from Code GitHub OAuth or any Git provider or upload ZIP" at bounding box center [561, 76] width 841 height 38
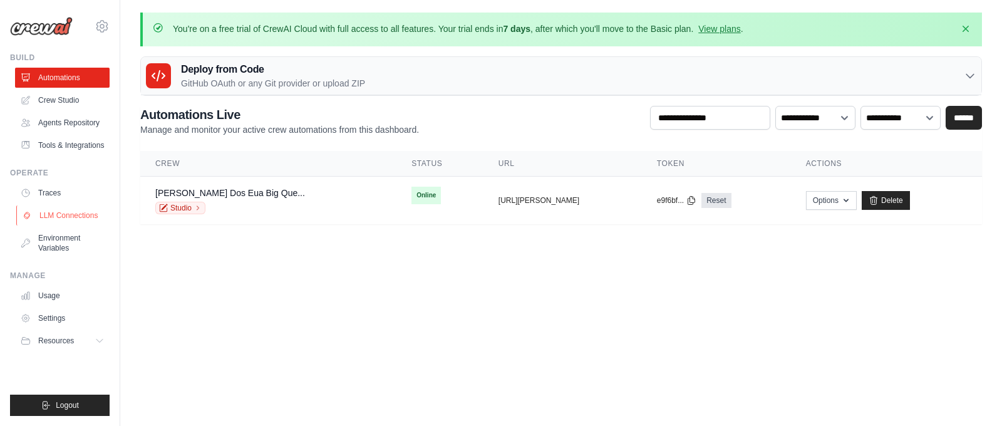
click at [58, 221] on link "LLM Connections" at bounding box center [63, 215] width 95 height 20
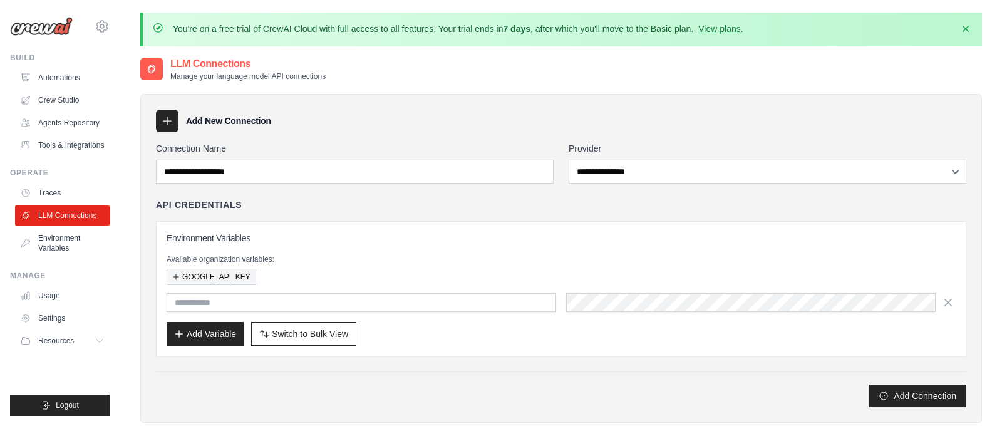
click at [239, 277] on button "GOOGLE_API_KEY" at bounding box center [212, 277] width 90 height 16
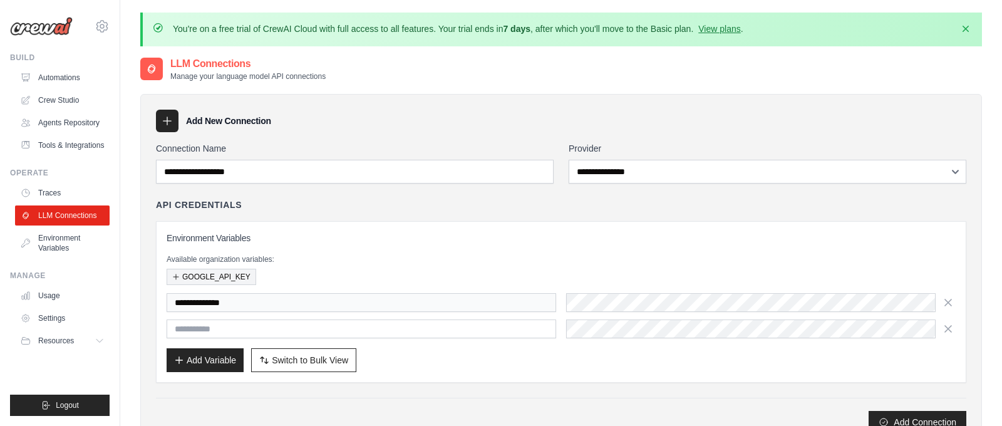
click at [239, 277] on button "GOOGLE_API_KEY" at bounding box center [212, 277] width 90 height 16
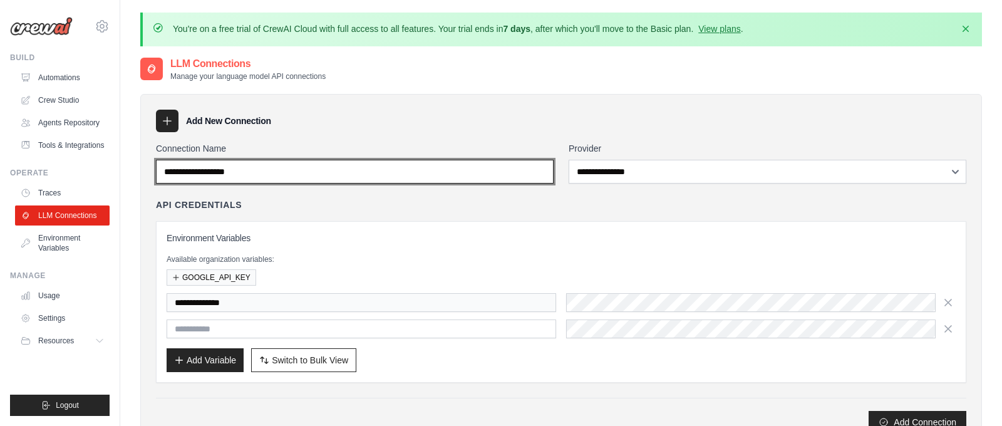
click at [257, 175] on input "Connection Name" at bounding box center [355, 172] width 398 height 24
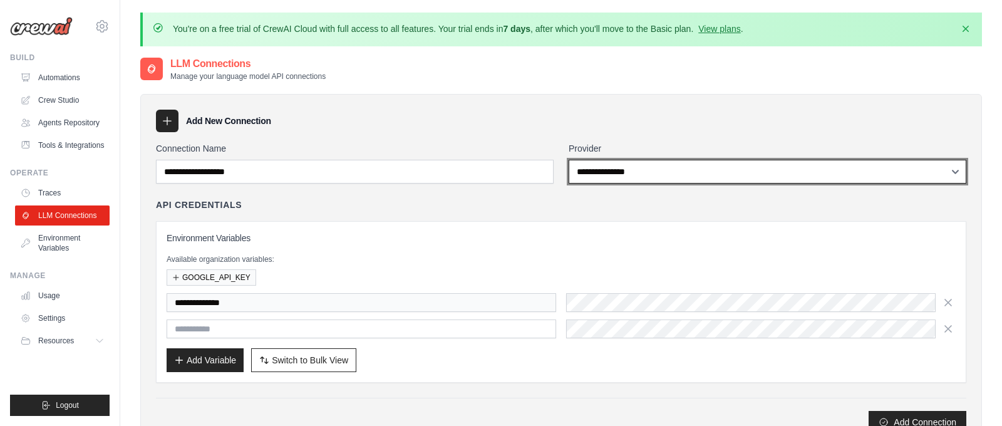
click at [675, 180] on select "**********" at bounding box center [768, 172] width 398 height 24
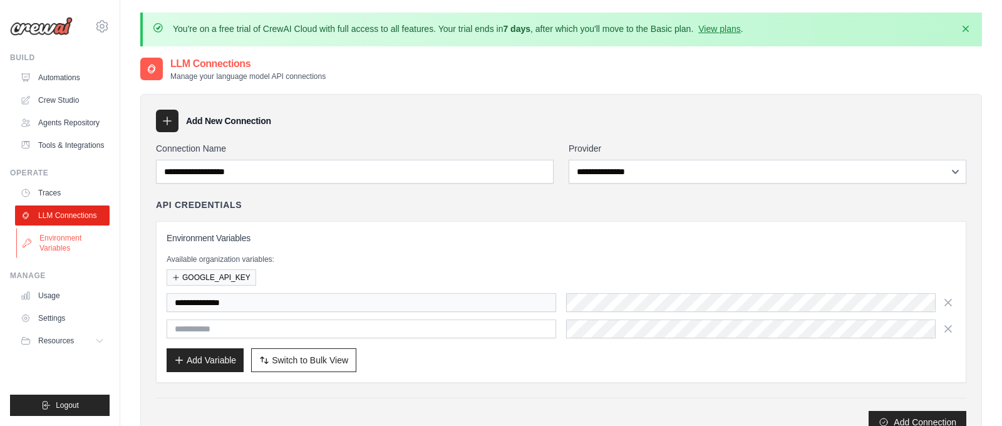
click at [28, 241] on icon at bounding box center [27, 243] width 10 height 10
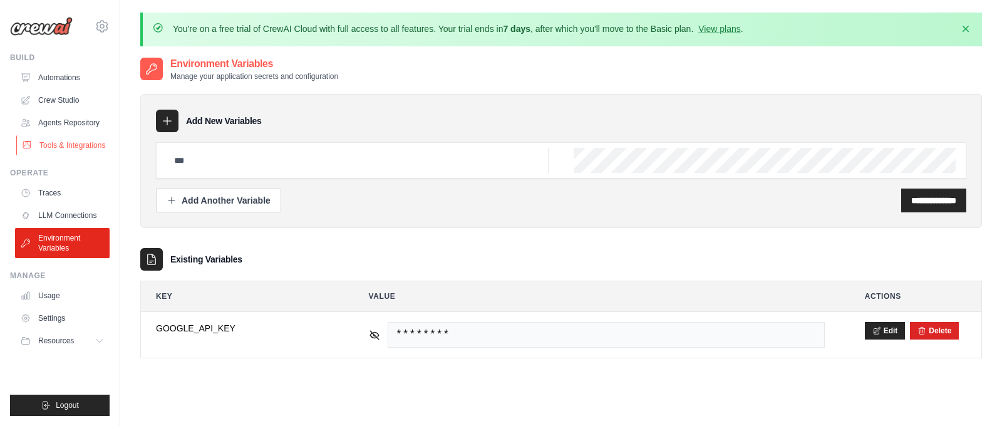
click at [60, 150] on link "Tools & Integrations" at bounding box center [63, 145] width 95 height 20
click at [79, 140] on link "Tools & Integrations" at bounding box center [63, 145] width 95 height 20
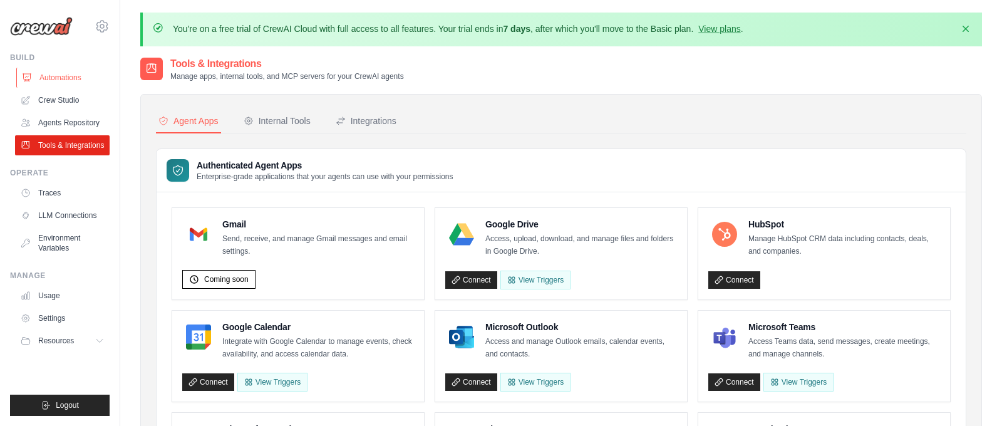
click at [68, 78] on link "Automations" at bounding box center [63, 78] width 95 height 20
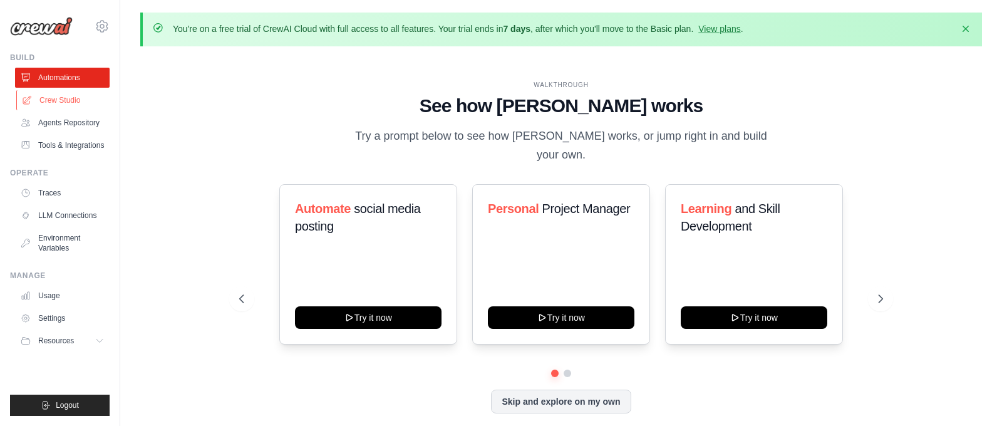
click at [61, 108] on link "Crew Studio" at bounding box center [63, 100] width 95 height 20
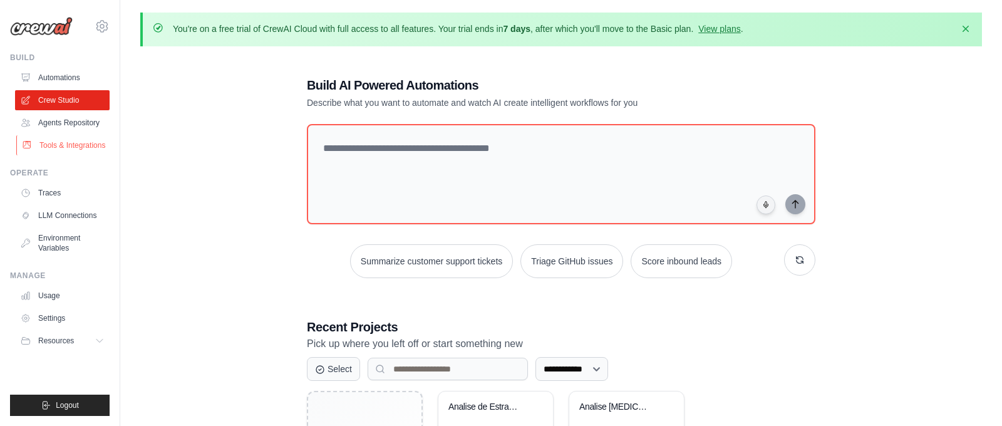
click at [68, 148] on link "Tools & Integrations" at bounding box center [63, 145] width 95 height 20
